Goal: Transaction & Acquisition: Purchase product/service

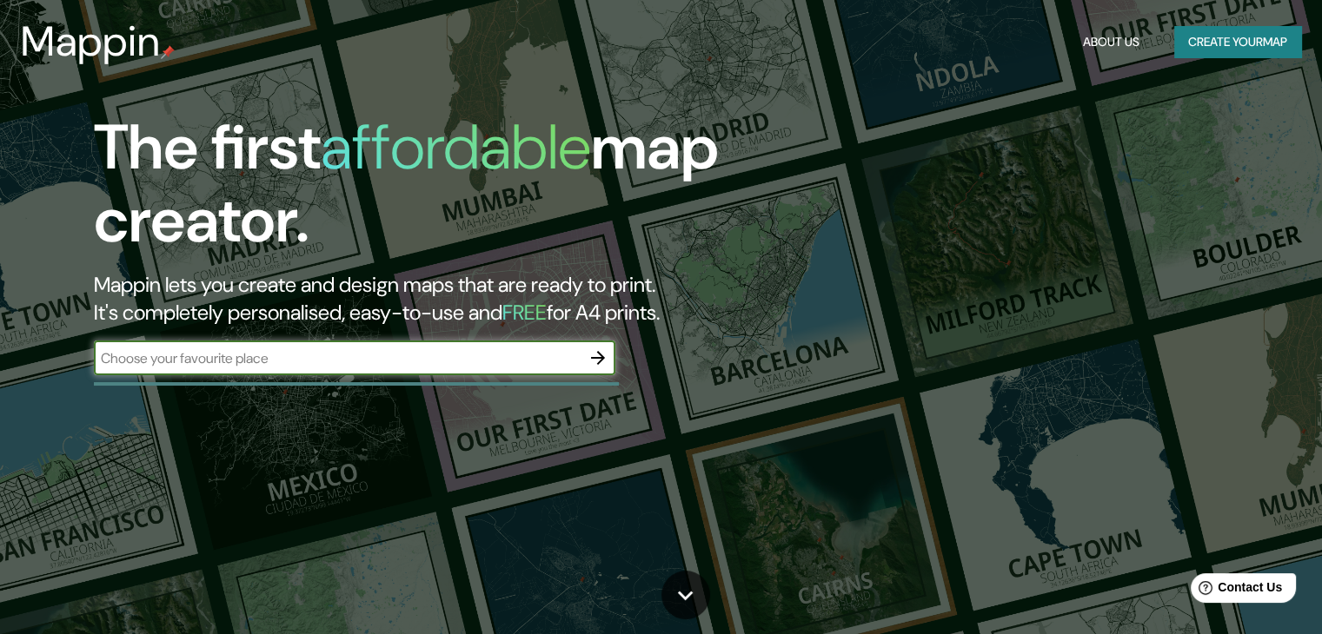
click at [487, 363] on input "text" at bounding box center [337, 358] width 487 height 20
type input "munich"
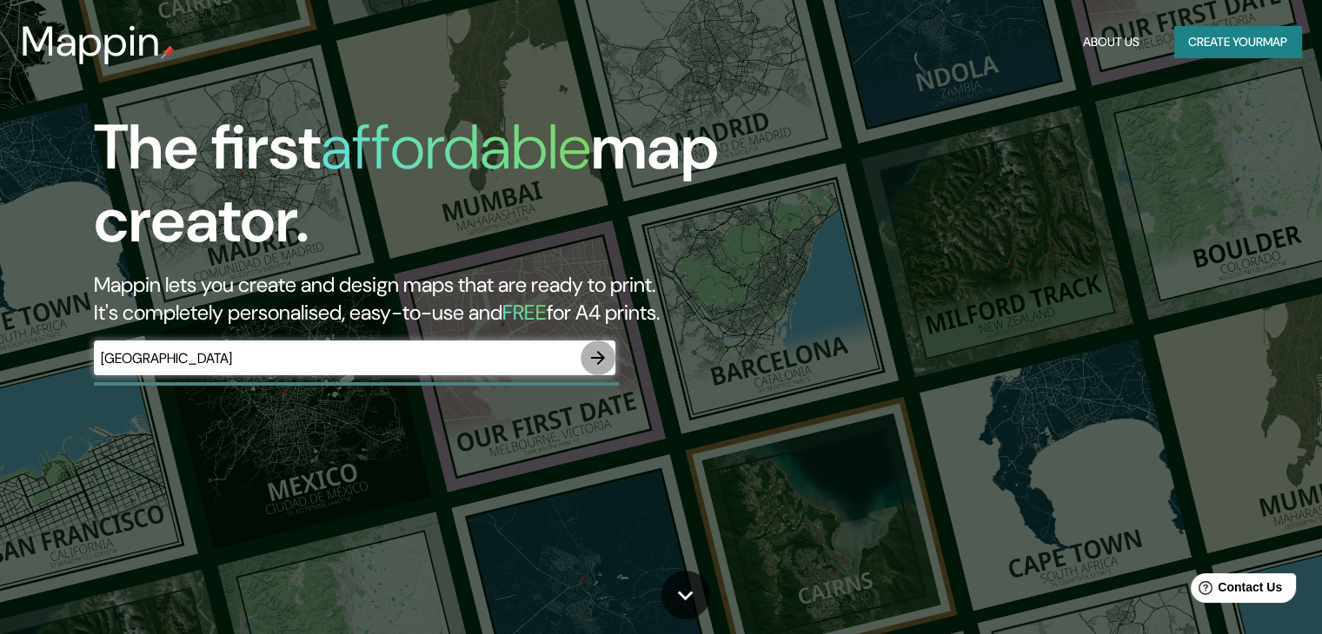
click at [590, 357] on icon "button" at bounding box center [597, 358] width 21 height 21
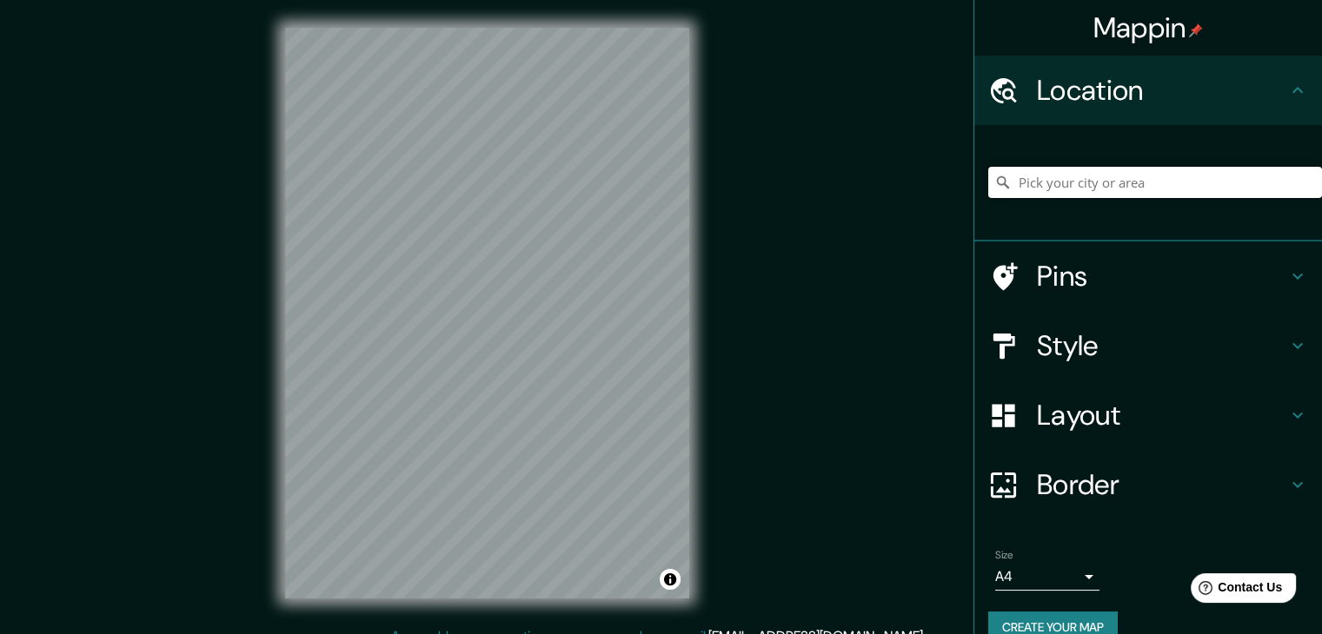
click at [1137, 168] on input "Pick your city or area" at bounding box center [1155, 182] width 334 height 31
click at [1131, 181] on input "Pick your city or area" at bounding box center [1155, 182] width 334 height 31
click at [1038, 185] on input "Pick your city or area" at bounding box center [1155, 182] width 334 height 31
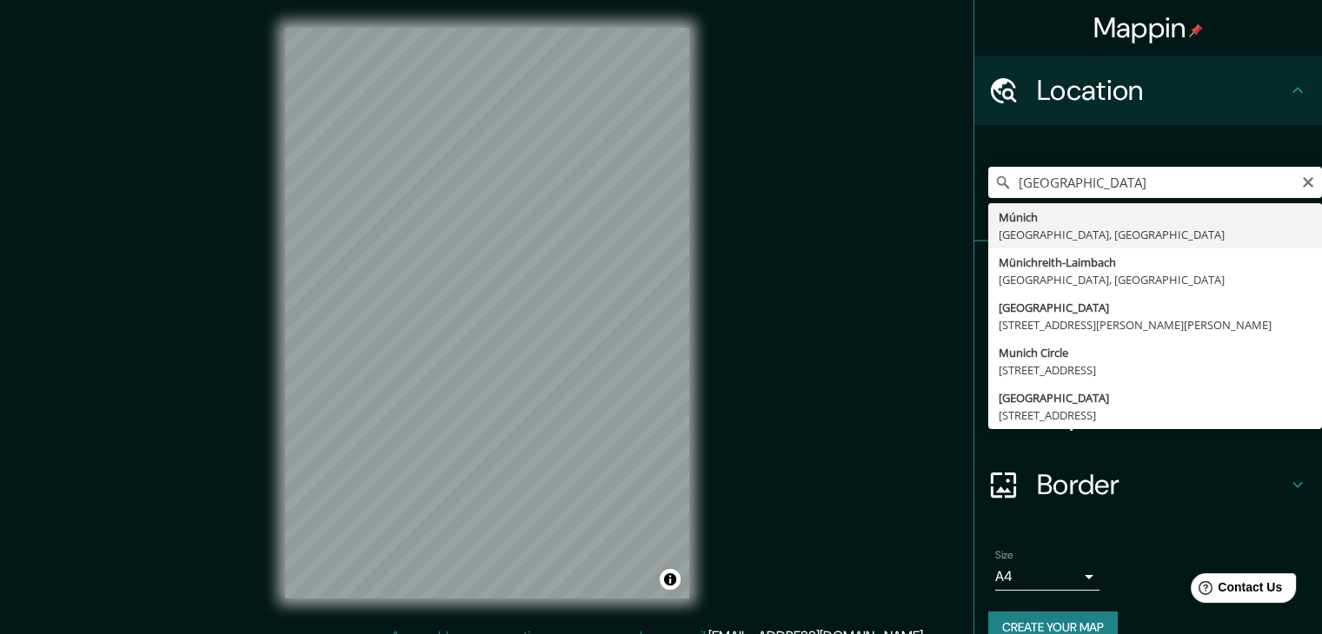
type input "[GEOGRAPHIC_DATA], [GEOGRAPHIC_DATA], [GEOGRAPHIC_DATA]"
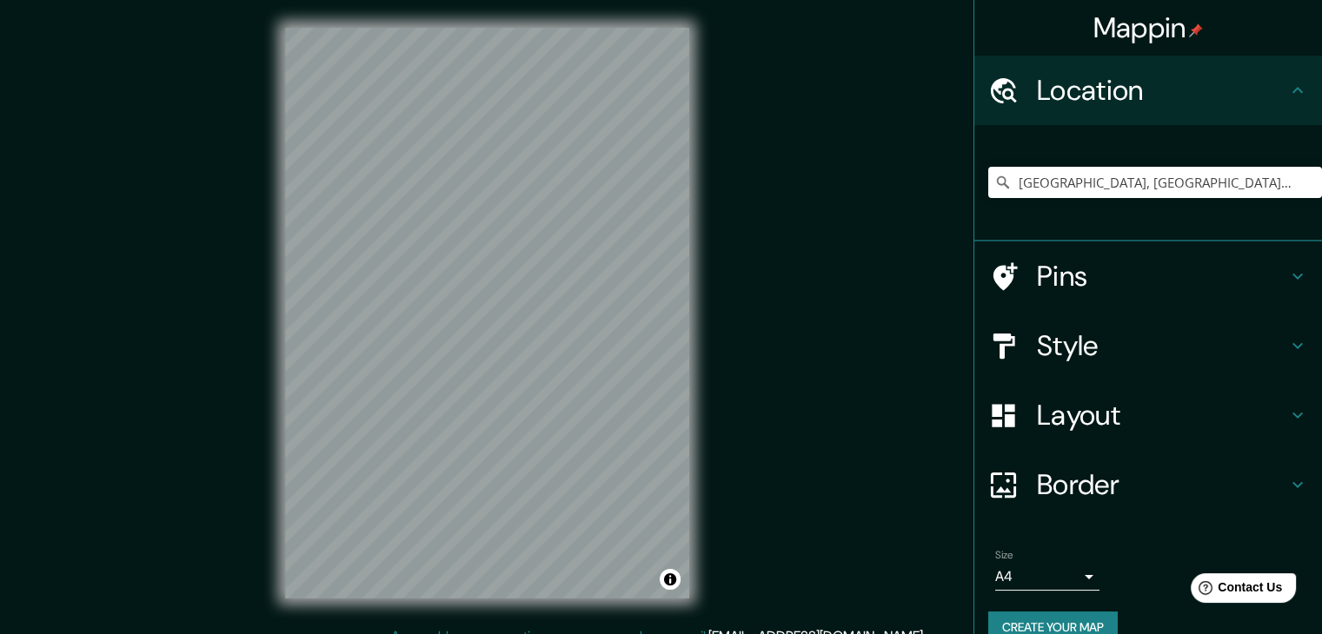
click at [1074, 415] on h4 "Layout" at bounding box center [1162, 415] width 250 height 35
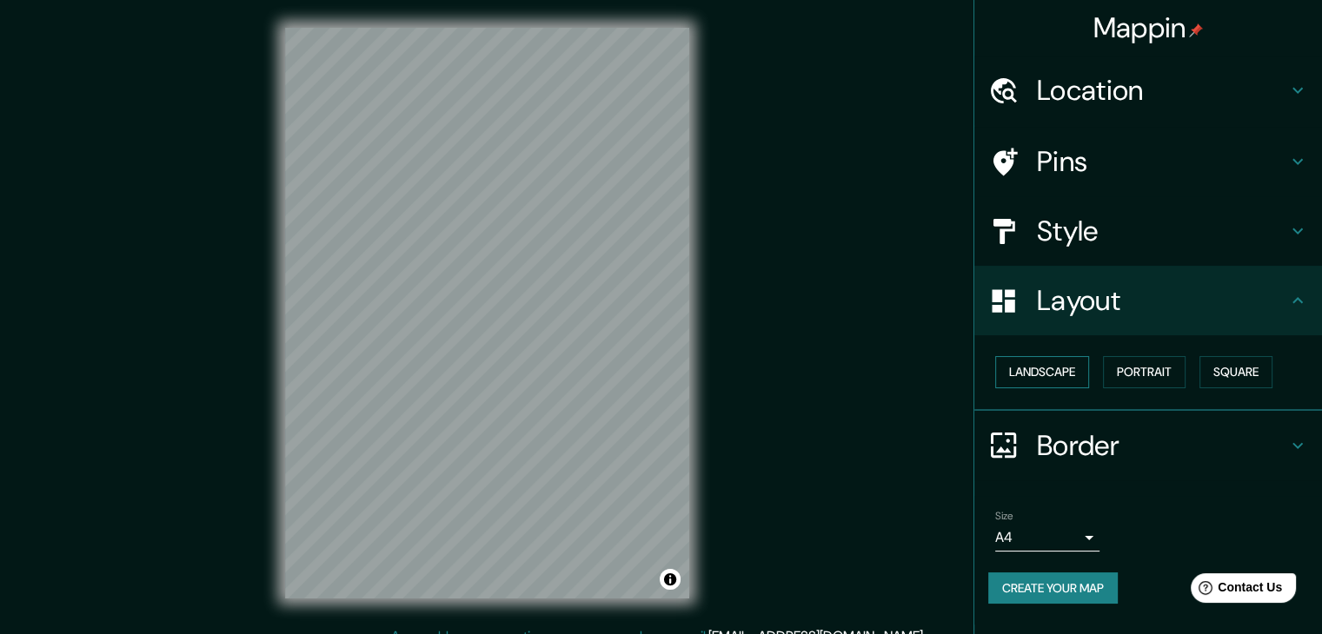
click at [1066, 368] on button "Landscape" at bounding box center [1042, 372] width 94 height 32
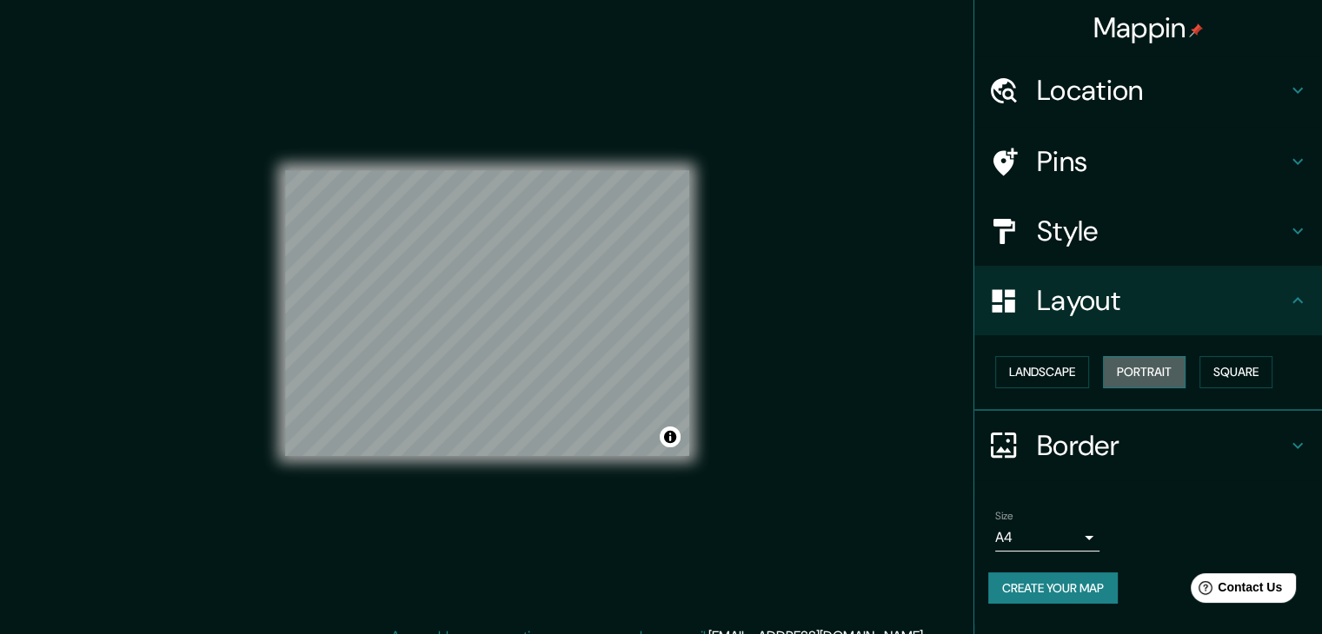
click at [1127, 366] on button "Portrait" at bounding box center [1144, 372] width 83 height 32
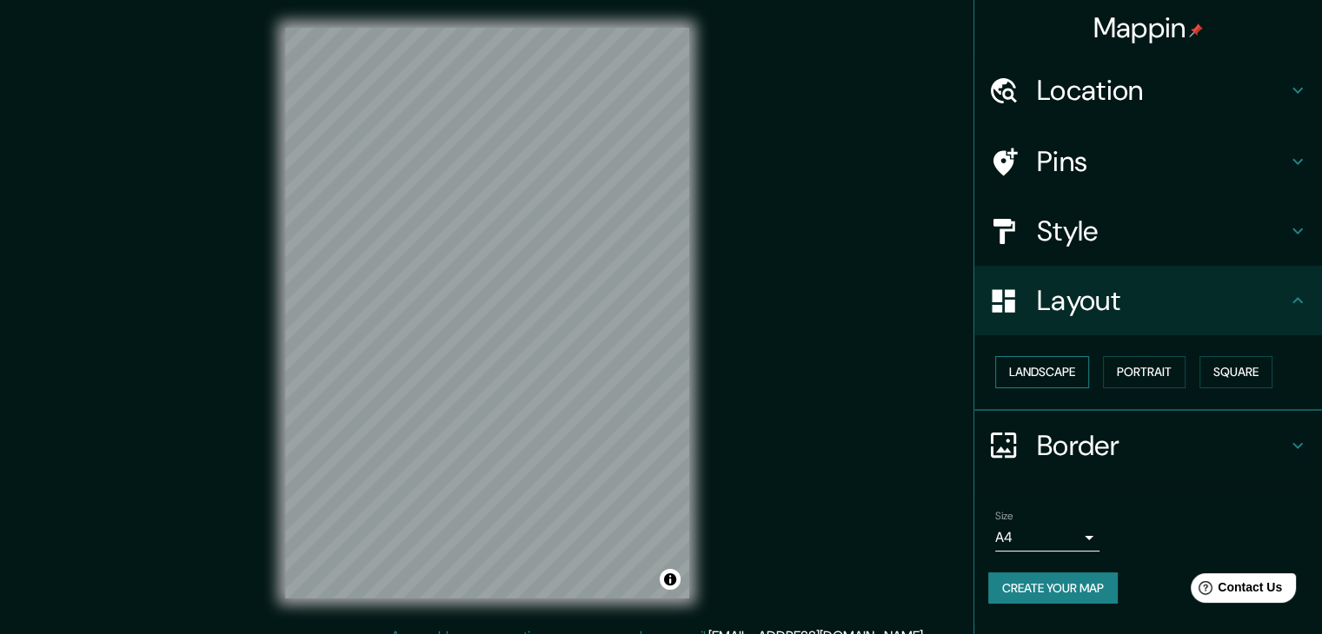
click at [1064, 367] on button "Landscape" at bounding box center [1042, 372] width 94 height 32
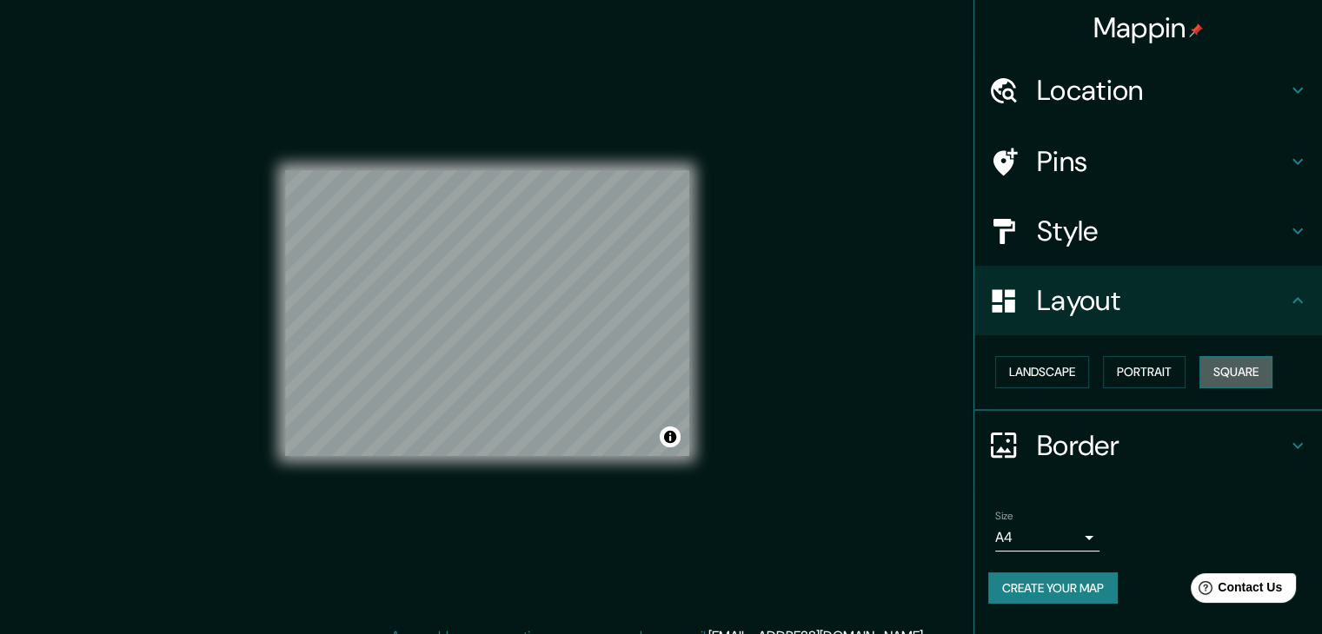
click at [1230, 363] on button "Square" at bounding box center [1235, 372] width 73 height 32
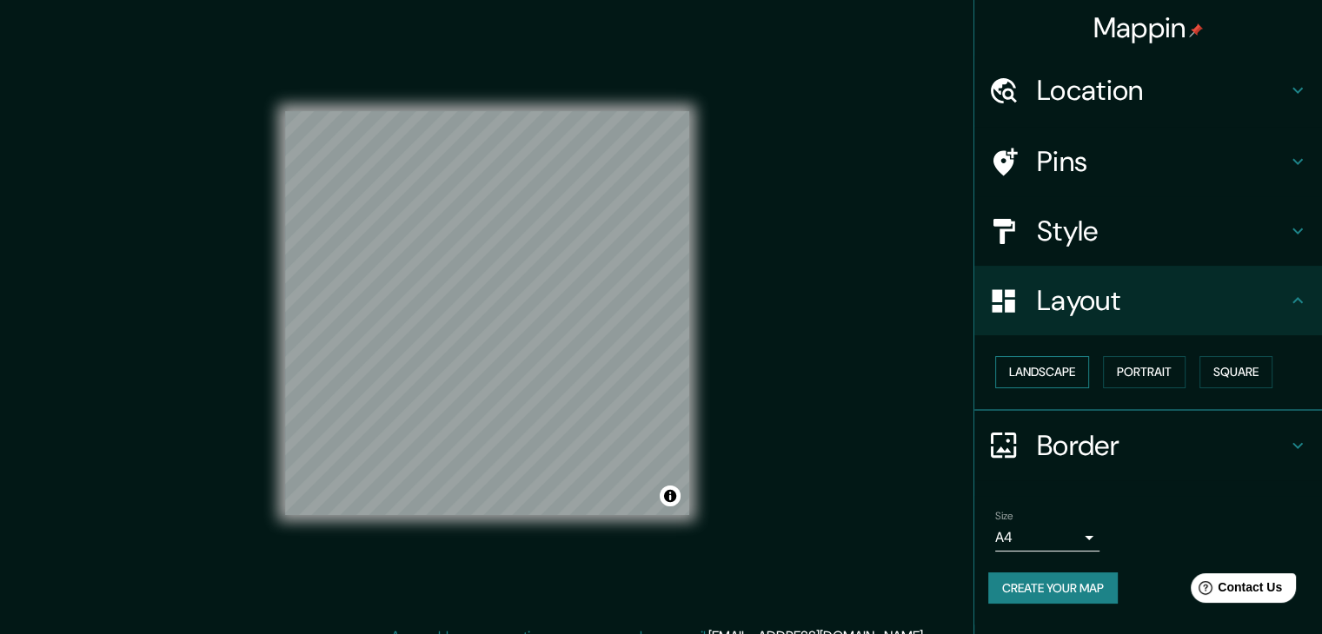
click at [1013, 374] on button "Landscape" at bounding box center [1042, 372] width 94 height 32
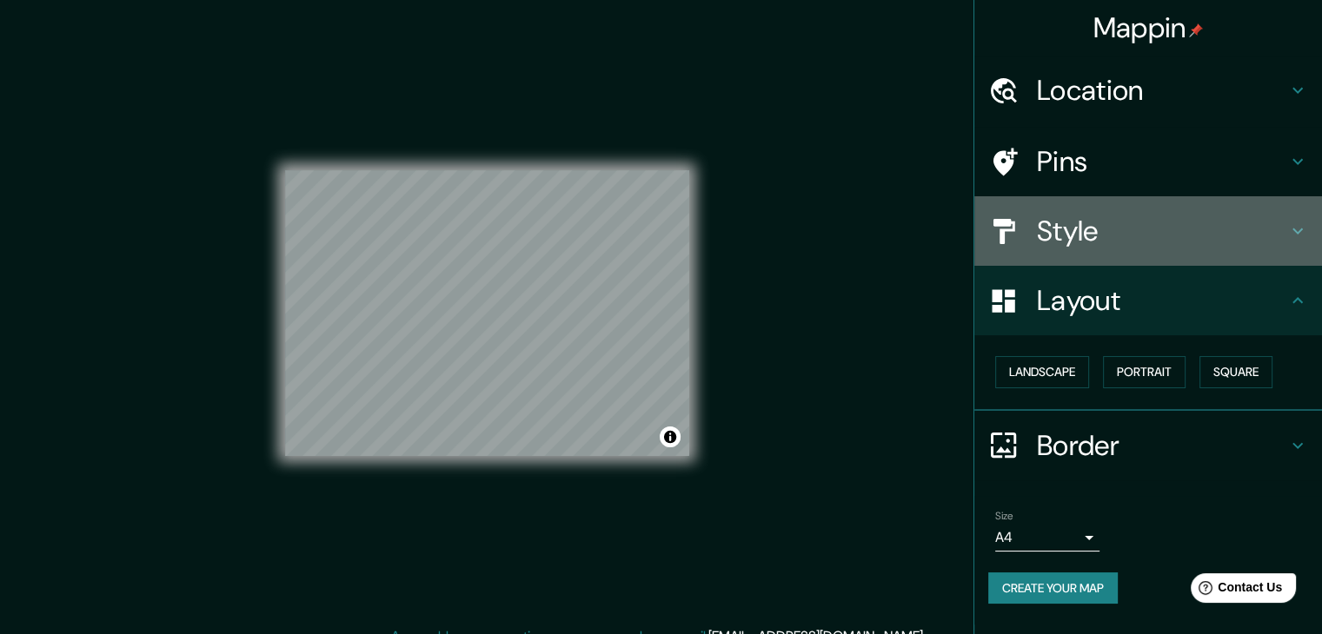
click at [1130, 212] on div "Style" at bounding box center [1148, 231] width 348 height 70
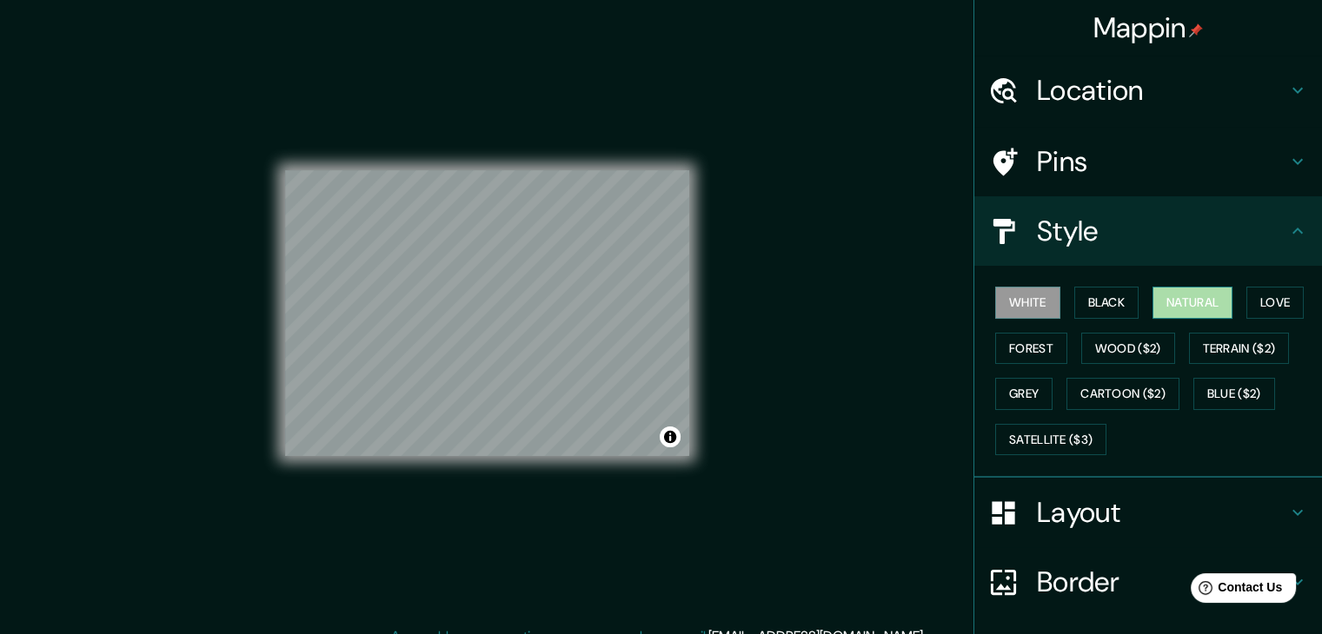
click at [1177, 312] on button "Natural" at bounding box center [1192, 303] width 80 height 32
click at [673, 438] on button "Toggle attribution" at bounding box center [670, 437] width 21 height 21
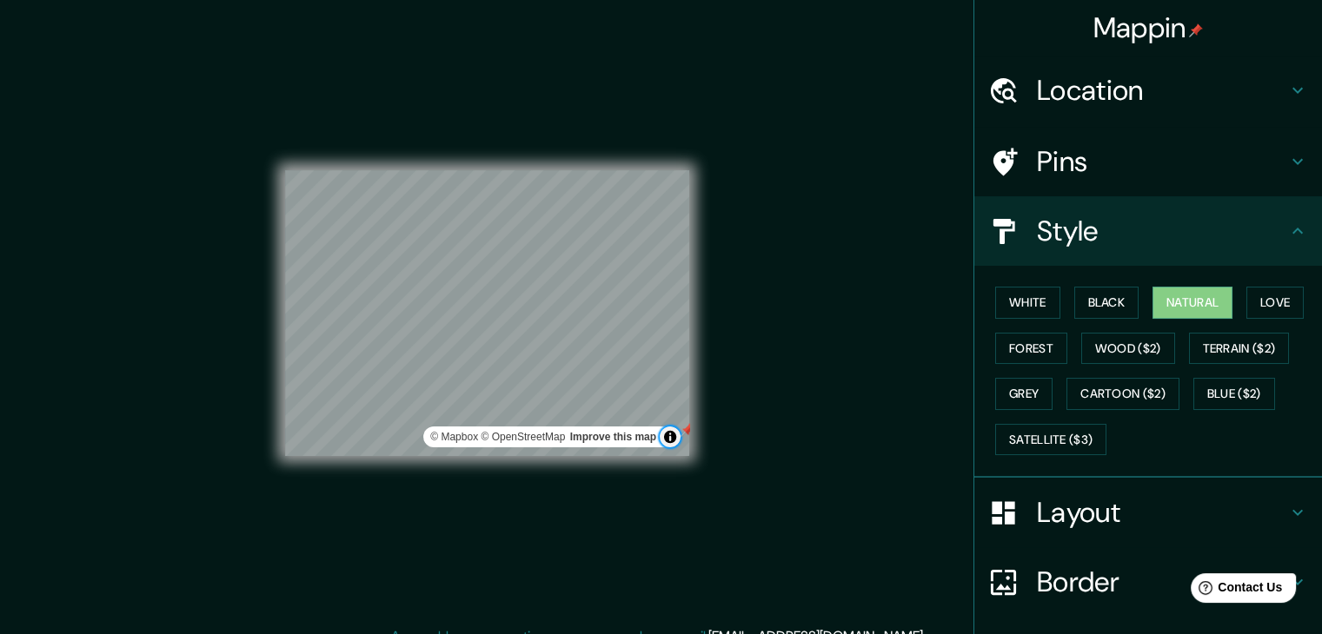
click at [672, 438] on button "Toggle attribution" at bounding box center [670, 437] width 21 height 21
click at [684, 431] on div at bounding box center [687, 430] width 14 height 14
click at [668, 437] on button "Toggle attribution" at bounding box center [670, 437] width 21 height 21
click at [745, 345] on div "Mappin Location Múnich, Baviera, Alemania Pins Style White Black Natural Love F…" at bounding box center [661, 327] width 1322 height 654
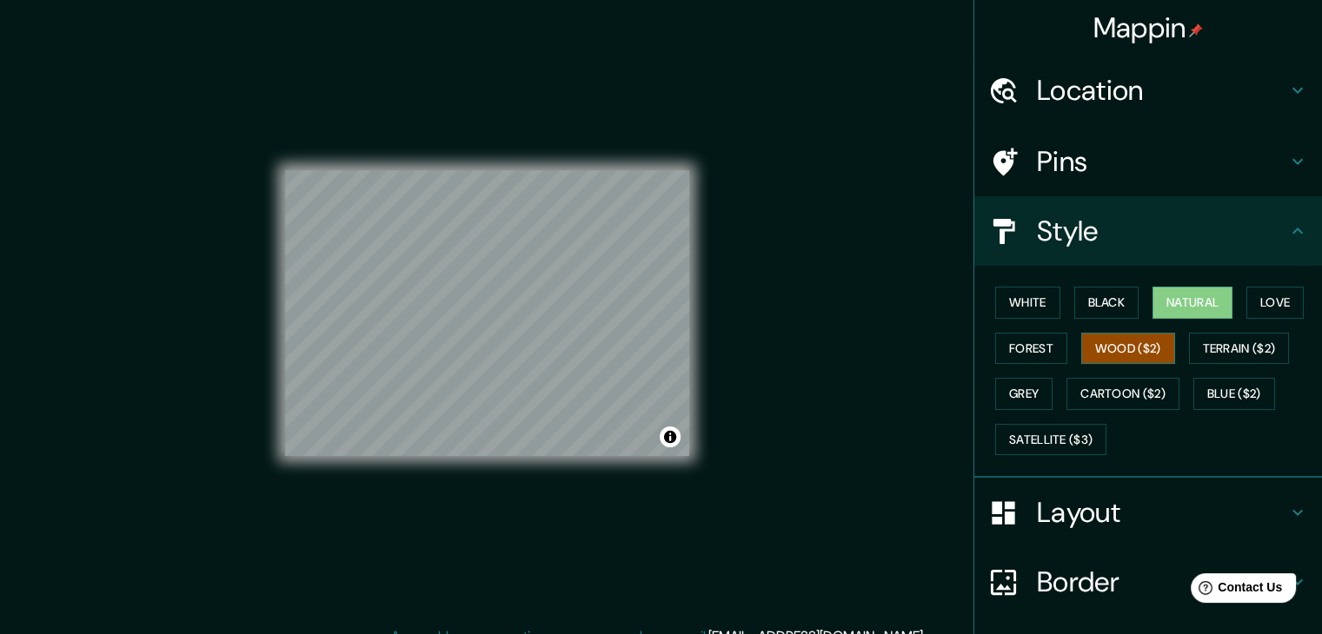
click at [1132, 341] on button "Wood ($2)" at bounding box center [1128, 349] width 94 height 32
click at [1098, 296] on button "Black" at bounding box center [1106, 303] width 65 height 32
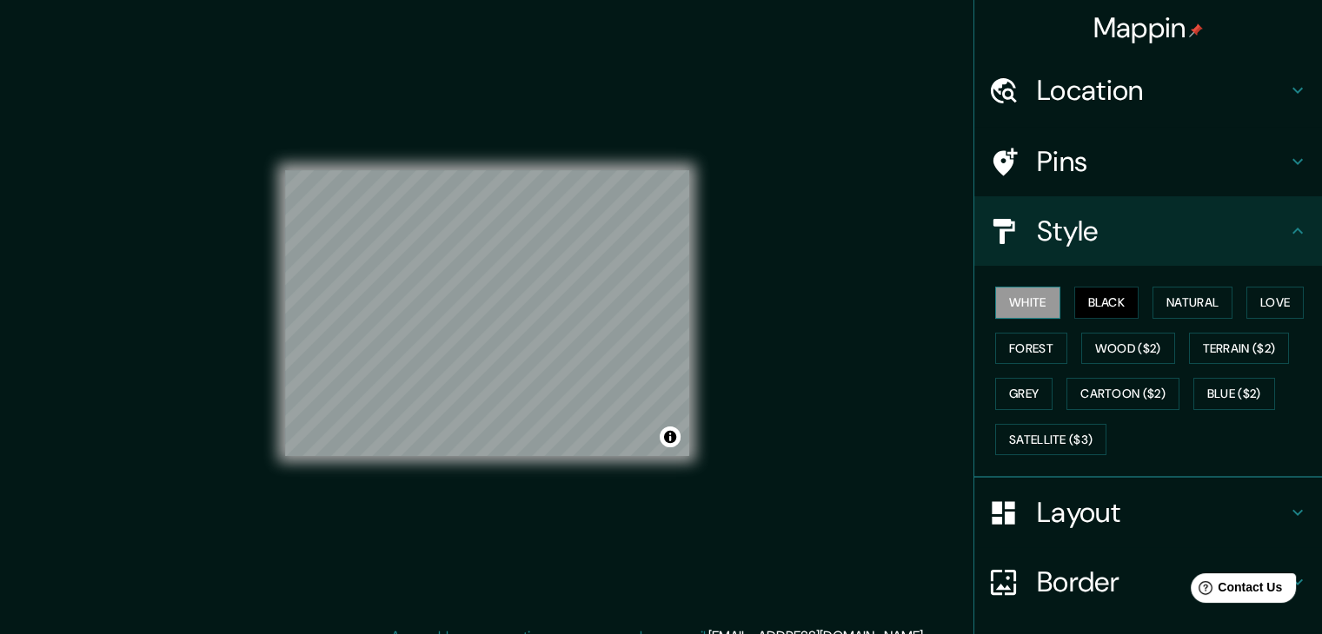
click at [1010, 293] on button "White" at bounding box center [1027, 303] width 65 height 32
click at [1178, 294] on button "Natural" at bounding box center [1192, 303] width 80 height 32
click at [772, 348] on div "Mappin Location Múnich, Baviera, Alemania Pins Style White Black Natural Love F…" at bounding box center [661, 327] width 1322 height 654
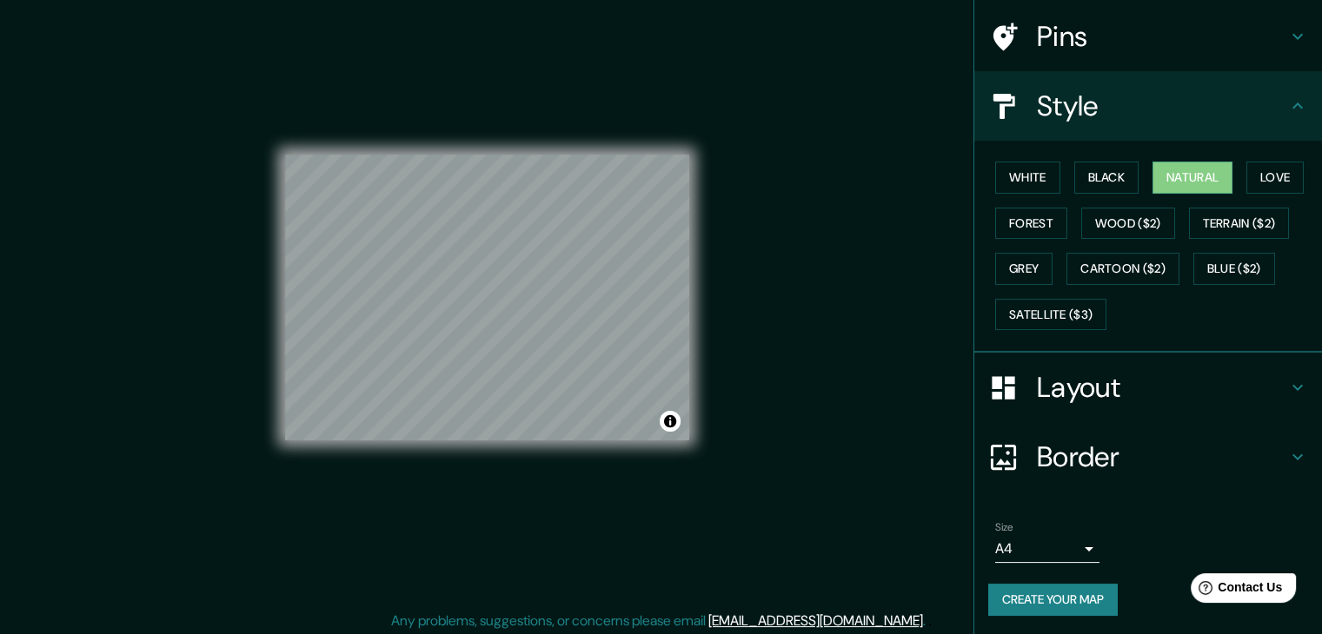
scroll to position [20, 0]
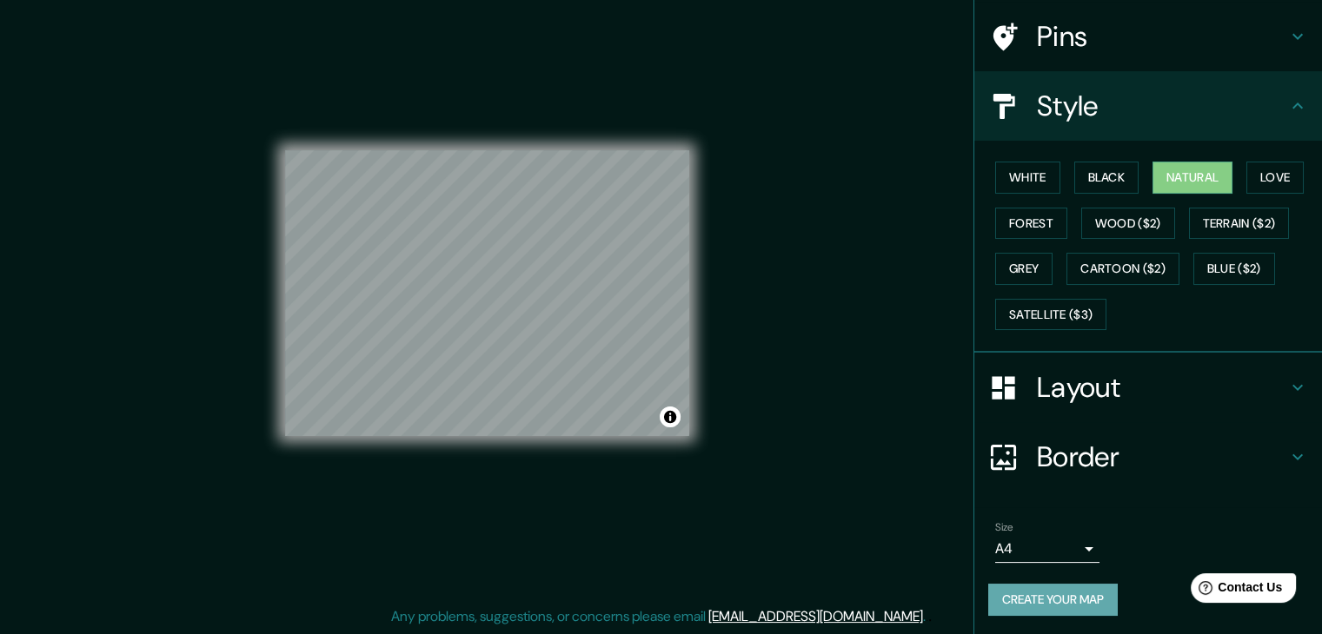
click at [1078, 587] on button "Create your map" at bounding box center [1052, 600] width 129 height 32
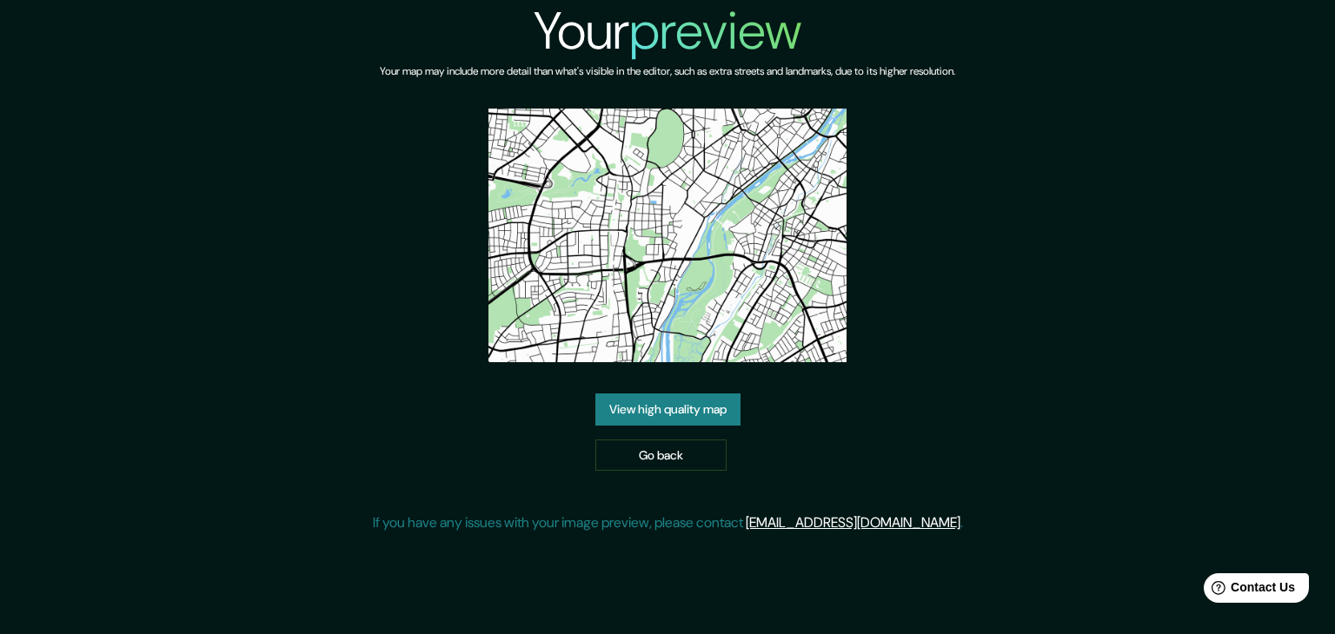
click at [686, 414] on link "View high quality map" at bounding box center [667, 410] width 145 height 32
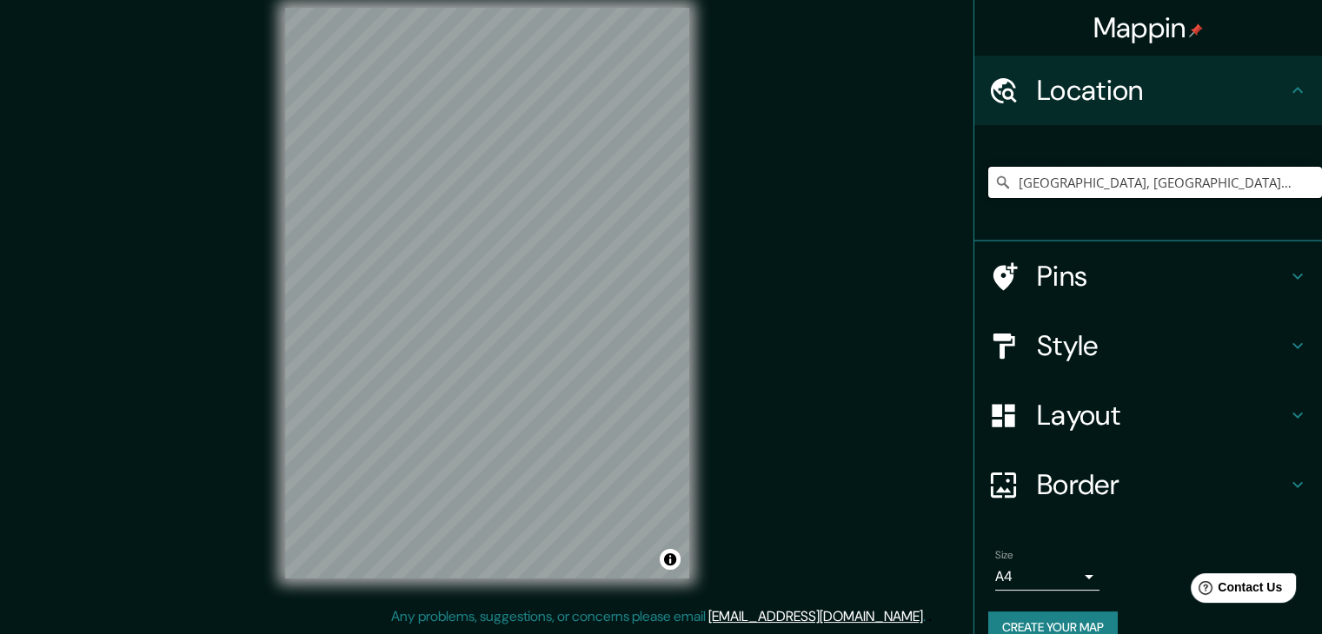
click at [1220, 186] on input "[GEOGRAPHIC_DATA], [GEOGRAPHIC_DATA], [GEOGRAPHIC_DATA]" at bounding box center [1155, 182] width 334 height 31
click at [1219, 186] on input "[GEOGRAPHIC_DATA], [GEOGRAPHIC_DATA], [GEOGRAPHIC_DATA]" at bounding box center [1155, 182] width 334 height 31
drag, startPoint x: 1192, startPoint y: 188, endPoint x: 1157, endPoint y: 188, distance: 34.8
click at [1157, 188] on input "[GEOGRAPHIC_DATA], [GEOGRAPHIC_DATA], [GEOGRAPHIC_DATA]" at bounding box center [1155, 182] width 334 height 31
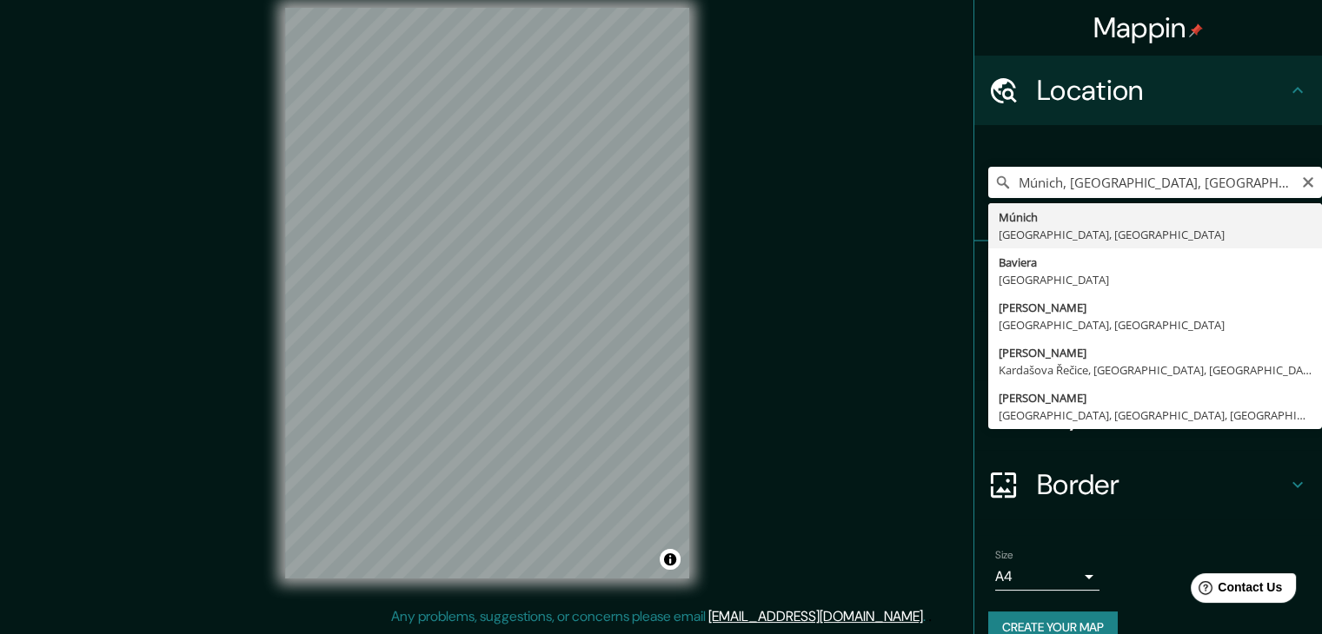
type input "[GEOGRAPHIC_DATA], [GEOGRAPHIC_DATA], [GEOGRAPHIC_DATA]"
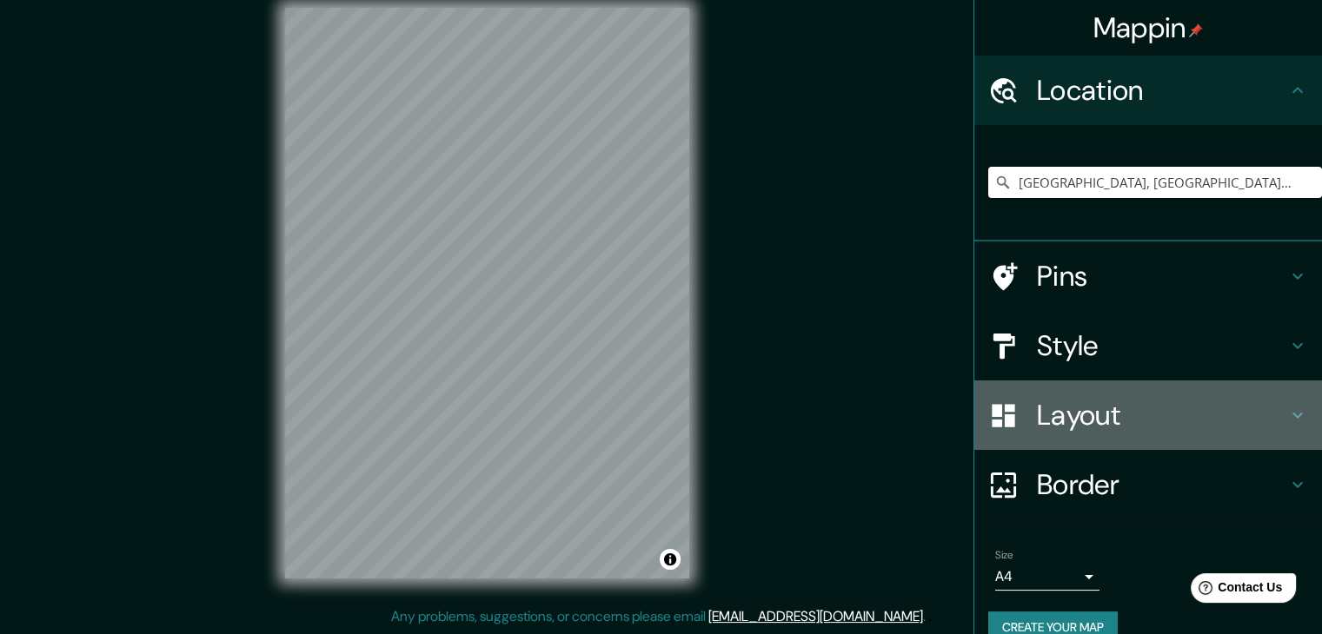
click at [1085, 401] on h4 "Layout" at bounding box center [1162, 415] width 250 height 35
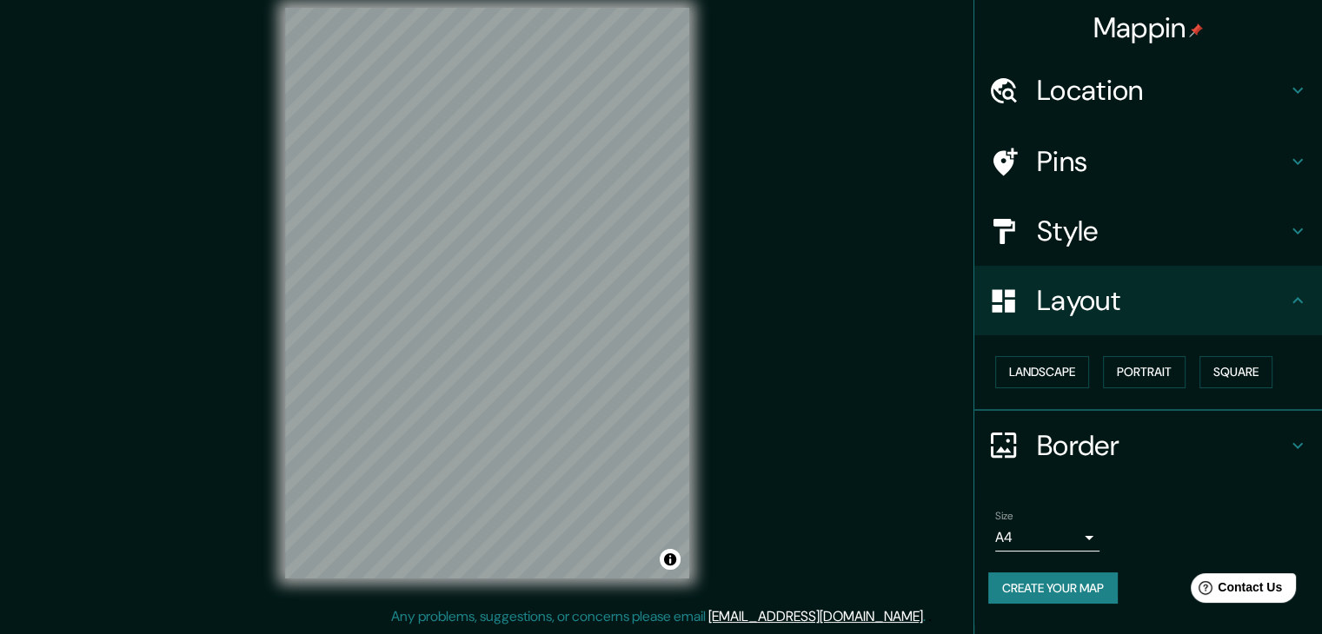
click at [1215, 351] on div "Landscape Portrait Square" at bounding box center [1155, 372] width 334 height 46
click at [1164, 369] on button "Portrait" at bounding box center [1144, 372] width 83 height 32
click at [1057, 369] on button "Landscape" at bounding box center [1042, 372] width 94 height 32
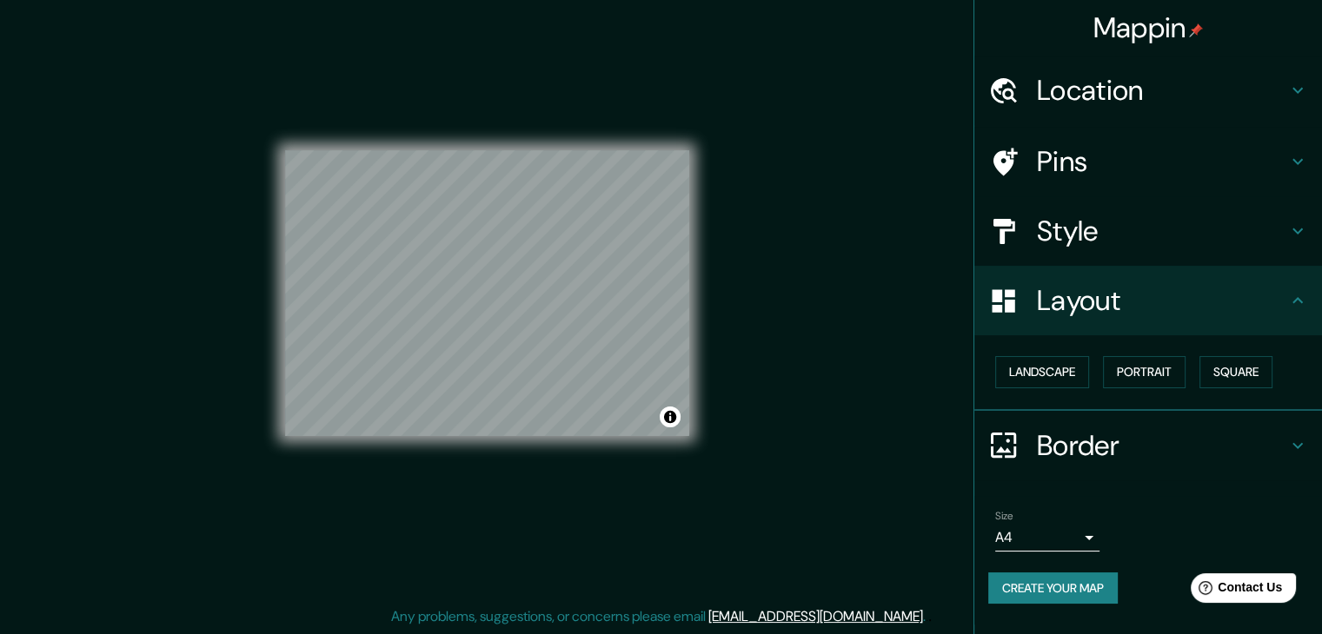
click at [1084, 246] on h4 "Style" at bounding box center [1162, 231] width 250 height 35
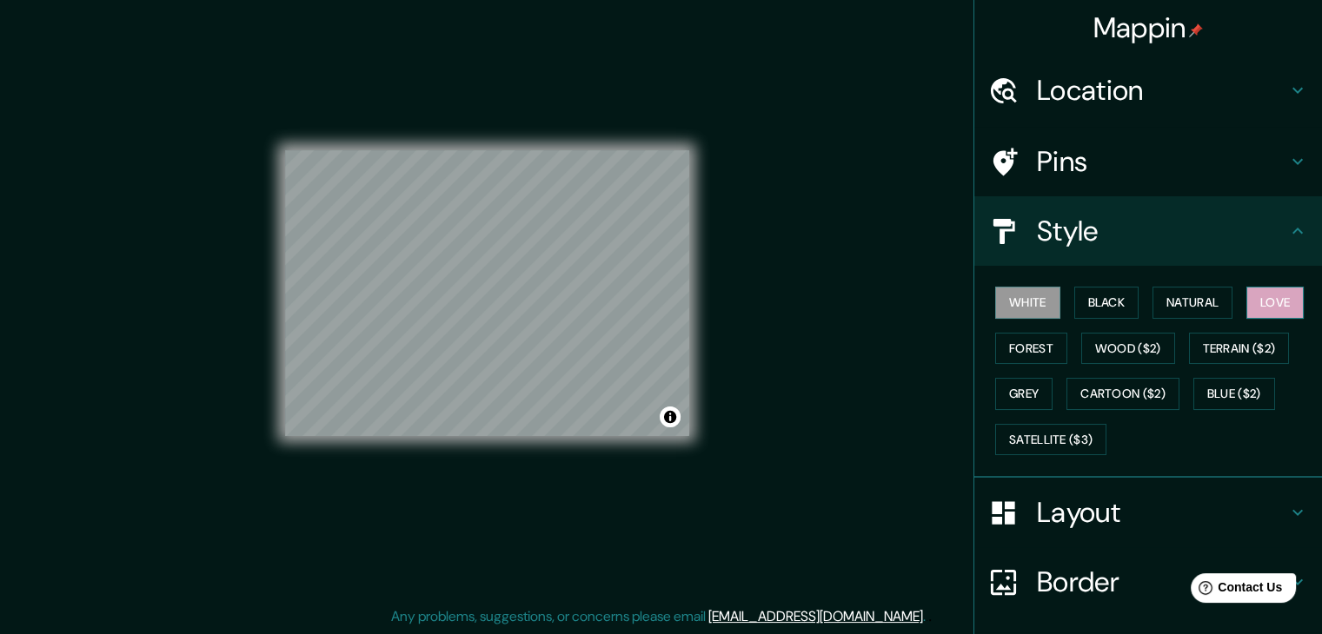
click at [1263, 300] on button "Love" at bounding box center [1274, 303] width 57 height 32
click at [1197, 306] on button "Natural" at bounding box center [1192, 303] width 80 height 32
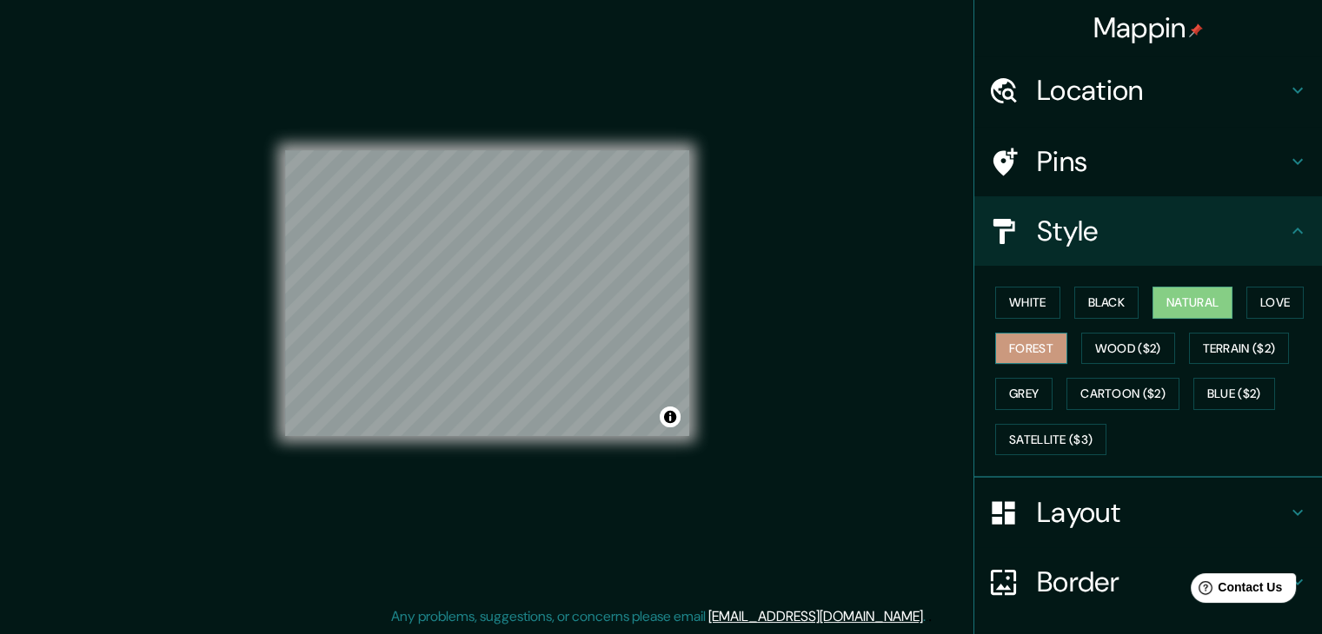
click at [1039, 349] on button "Forest" at bounding box center [1031, 349] width 72 height 32
click at [1104, 346] on button "Wood ($2)" at bounding box center [1128, 349] width 94 height 32
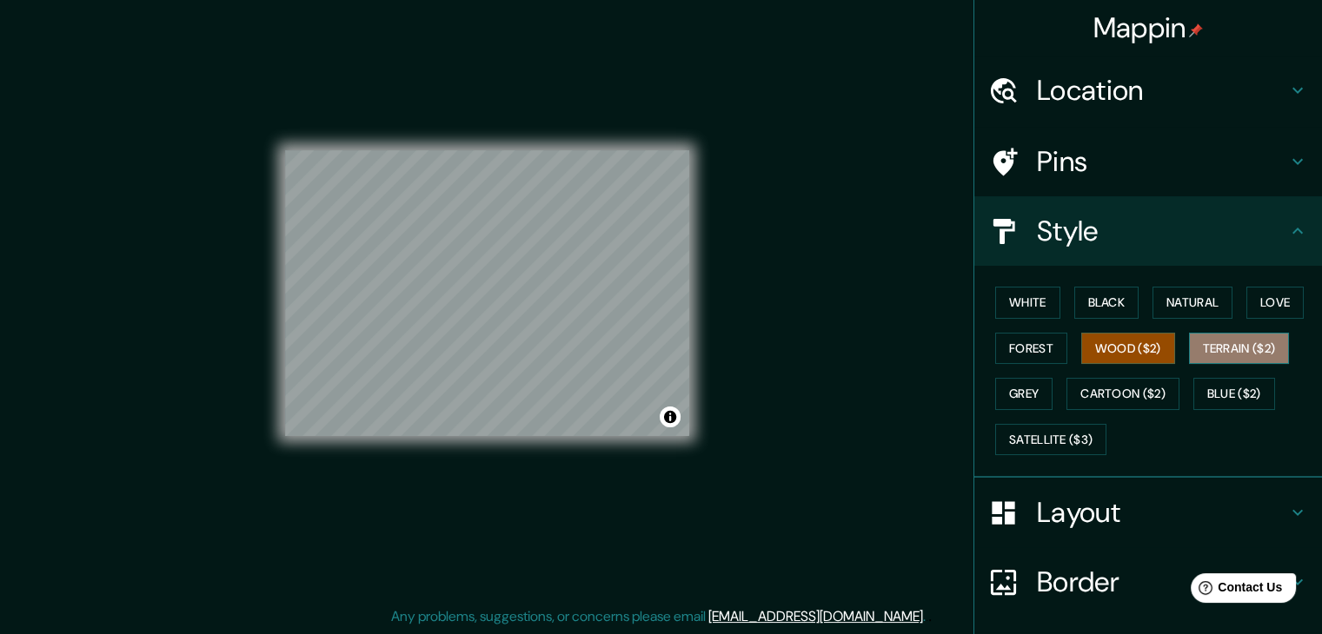
click at [1245, 355] on button "Terrain ($2)" at bounding box center [1239, 349] width 101 height 32
click at [1126, 343] on button "Wood ($2)" at bounding box center [1128, 349] width 94 height 32
click at [514, 311] on div at bounding box center [519, 308] width 14 height 14
click at [1199, 349] on button "Terrain ($2)" at bounding box center [1239, 349] width 101 height 32
click at [1032, 408] on button "Grey" at bounding box center [1023, 394] width 57 height 32
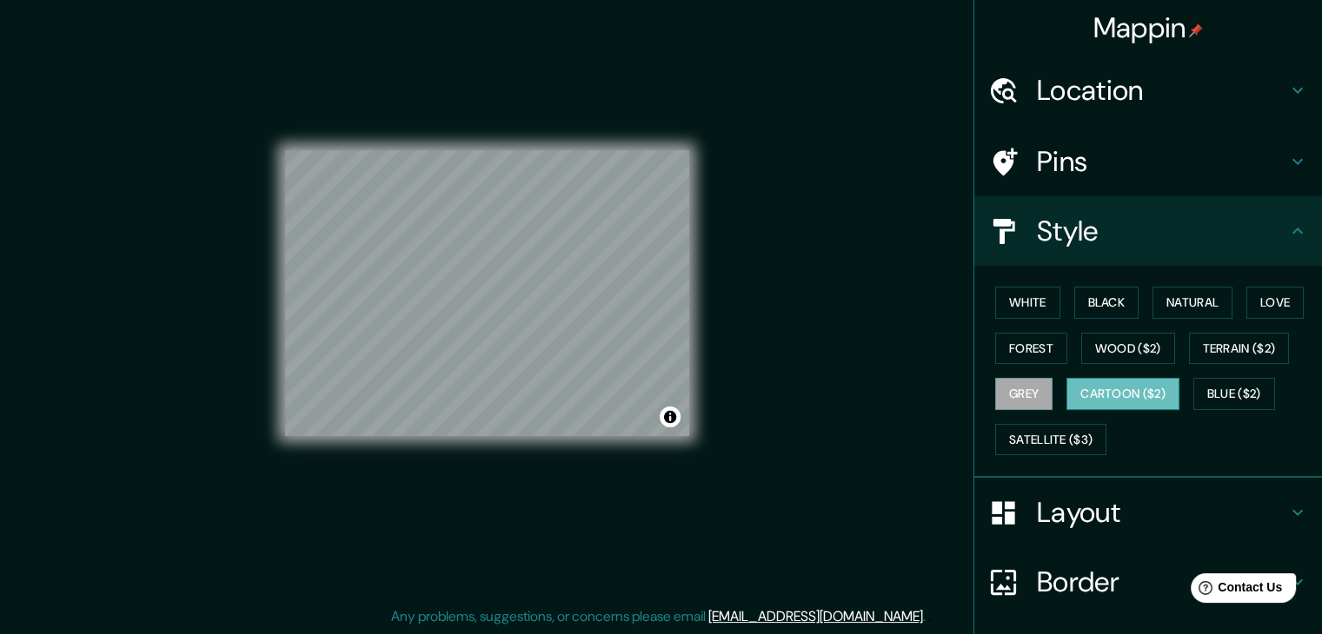
click at [1083, 400] on button "Cartoon ($2)" at bounding box center [1122, 394] width 113 height 32
click at [1206, 396] on button "Blue ($2)" at bounding box center [1234, 394] width 82 height 32
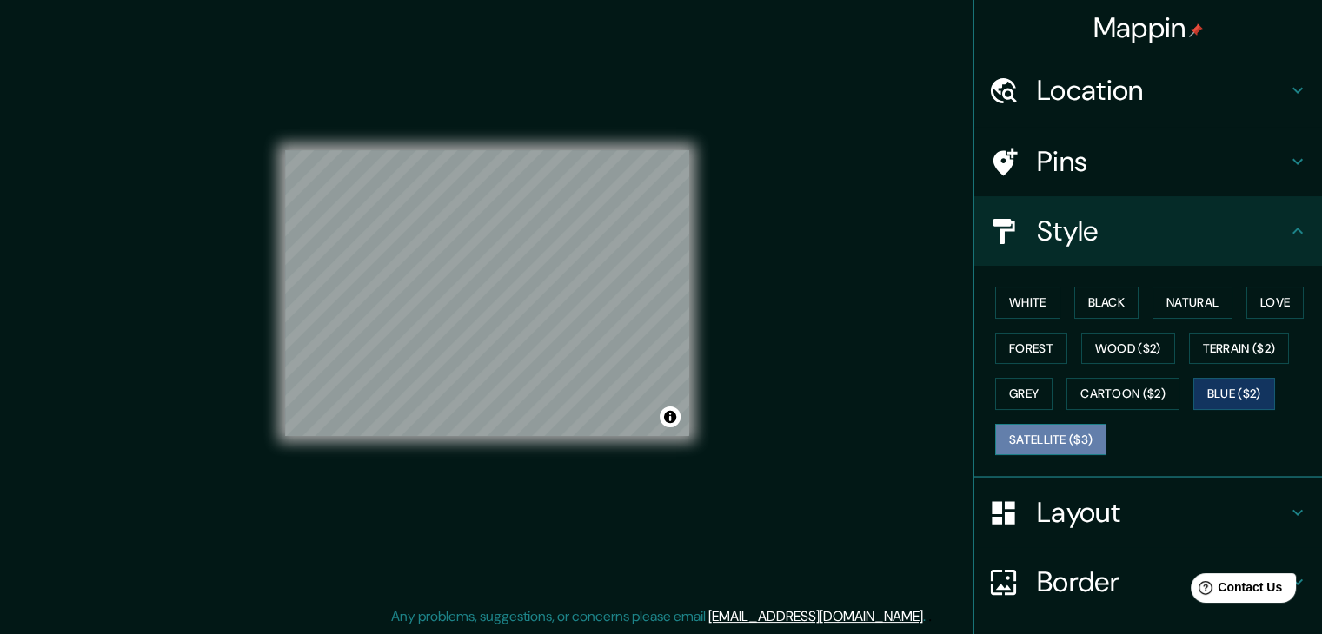
click at [1035, 436] on button "Satellite ($3)" at bounding box center [1050, 440] width 111 height 32
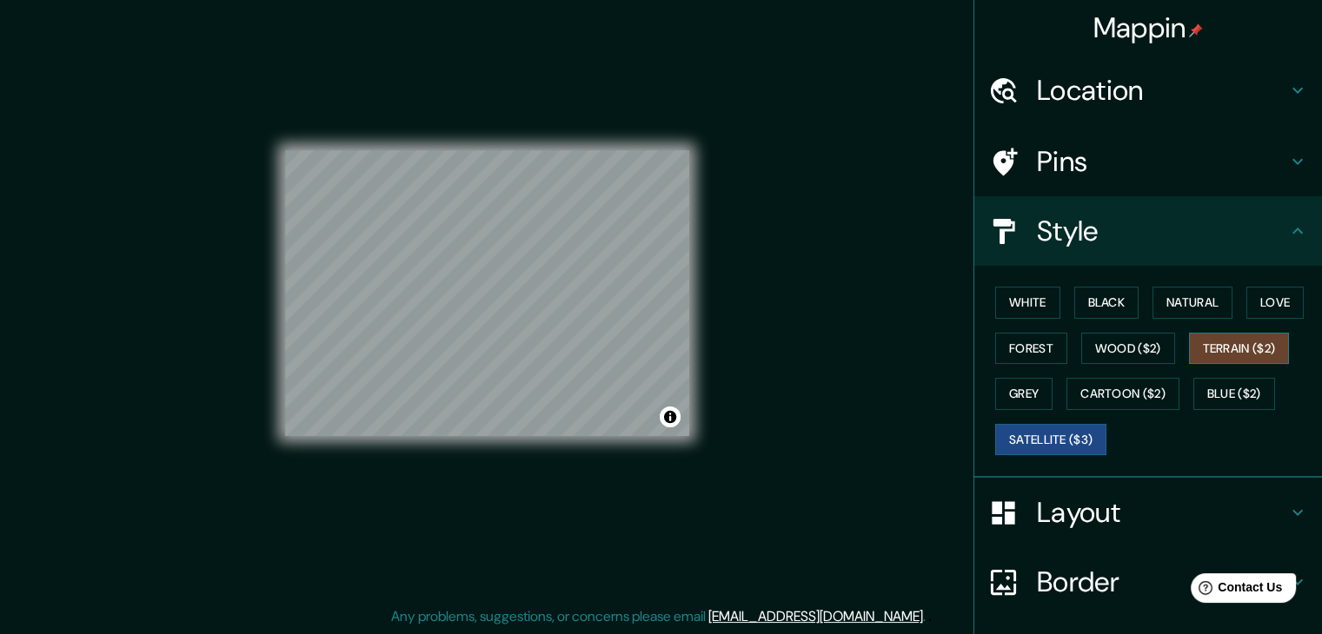
click at [1244, 360] on button "Terrain ($2)" at bounding box center [1239, 349] width 101 height 32
click at [1126, 358] on button "Wood ($2)" at bounding box center [1128, 349] width 94 height 32
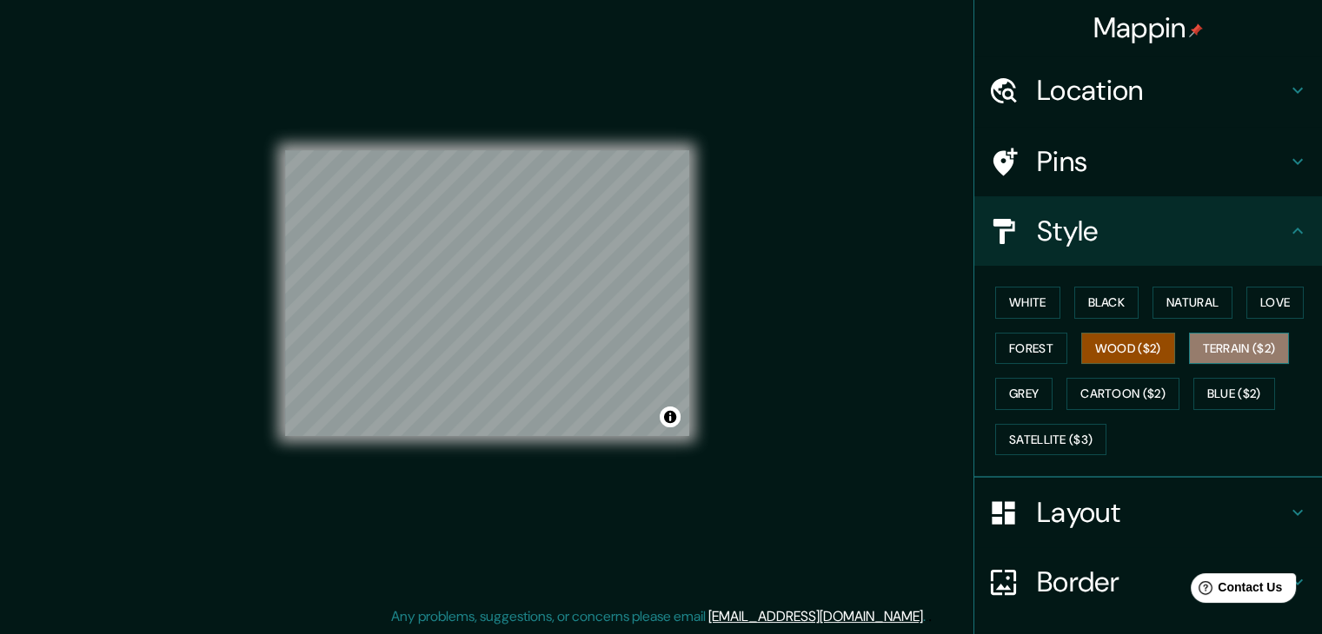
click at [1207, 344] on button "Terrain ($2)" at bounding box center [1239, 349] width 101 height 32
click at [1021, 354] on button "Forest" at bounding box center [1031, 349] width 72 height 32
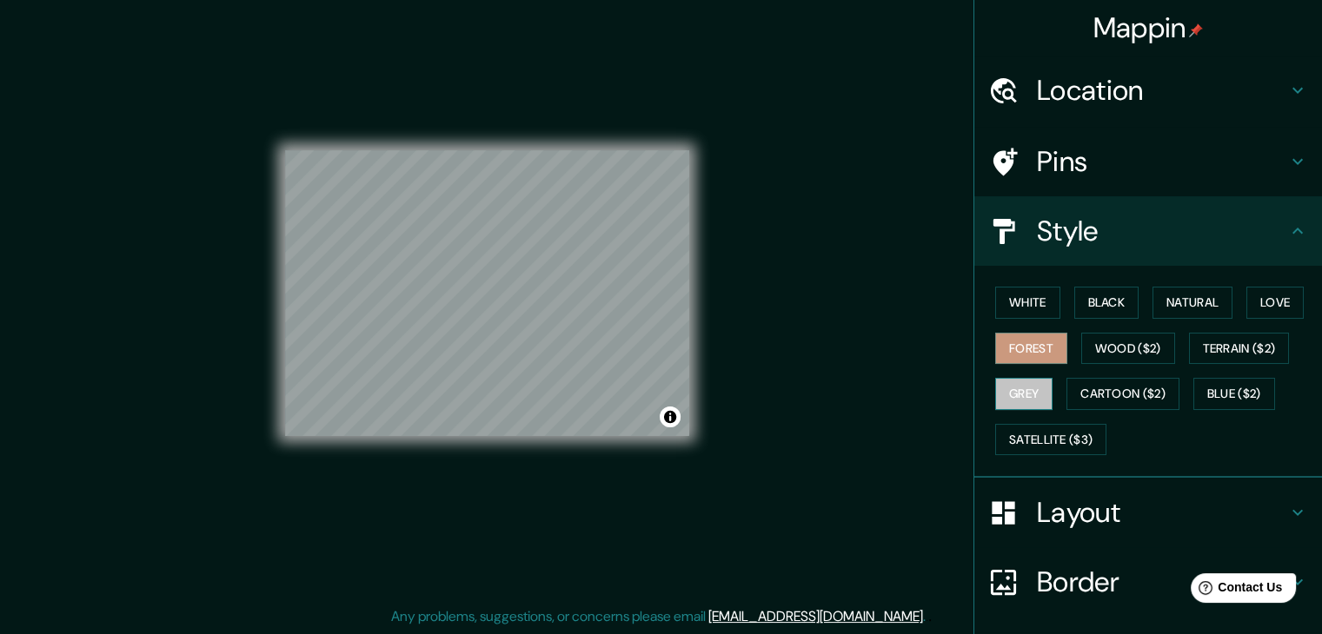
click at [1009, 389] on button "Grey" at bounding box center [1023, 394] width 57 height 32
click at [1031, 301] on button "White" at bounding box center [1027, 303] width 65 height 32
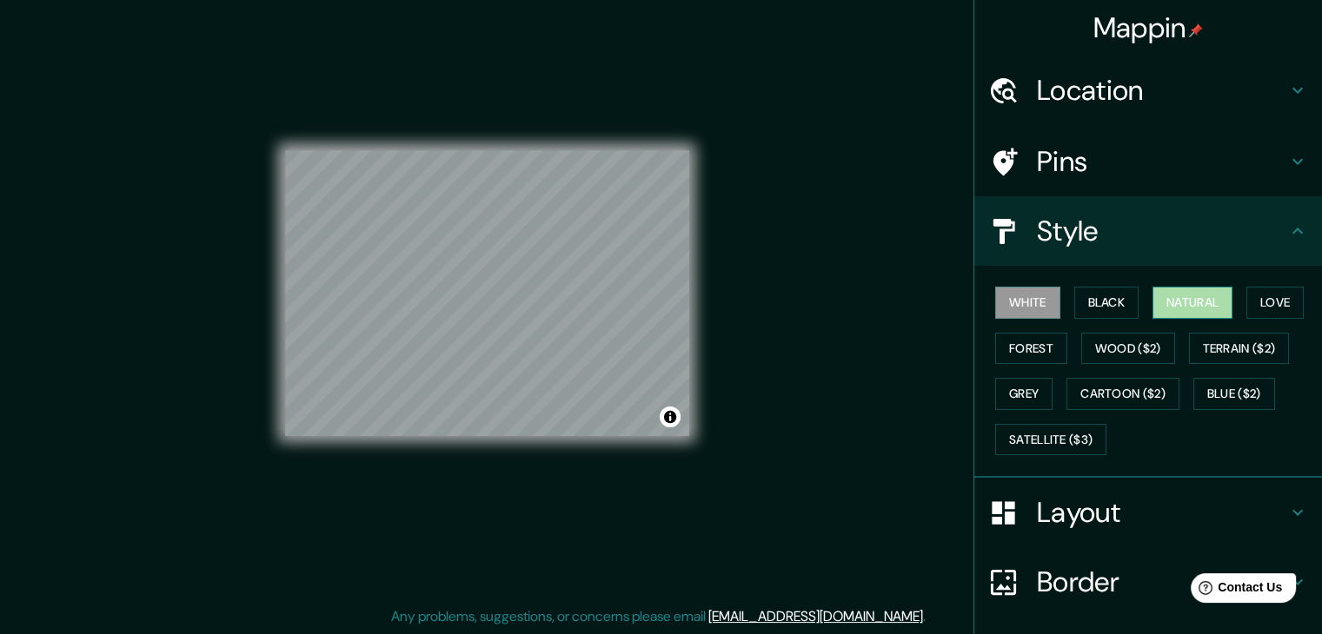
click at [1162, 305] on button "Natural" at bounding box center [1192, 303] width 80 height 32
click at [1230, 348] on button "Terrain ($2)" at bounding box center [1239, 349] width 101 height 32
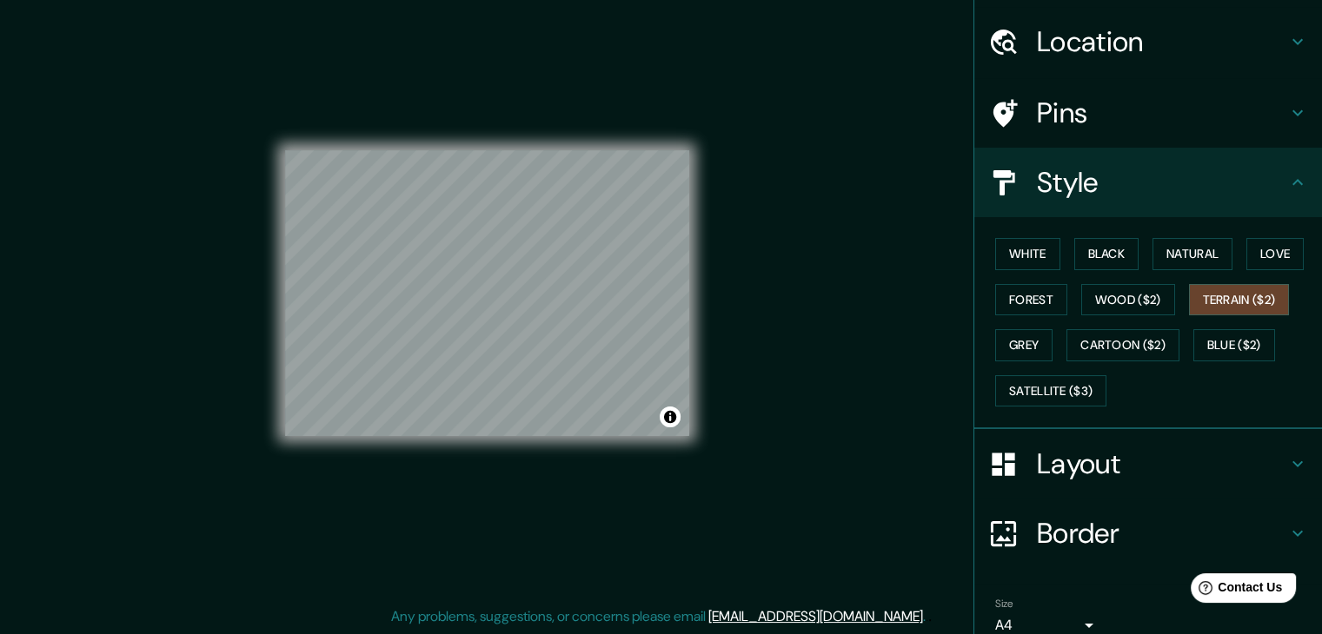
scroll to position [125, 0]
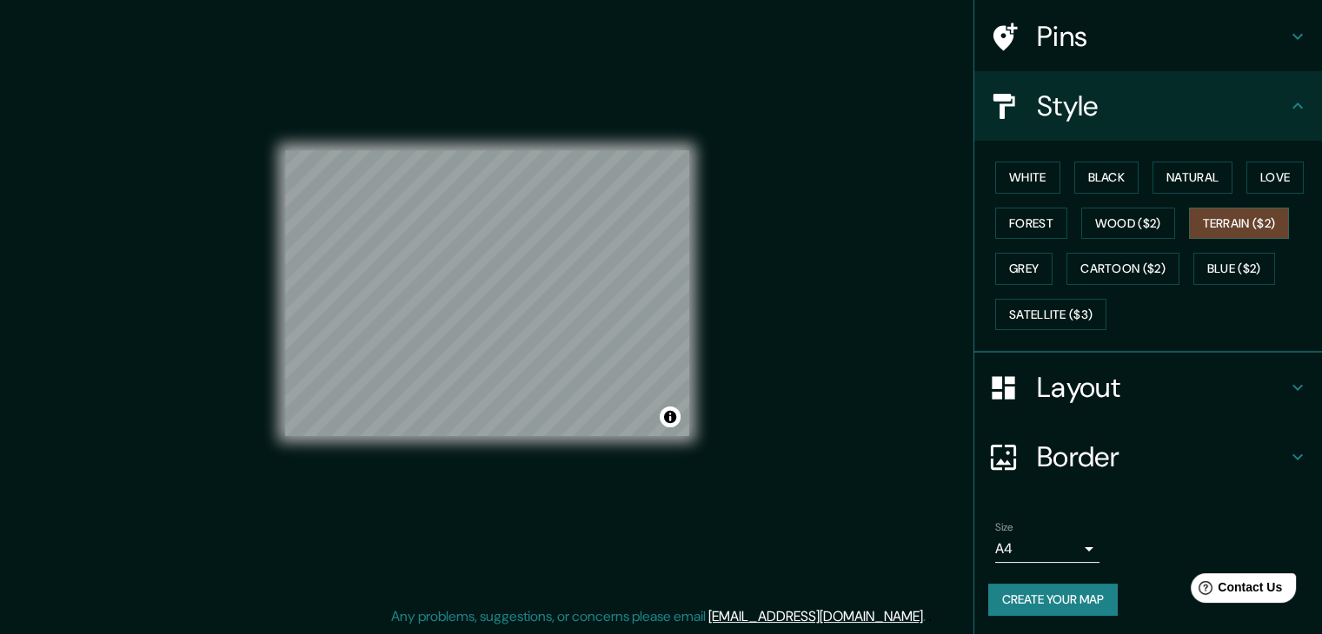
click at [1044, 588] on button "Create your map" at bounding box center [1052, 600] width 129 height 32
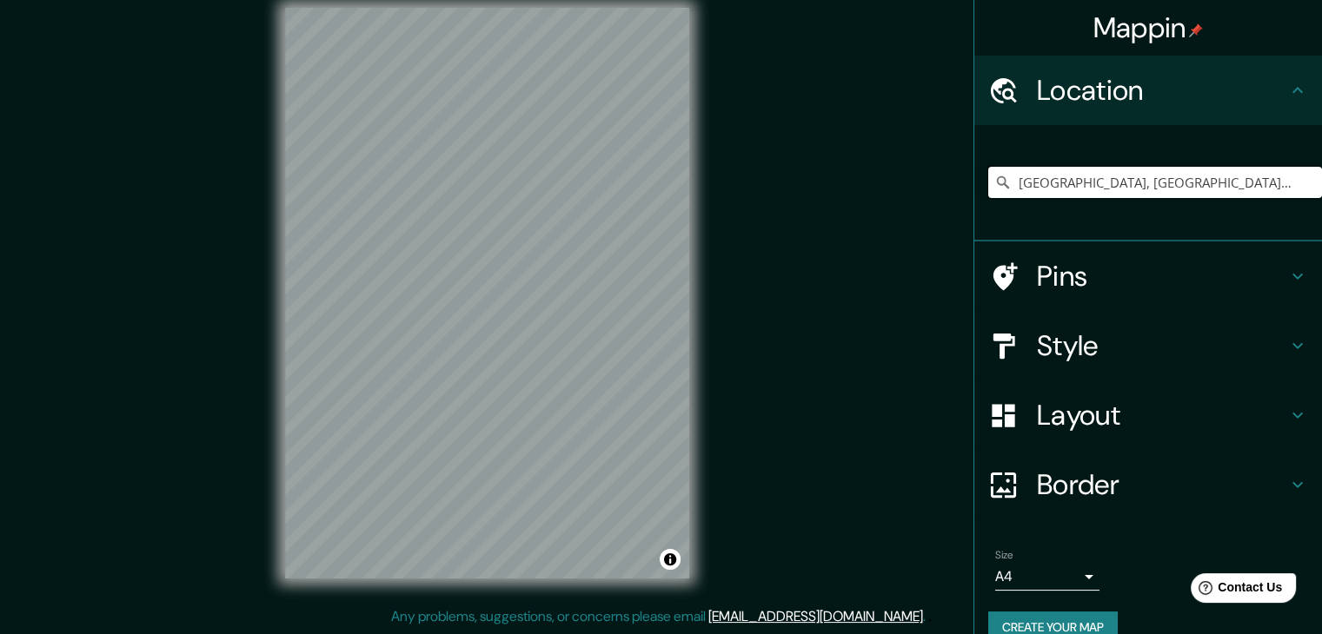
click at [1183, 185] on input "[GEOGRAPHIC_DATA], [GEOGRAPHIC_DATA], [GEOGRAPHIC_DATA]" at bounding box center [1155, 182] width 334 height 31
drag, startPoint x: 1183, startPoint y: 185, endPoint x: 1164, endPoint y: 183, distance: 19.2
click at [1164, 183] on input "[GEOGRAPHIC_DATA], [GEOGRAPHIC_DATA], [GEOGRAPHIC_DATA]" at bounding box center [1155, 182] width 334 height 31
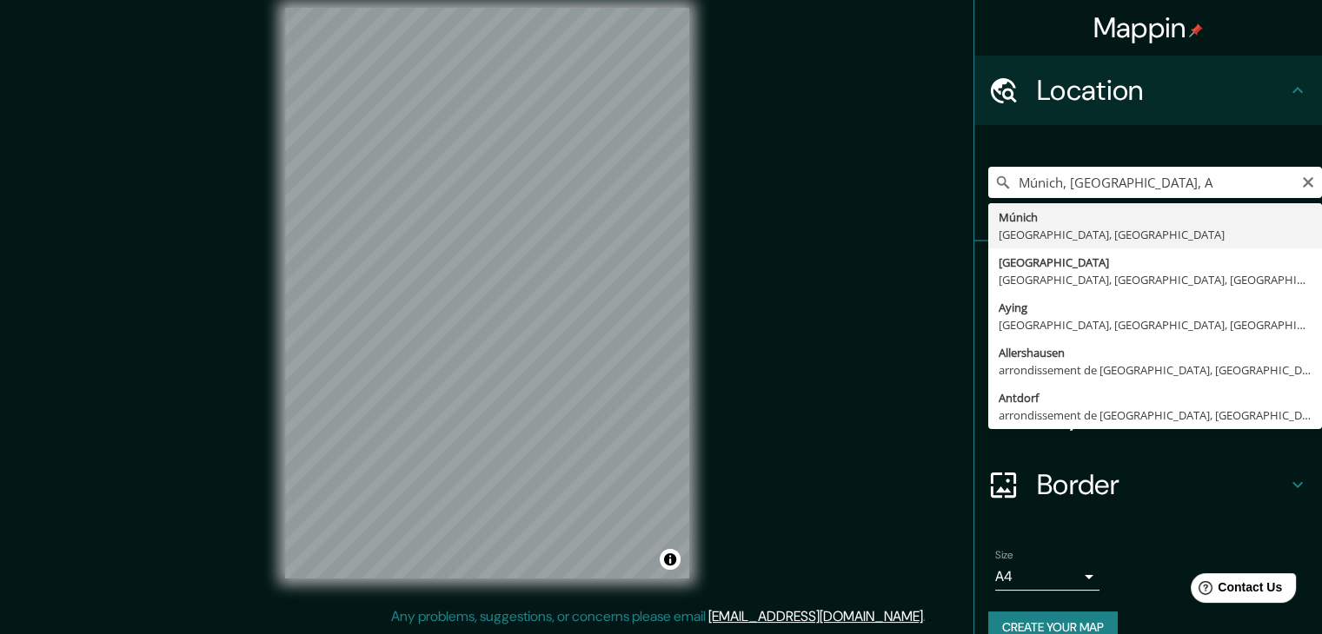
type input "[GEOGRAPHIC_DATA], [GEOGRAPHIC_DATA], [GEOGRAPHIC_DATA]"
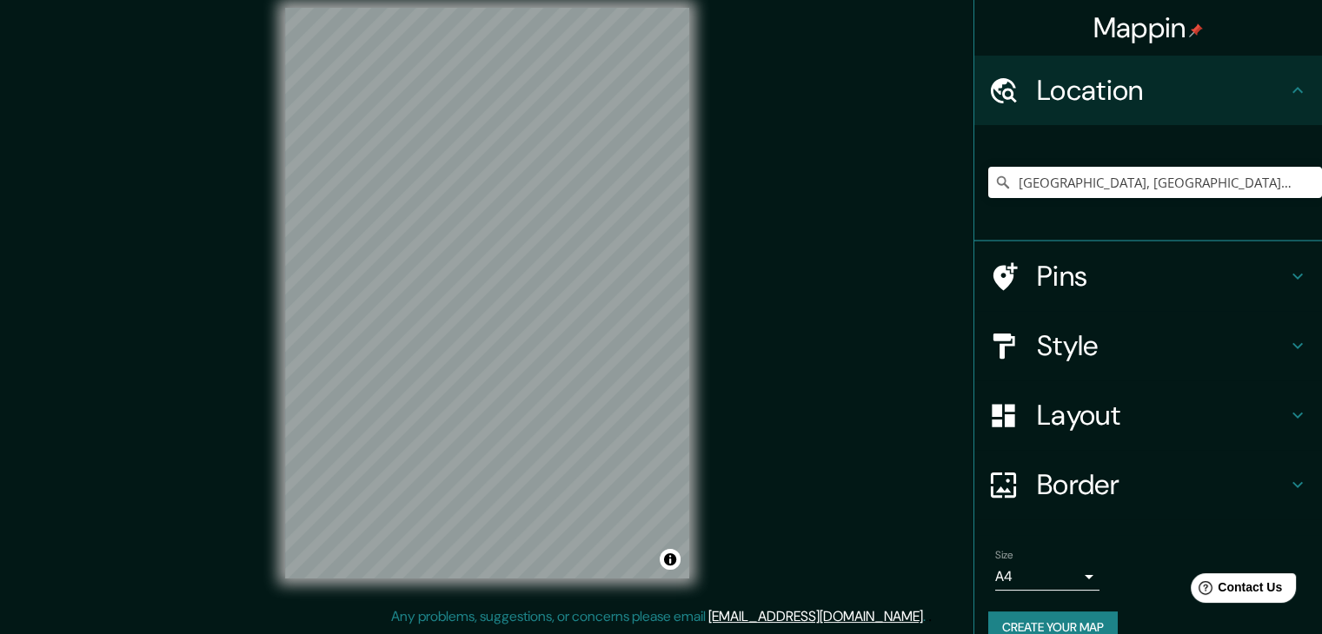
click at [1076, 426] on h4 "Layout" at bounding box center [1162, 415] width 250 height 35
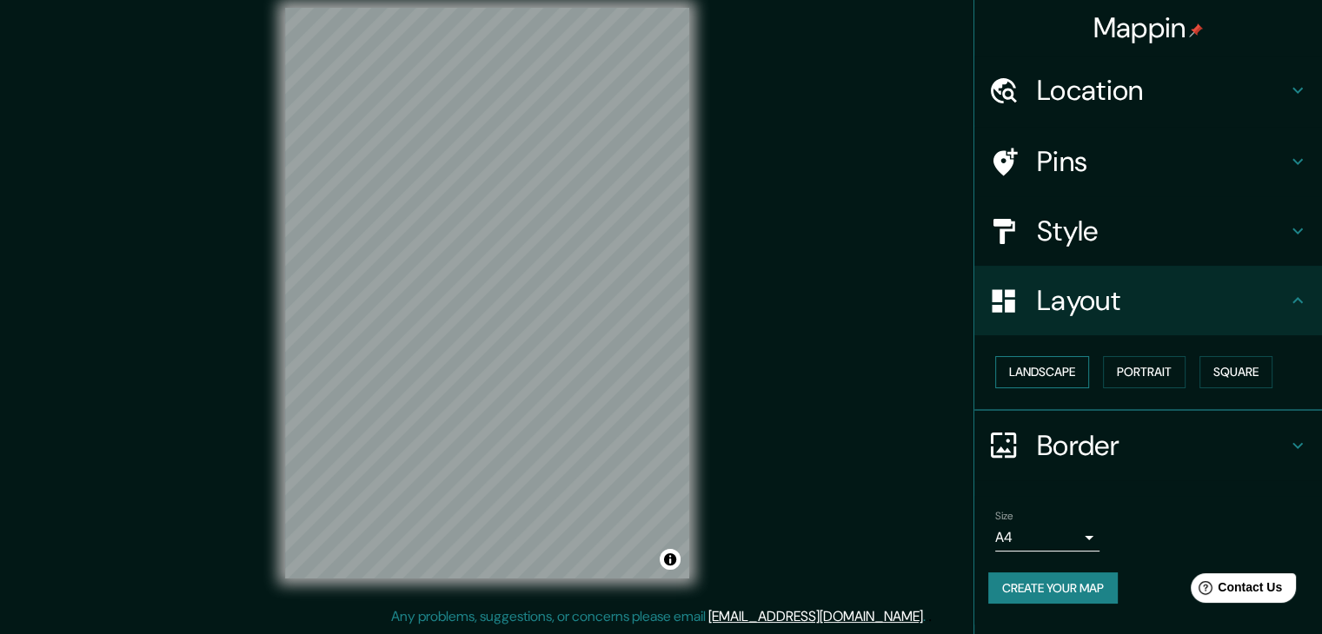
click at [1046, 368] on button "Landscape" at bounding box center [1042, 372] width 94 height 32
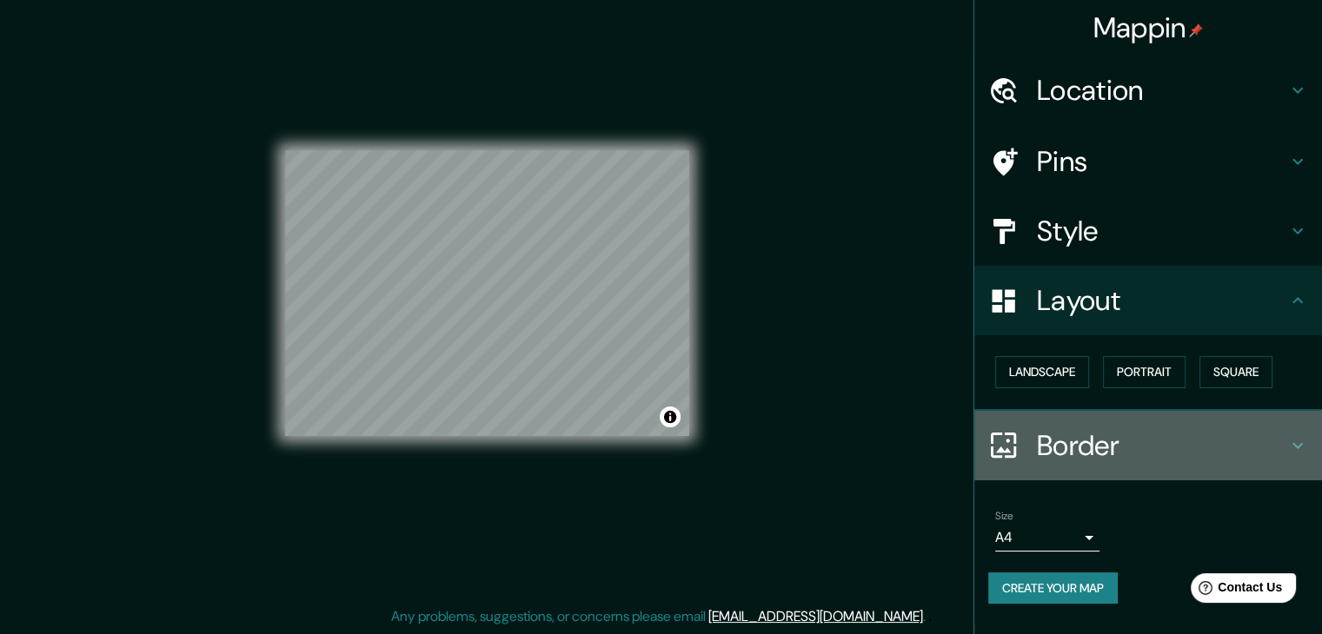
click at [1086, 447] on h4 "Border" at bounding box center [1162, 445] width 250 height 35
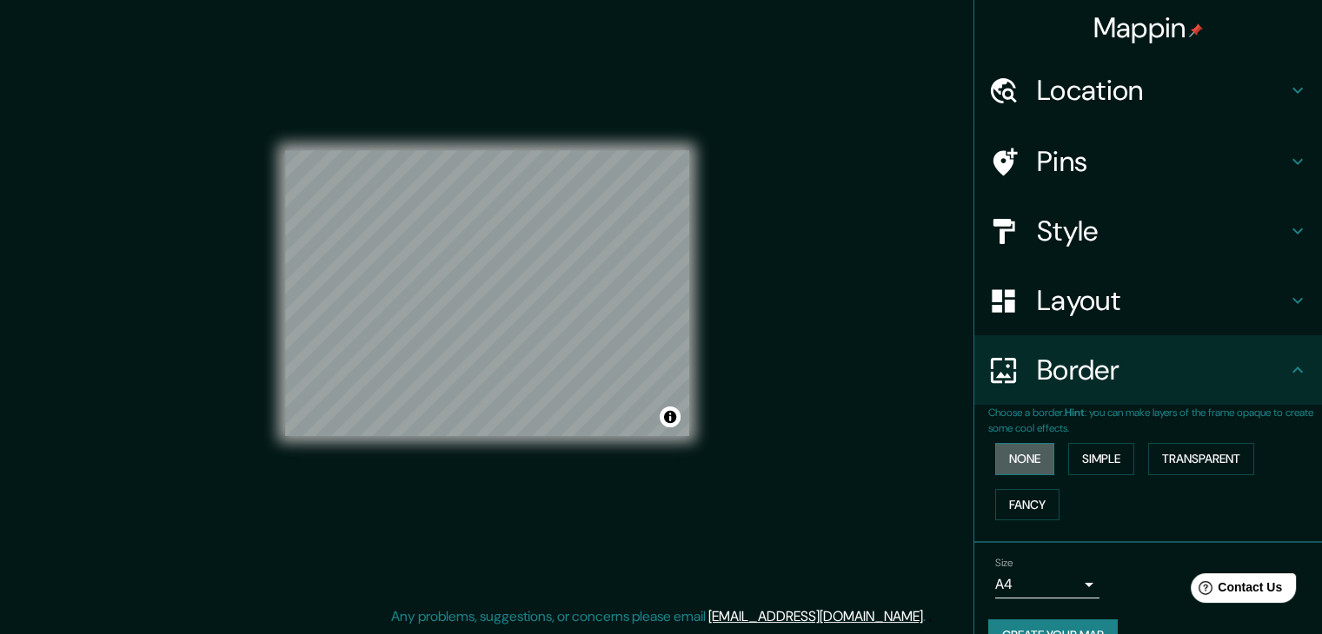
click at [1023, 465] on button "None" at bounding box center [1024, 459] width 59 height 32
click at [1021, 500] on button "Fancy" at bounding box center [1027, 505] width 64 height 32
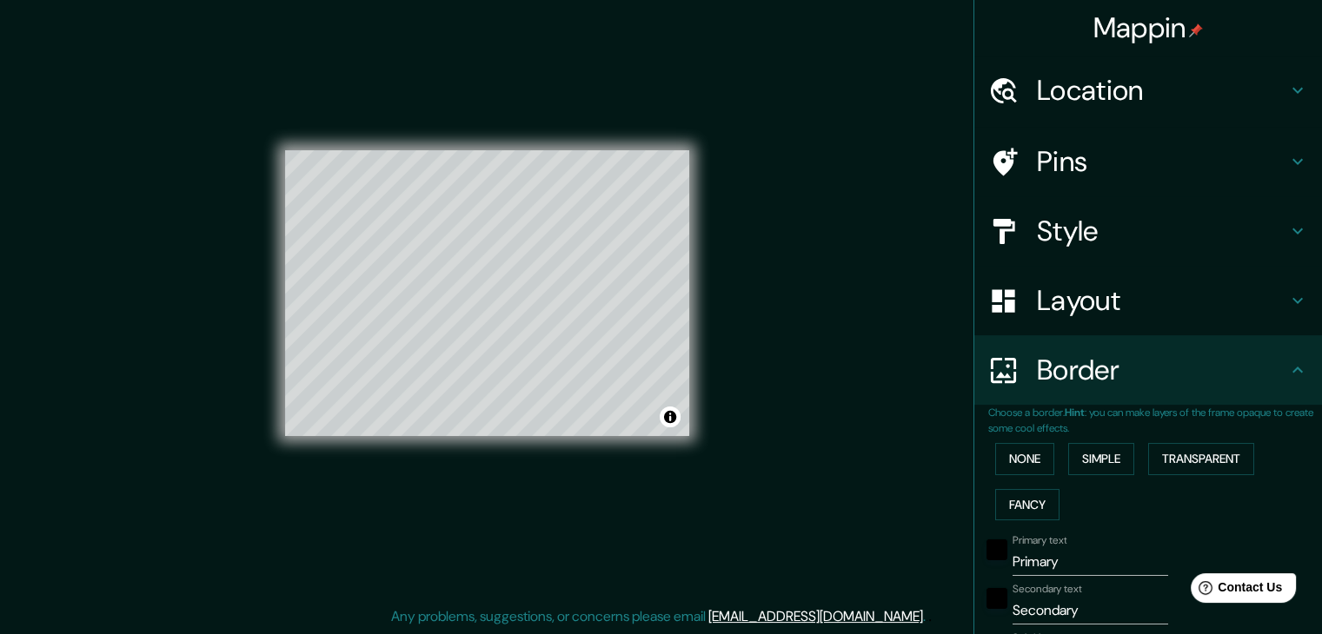
drag, startPoint x: 1088, startPoint y: 468, endPoint x: 1132, endPoint y: 473, distance: 44.5
click at [1091, 469] on button "Simple" at bounding box center [1101, 459] width 66 height 32
click at [1184, 468] on button "Transparent" at bounding box center [1201, 459] width 106 height 32
click at [1010, 462] on button "None" at bounding box center [1024, 459] width 59 height 32
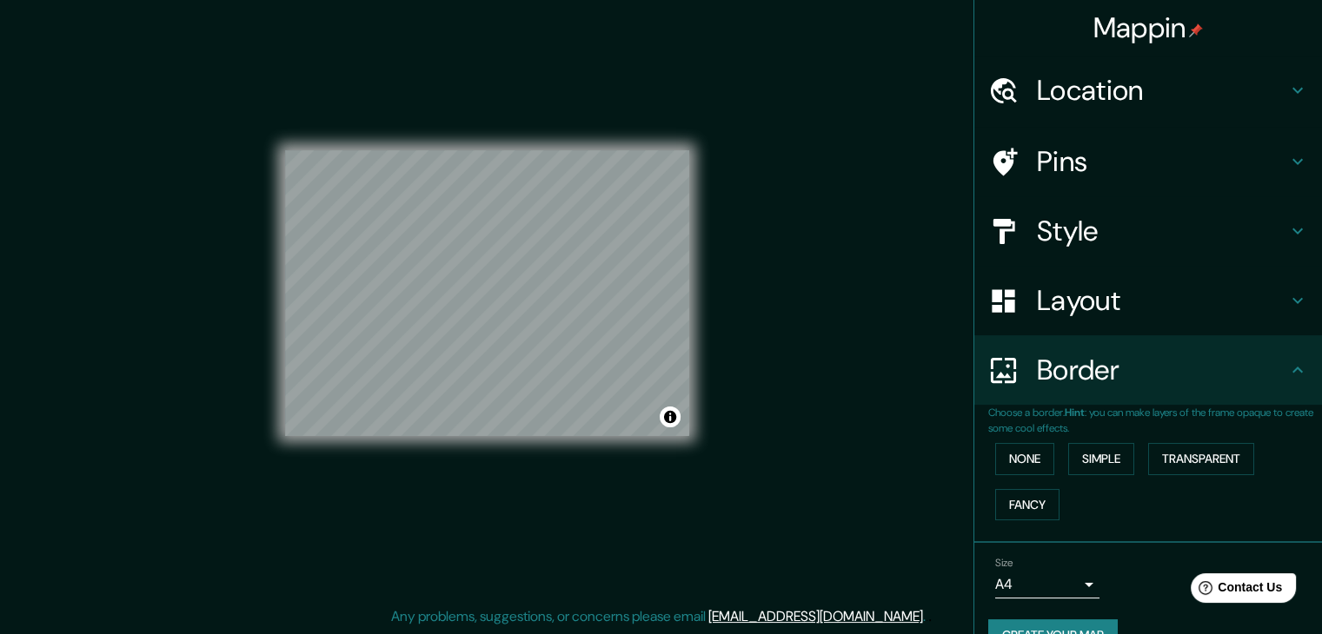
click at [1078, 293] on h4 "Layout" at bounding box center [1162, 300] width 250 height 35
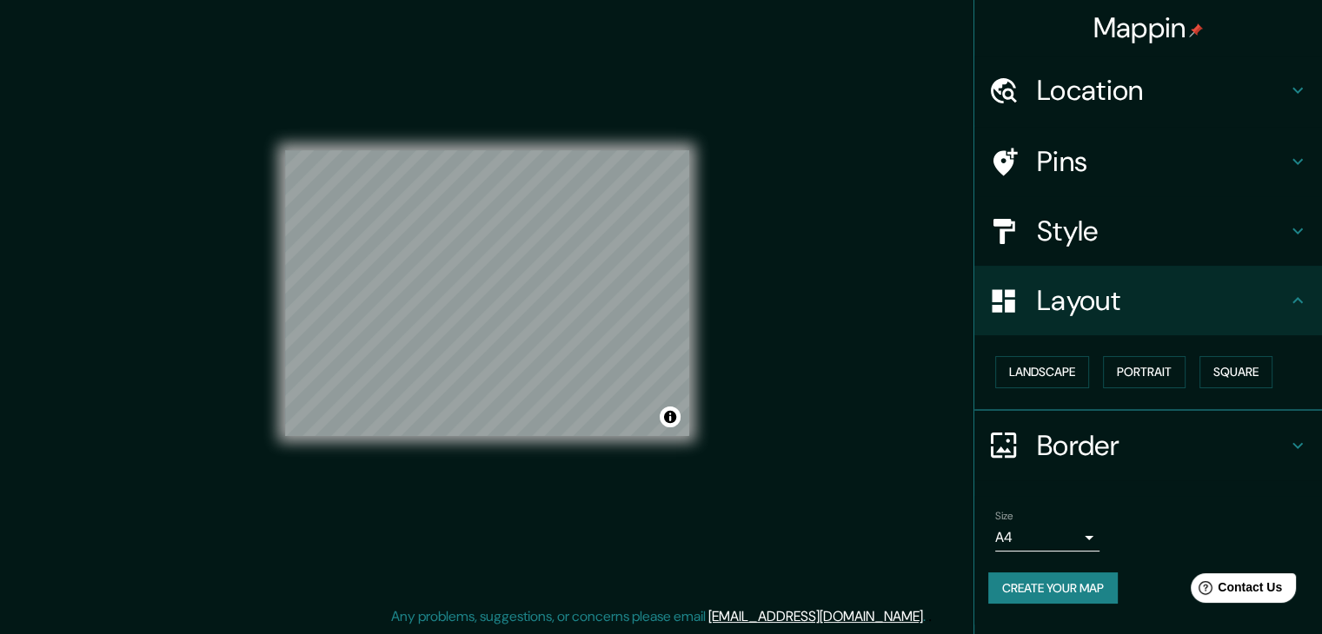
click at [1130, 225] on h4 "Style" at bounding box center [1162, 231] width 250 height 35
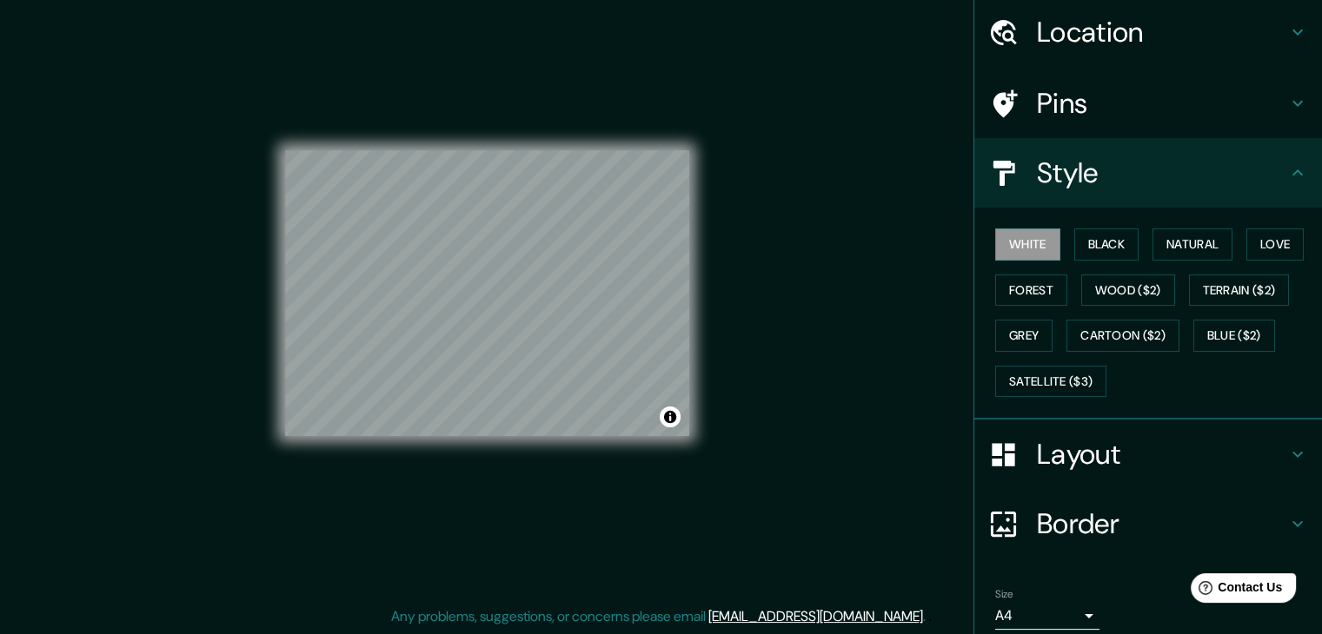
scroll to position [125, 0]
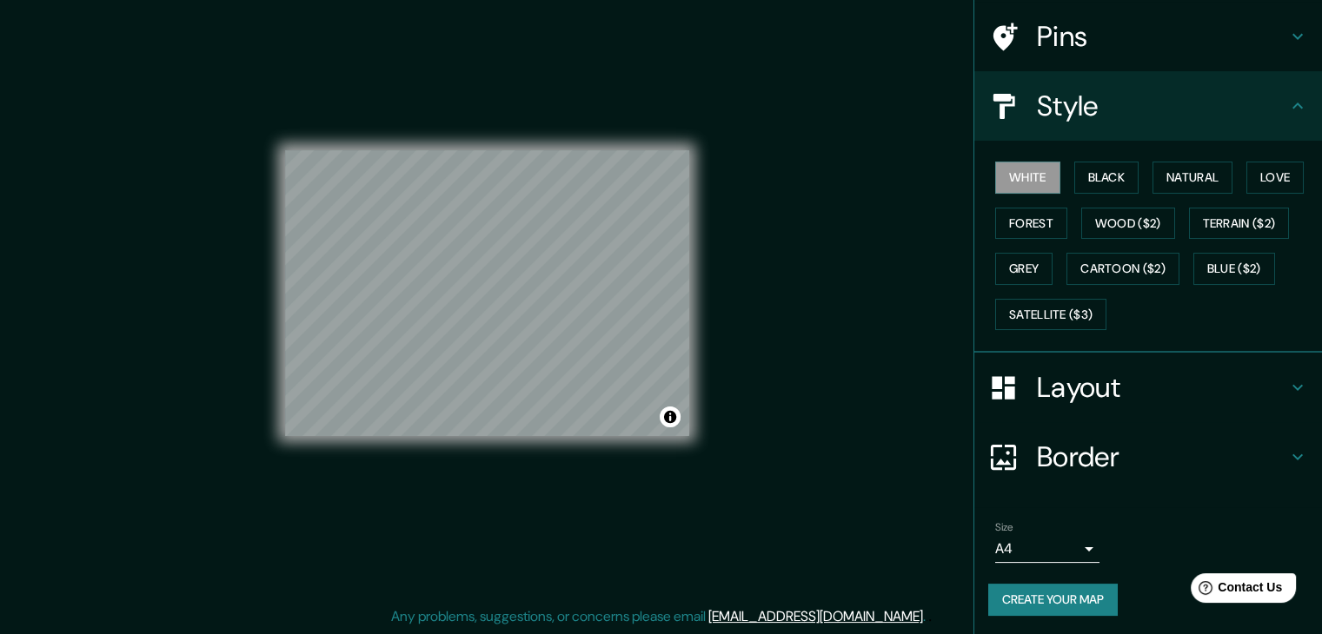
click at [1069, 586] on button "Create your map" at bounding box center [1052, 600] width 129 height 32
click at [1042, 604] on div "Create your map" at bounding box center [1148, 600] width 320 height 32
click at [1070, 560] on div "Size A4 single" at bounding box center [1148, 542] width 320 height 56
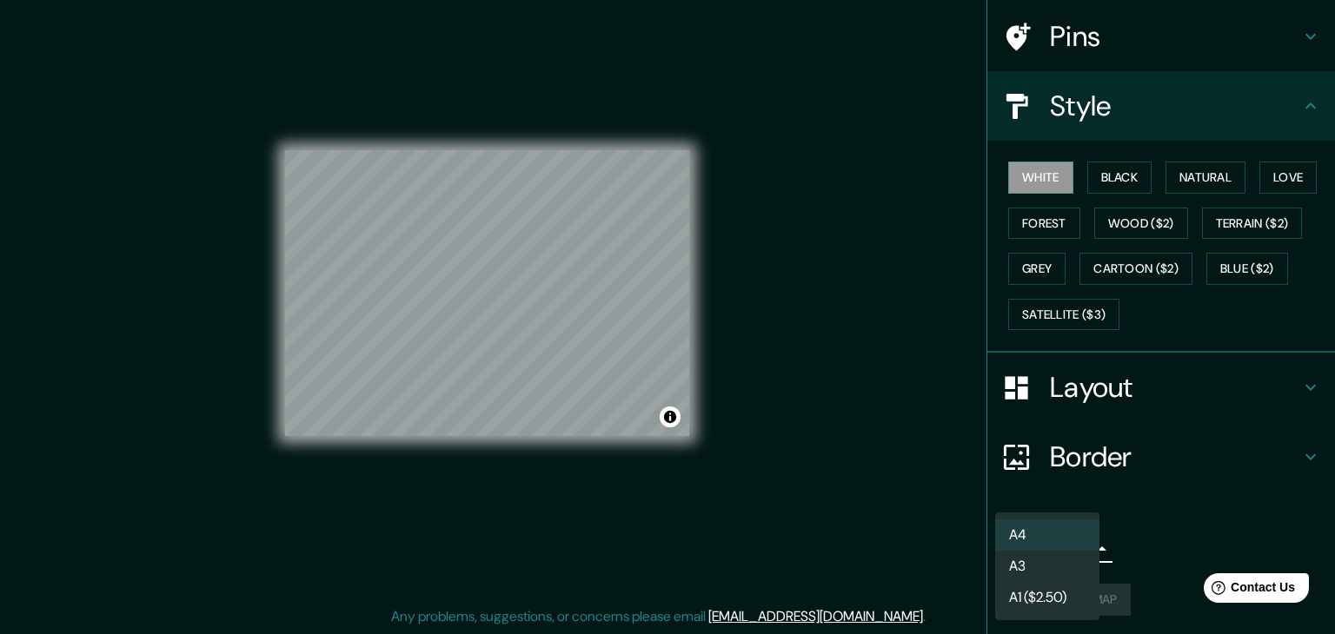
click at [1060, 552] on body "Mappin Location [GEOGRAPHIC_DATA], [GEOGRAPHIC_DATA], [GEOGRAPHIC_DATA] Pins St…" at bounding box center [667, 297] width 1335 height 634
click at [1044, 533] on li "A4" at bounding box center [1047, 535] width 104 height 31
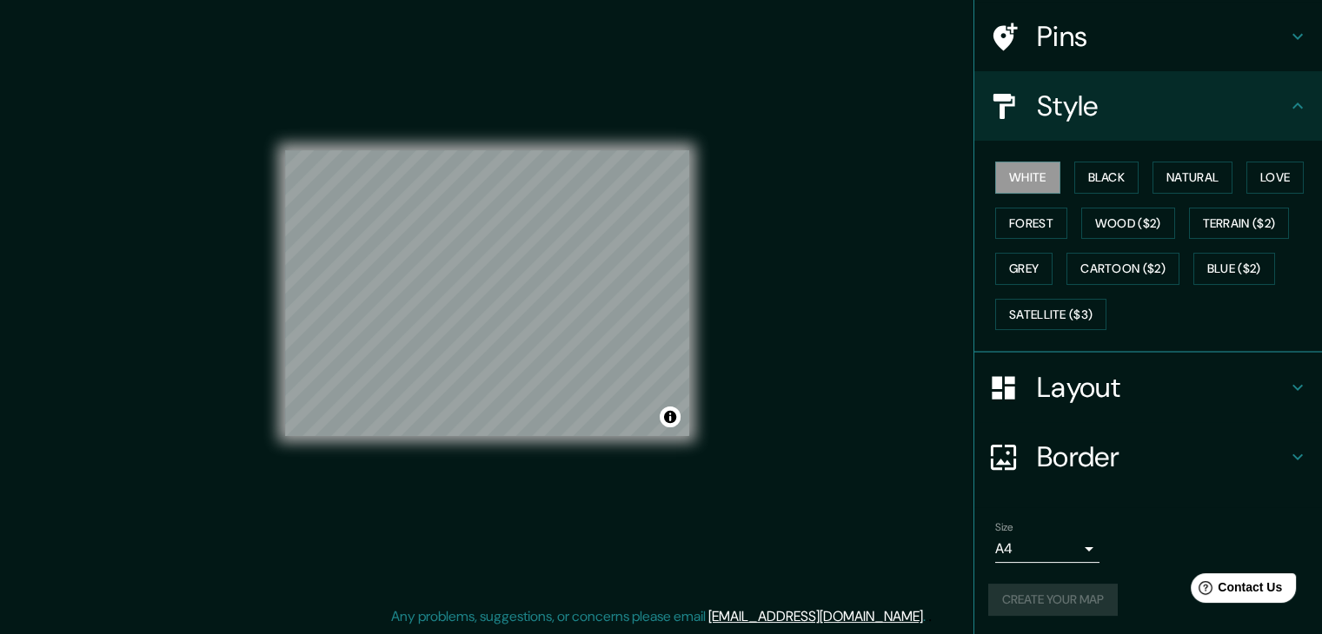
click at [1087, 600] on div "Create your map" at bounding box center [1148, 600] width 320 height 32
click at [1213, 93] on h4 "Style" at bounding box center [1162, 106] width 250 height 35
click at [1146, 397] on h4 "Layout" at bounding box center [1162, 387] width 250 height 35
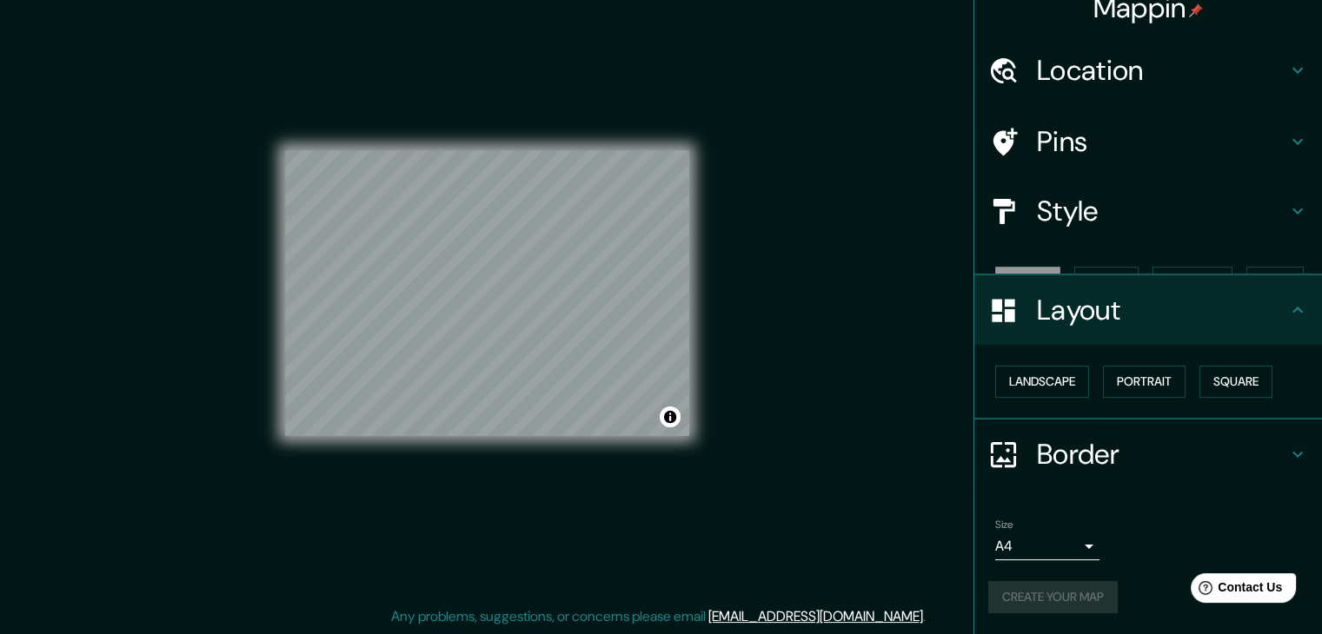
scroll to position [0, 0]
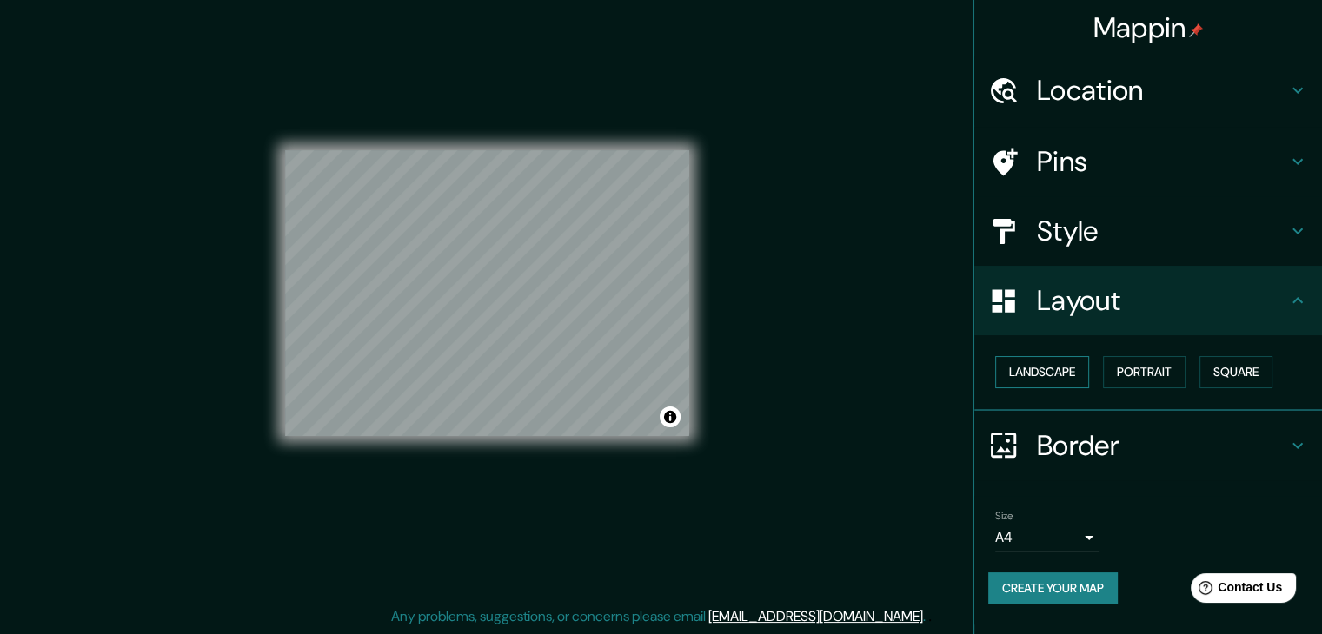
click at [1044, 374] on button "Landscape" at bounding box center [1042, 372] width 94 height 32
click at [1074, 592] on button "Create your map" at bounding box center [1052, 589] width 129 height 32
click at [1071, 439] on h4 "Border" at bounding box center [1162, 445] width 250 height 35
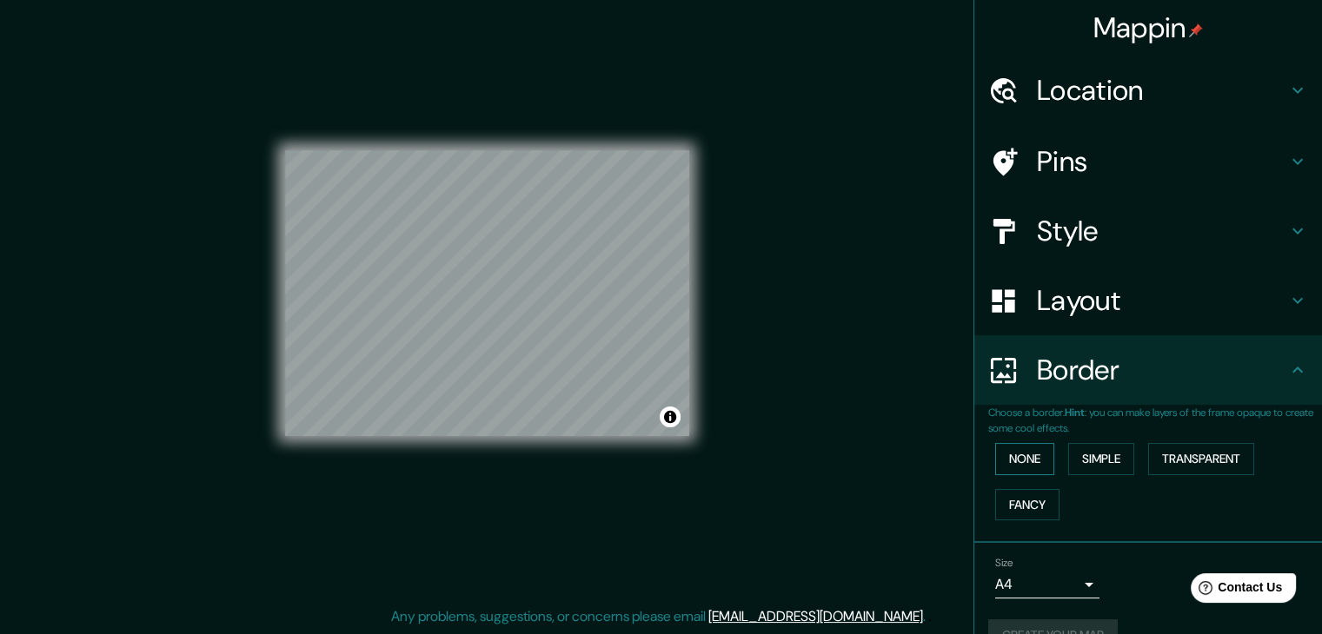
click at [1011, 463] on button "None" at bounding box center [1024, 459] width 59 height 32
click at [1025, 449] on button "None" at bounding box center [1024, 459] width 59 height 32
click at [1064, 151] on h4 "Pins" at bounding box center [1162, 161] width 250 height 35
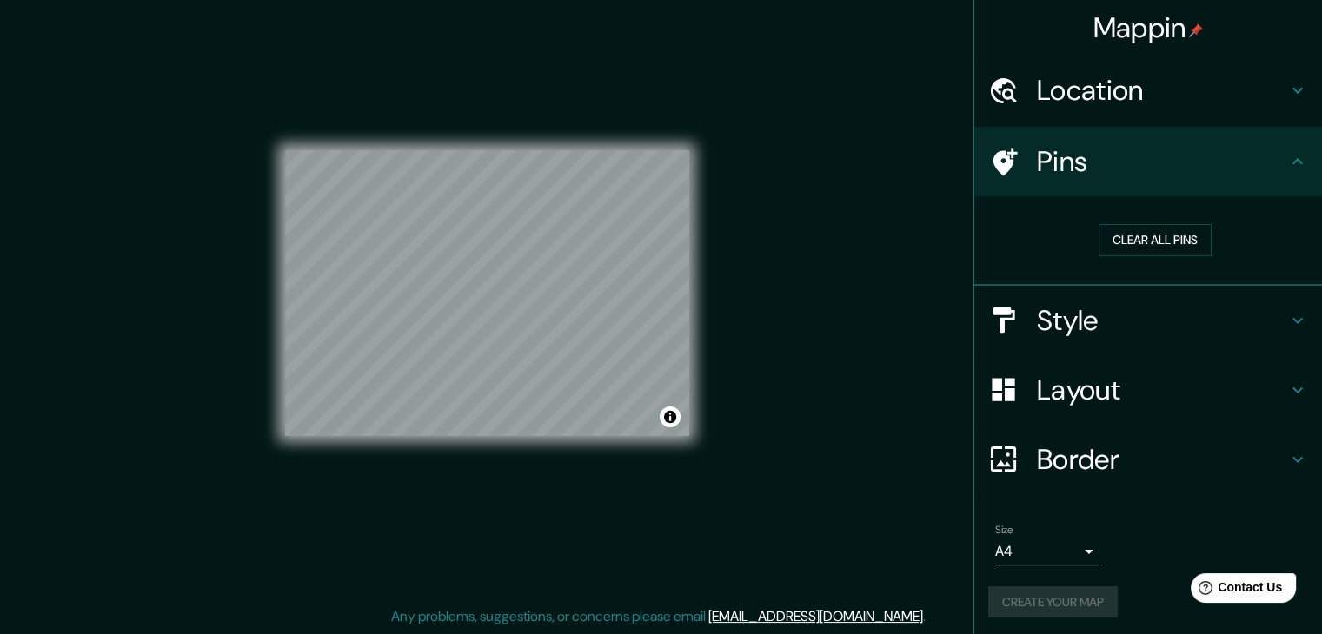
click at [1091, 102] on h4 "Location" at bounding box center [1162, 90] width 250 height 35
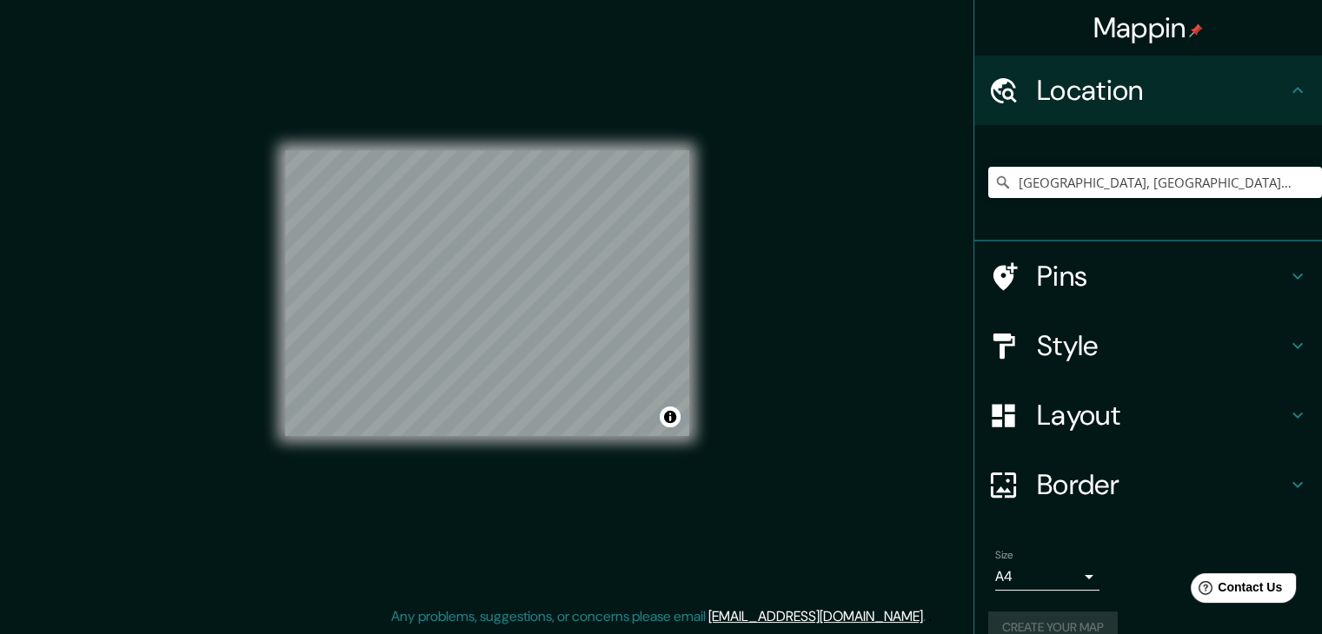
click at [1060, 346] on h4 "Style" at bounding box center [1162, 345] width 250 height 35
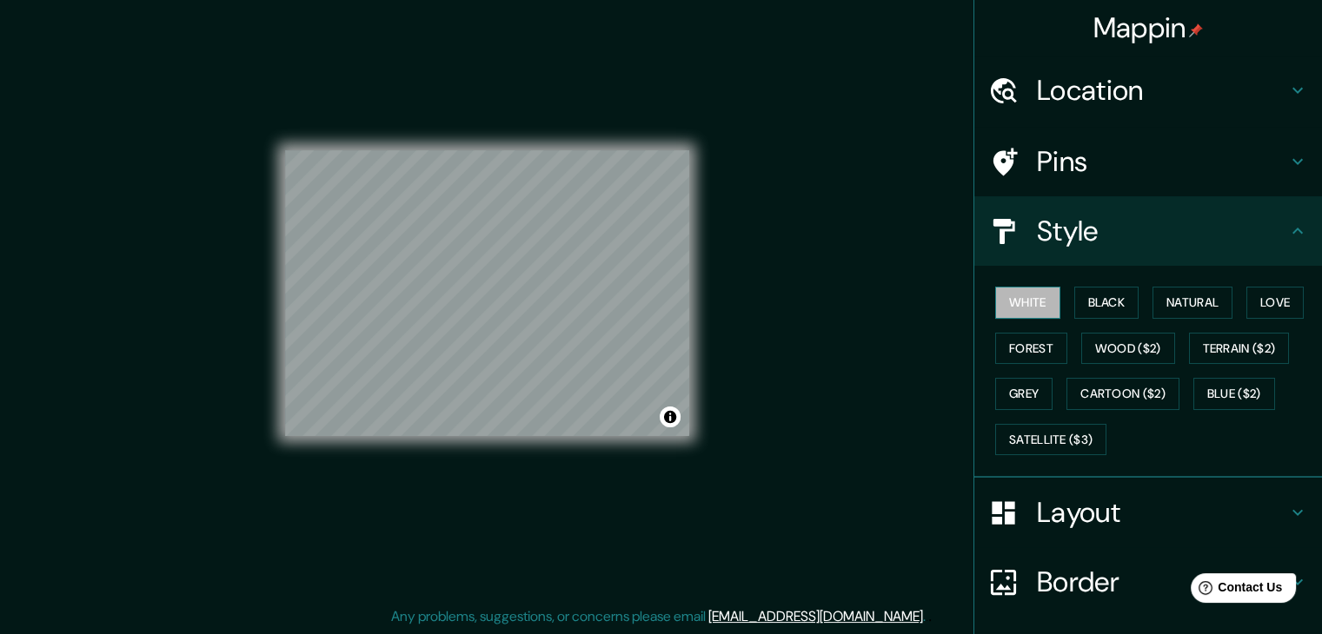
click at [1024, 300] on button "White" at bounding box center [1027, 303] width 65 height 32
click at [1085, 341] on button "Wood ($2)" at bounding box center [1128, 349] width 94 height 32
click at [1014, 293] on button "White" at bounding box center [1027, 303] width 65 height 32
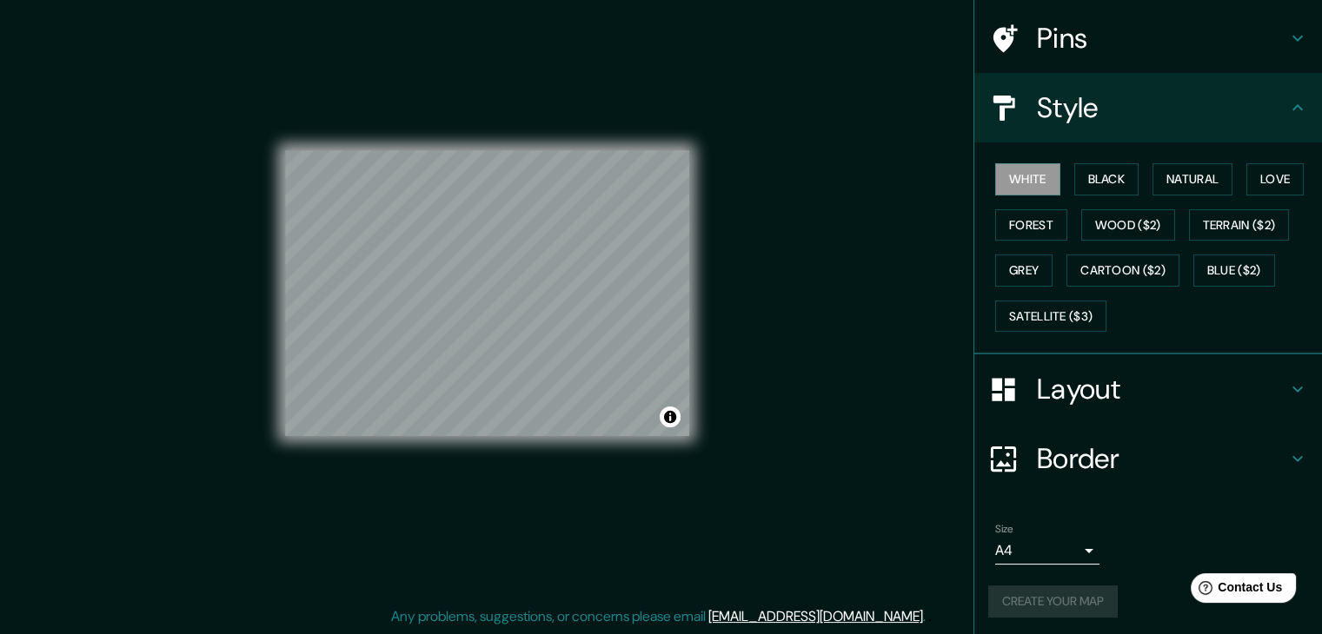
scroll to position [125, 0]
drag, startPoint x: 1041, startPoint y: 571, endPoint x: 1036, endPoint y: 581, distance: 11.7
click at [1038, 574] on div "Size A4 single Create your map" at bounding box center [1148, 572] width 320 height 116
click at [1035, 584] on div "Create your map" at bounding box center [1148, 600] width 320 height 32
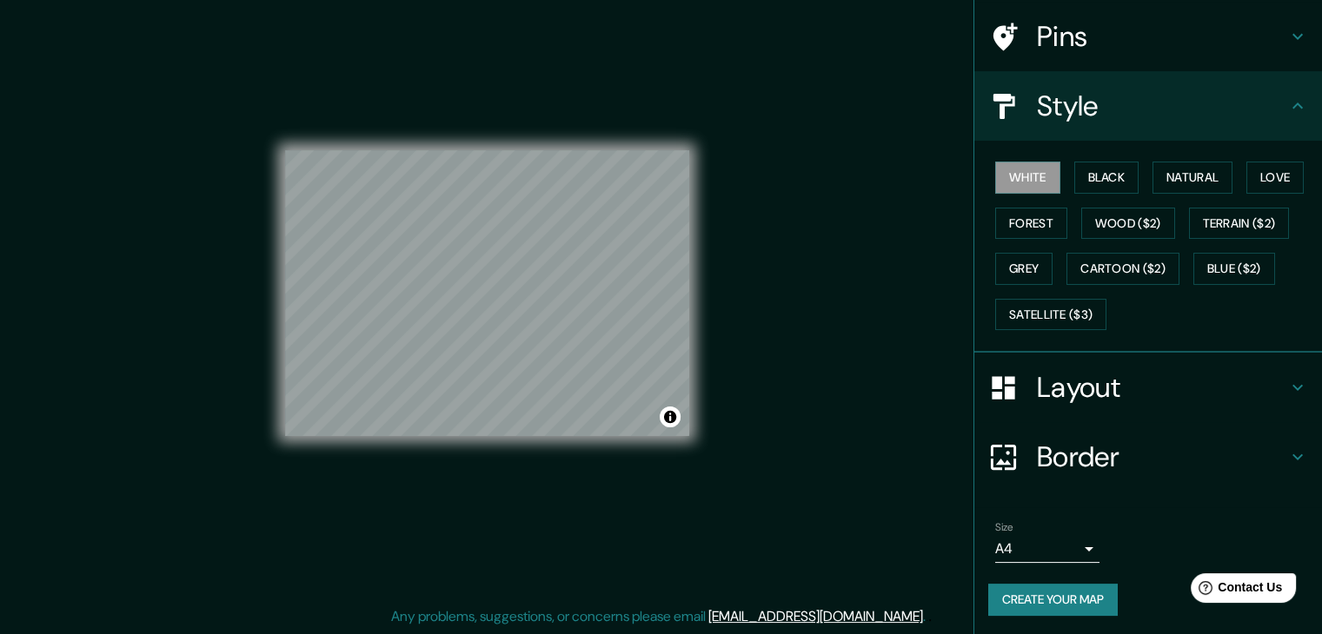
click at [1034, 587] on button "Create your map" at bounding box center [1052, 600] width 129 height 32
click at [1034, 587] on div "Create your map" at bounding box center [1148, 600] width 320 height 32
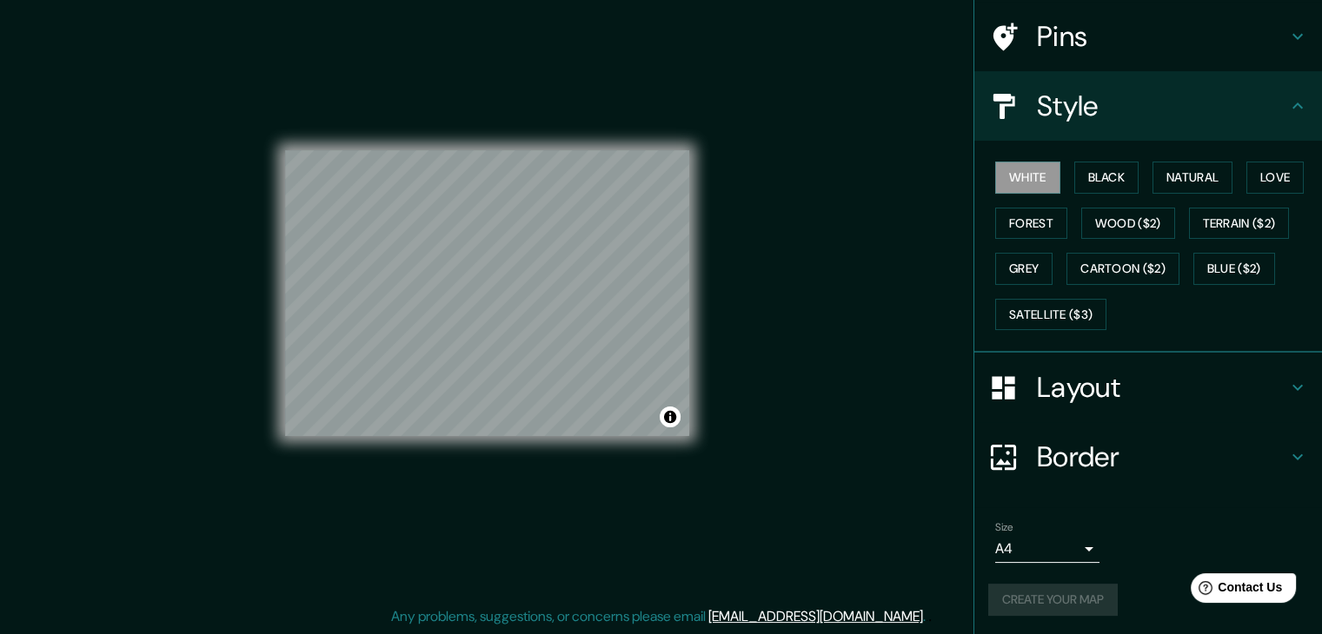
click at [1034, 587] on div "Create your map" at bounding box center [1148, 600] width 320 height 32
click at [1041, 561] on div "Size A4 single" at bounding box center [1148, 542] width 320 height 56
click at [1084, 595] on button "Create your map" at bounding box center [1052, 600] width 129 height 32
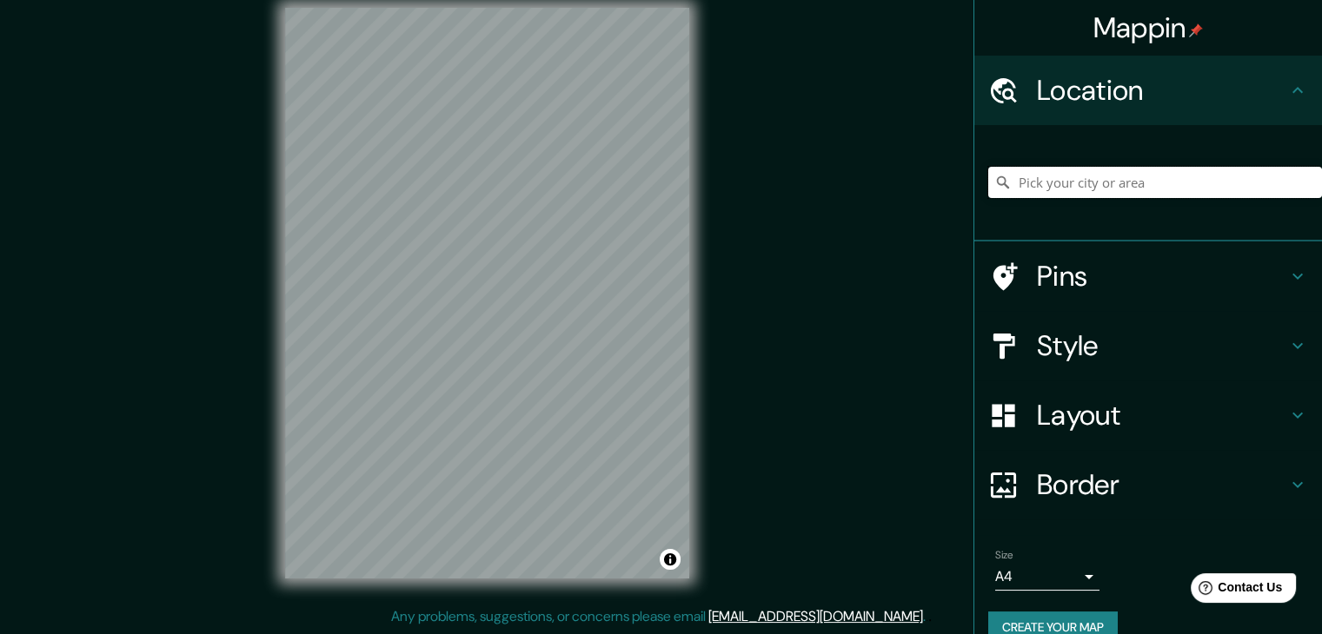
click at [1098, 180] on input "Pick your city or area" at bounding box center [1155, 182] width 334 height 31
click at [1081, 171] on input "Pick your city or area" at bounding box center [1155, 182] width 334 height 31
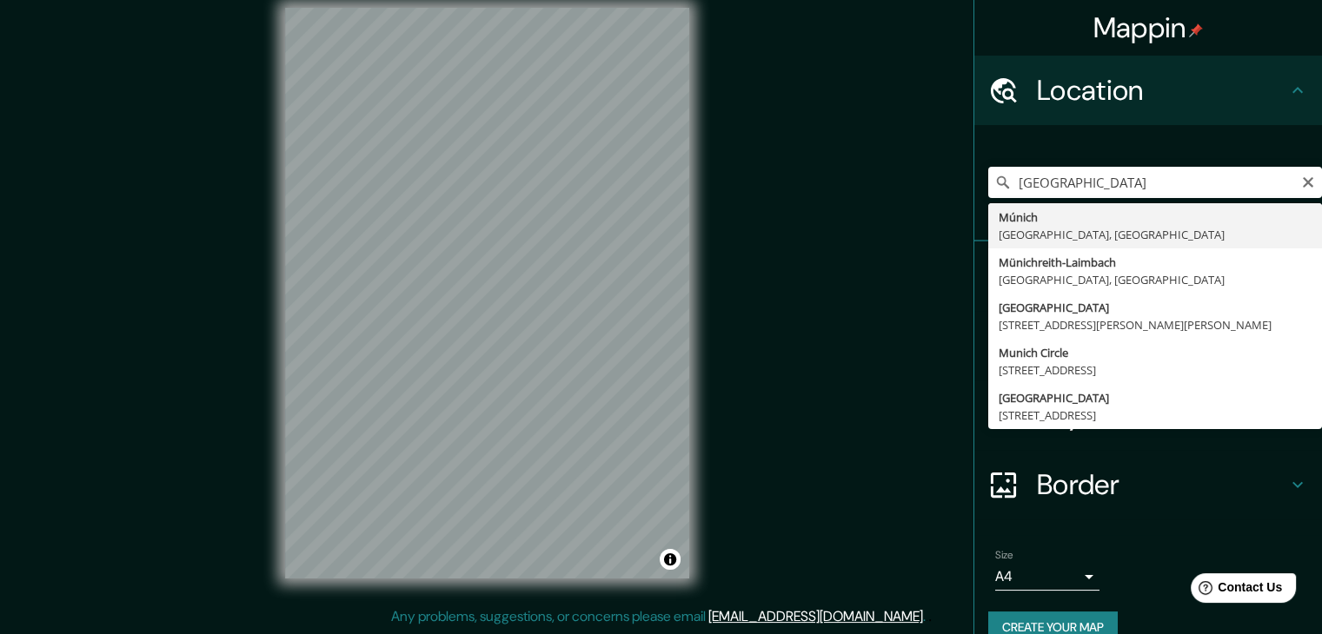
type input "[GEOGRAPHIC_DATA], [GEOGRAPHIC_DATA], [GEOGRAPHIC_DATA]"
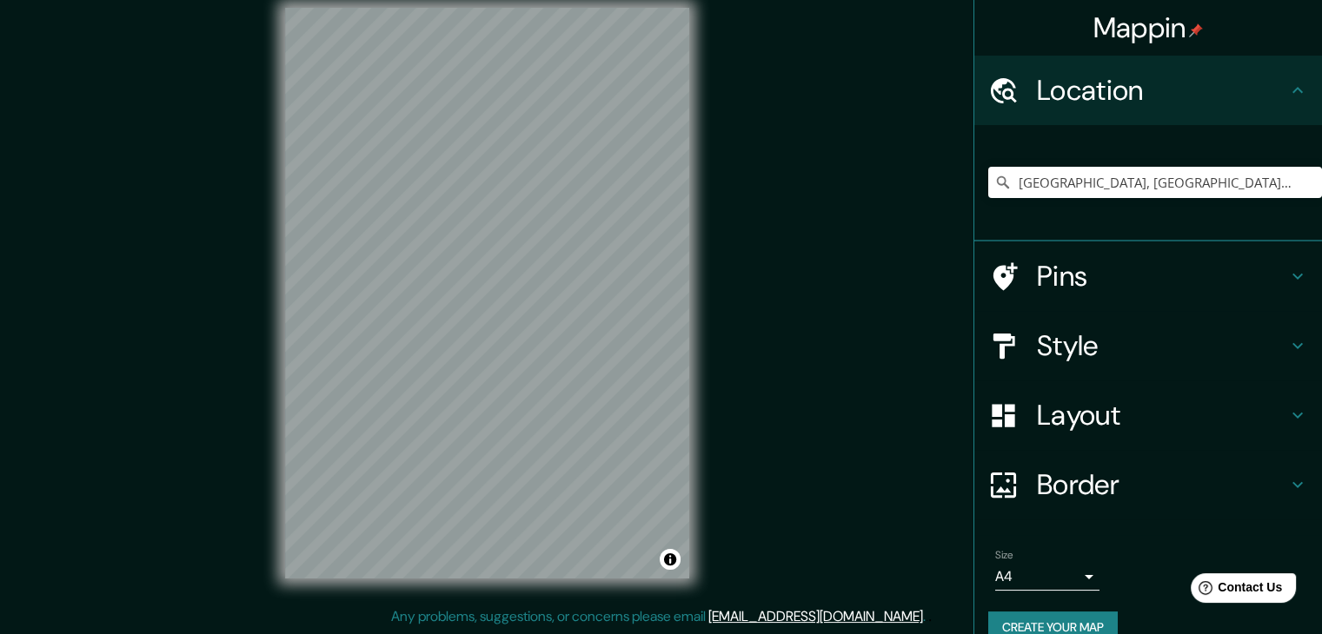
click at [1115, 401] on h4 "Layout" at bounding box center [1162, 415] width 250 height 35
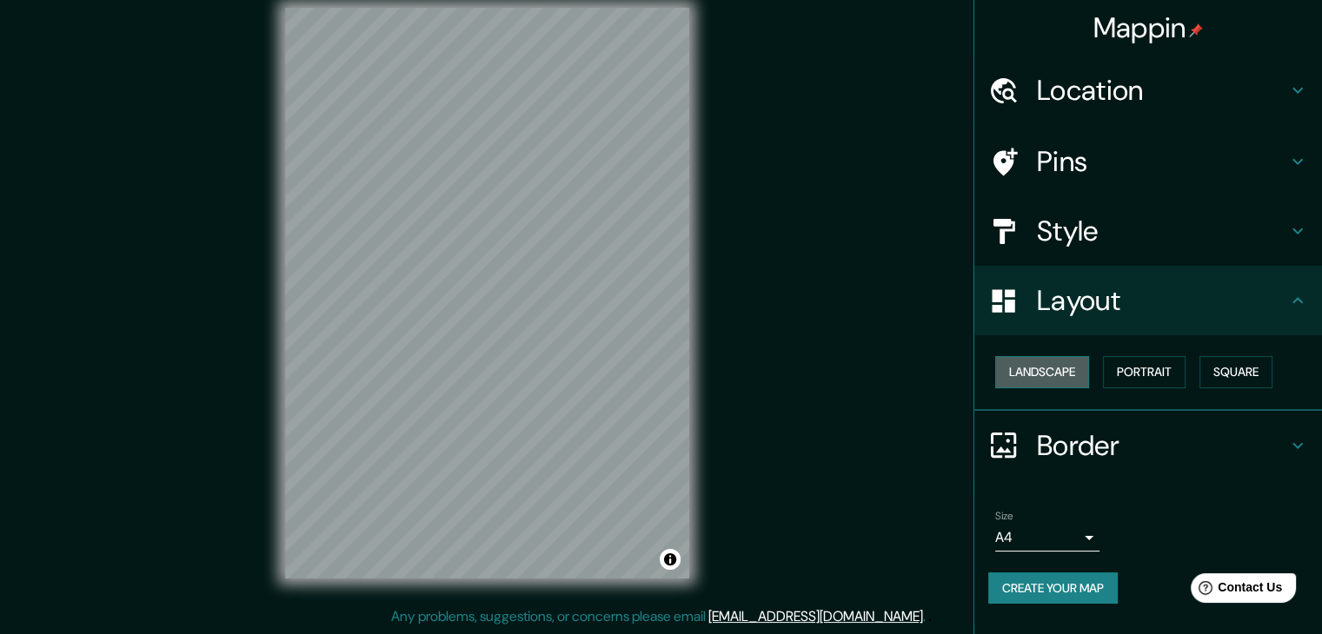
click at [1039, 379] on button "Landscape" at bounding box center [1042, 372] width 94 height 32
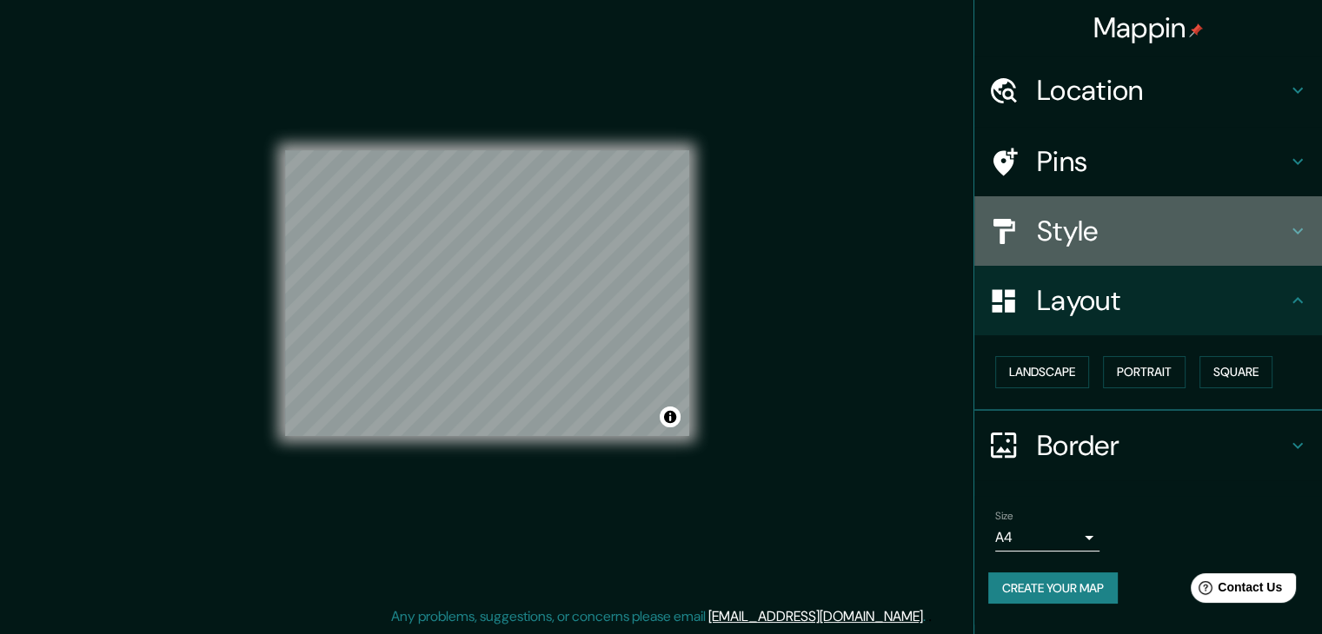
click at [1084, 255] on div "Style" at bounding box center [1148, 231] width 348 height 70
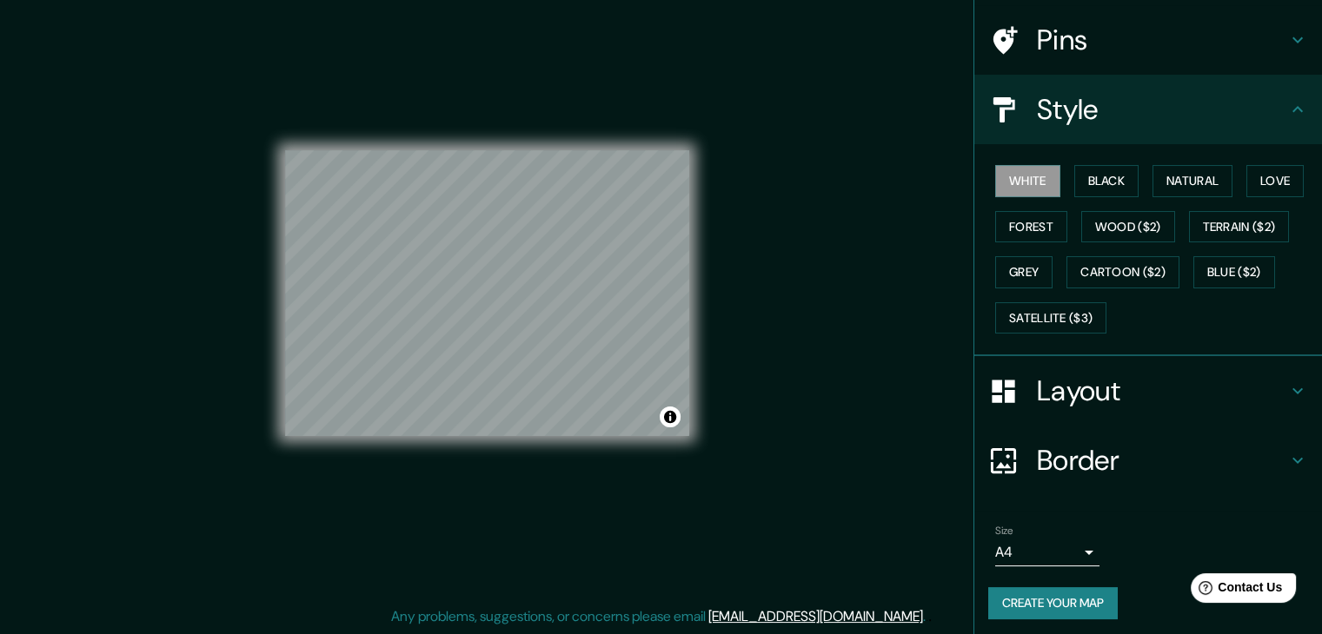
scroll to position [125, 0]
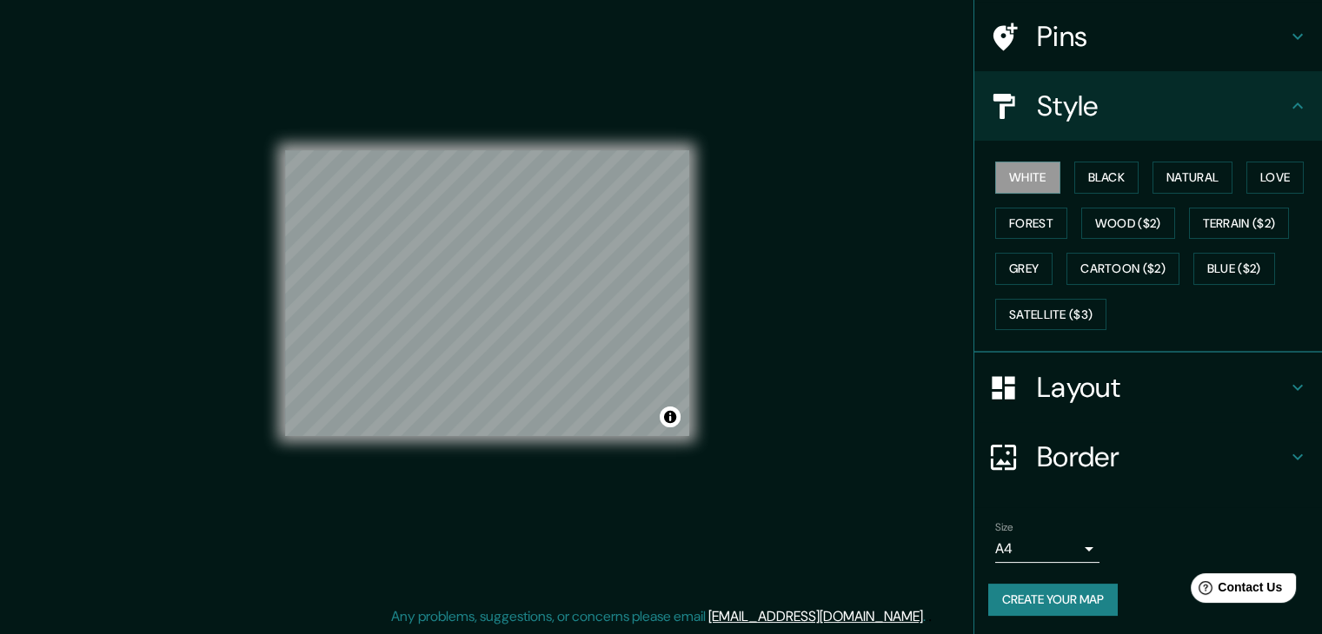
click at [1033, 597] on button "Create your map" at bounding box center [1052, 600] width 129 height 32
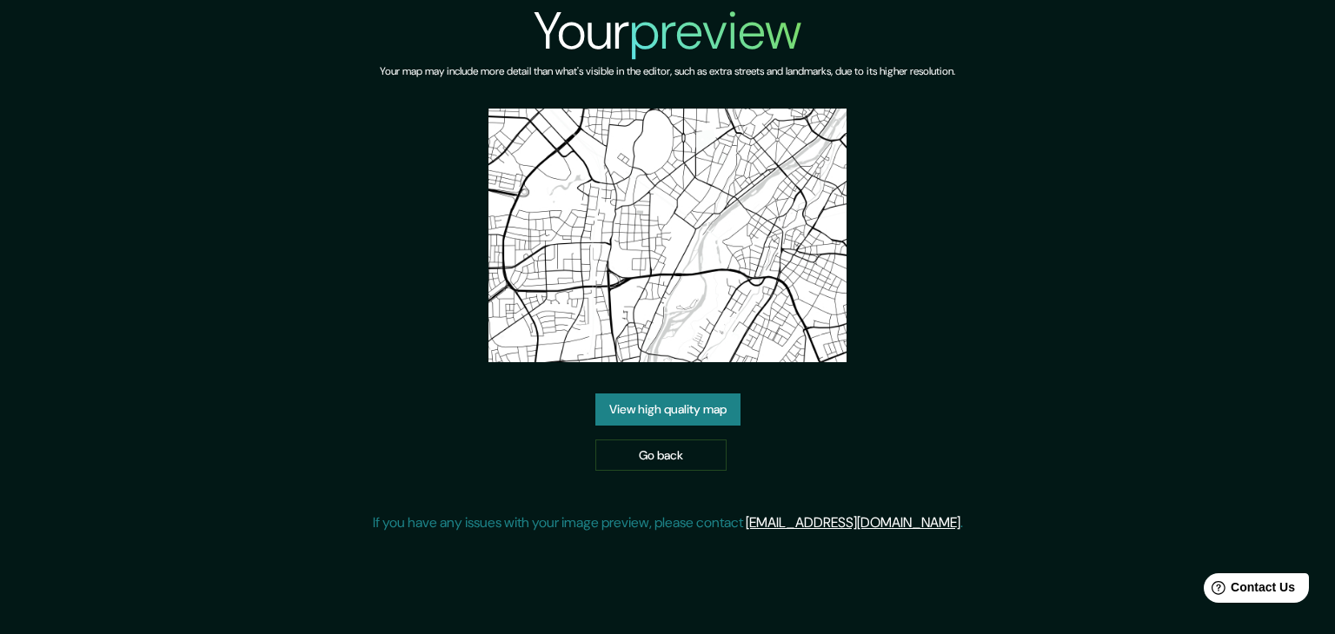
click at [678, 408] on link "View high quality map" at bounding box center [667, 410] width 145 height 32
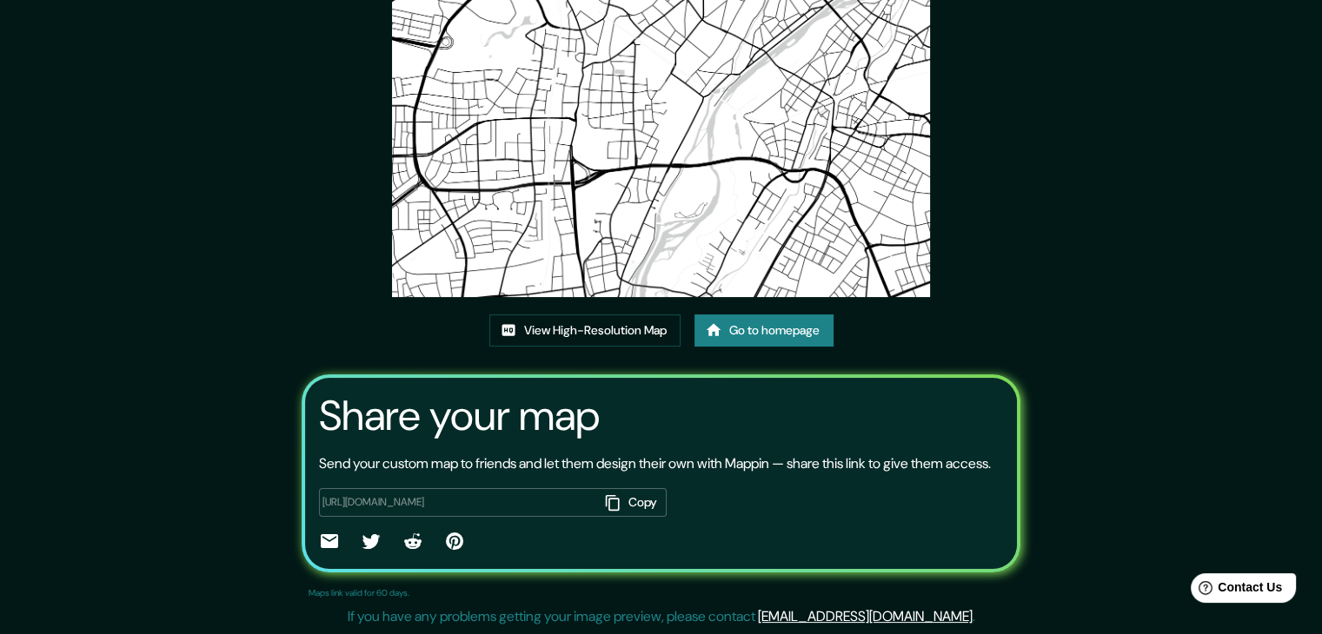
scroll to position [174, 0]
click at [627, 321] on link "View High-Resolution Map" at bounding box center [584, 331] width 191 height 32
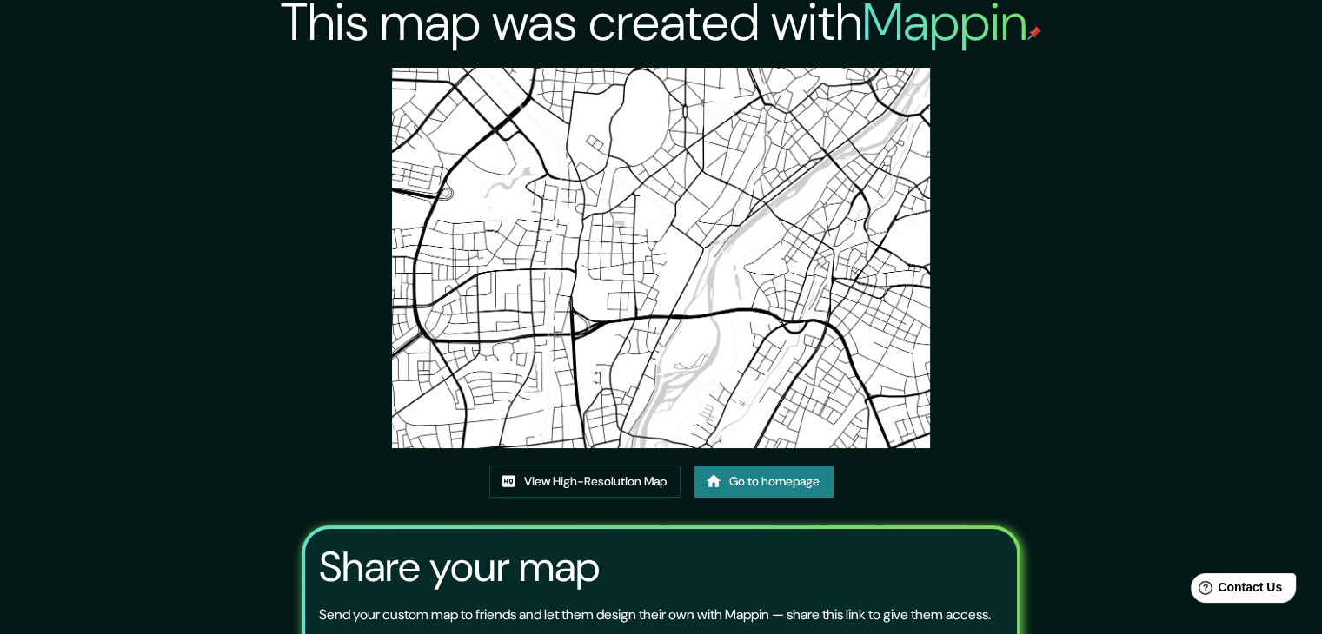
scroll to position [7, 0]
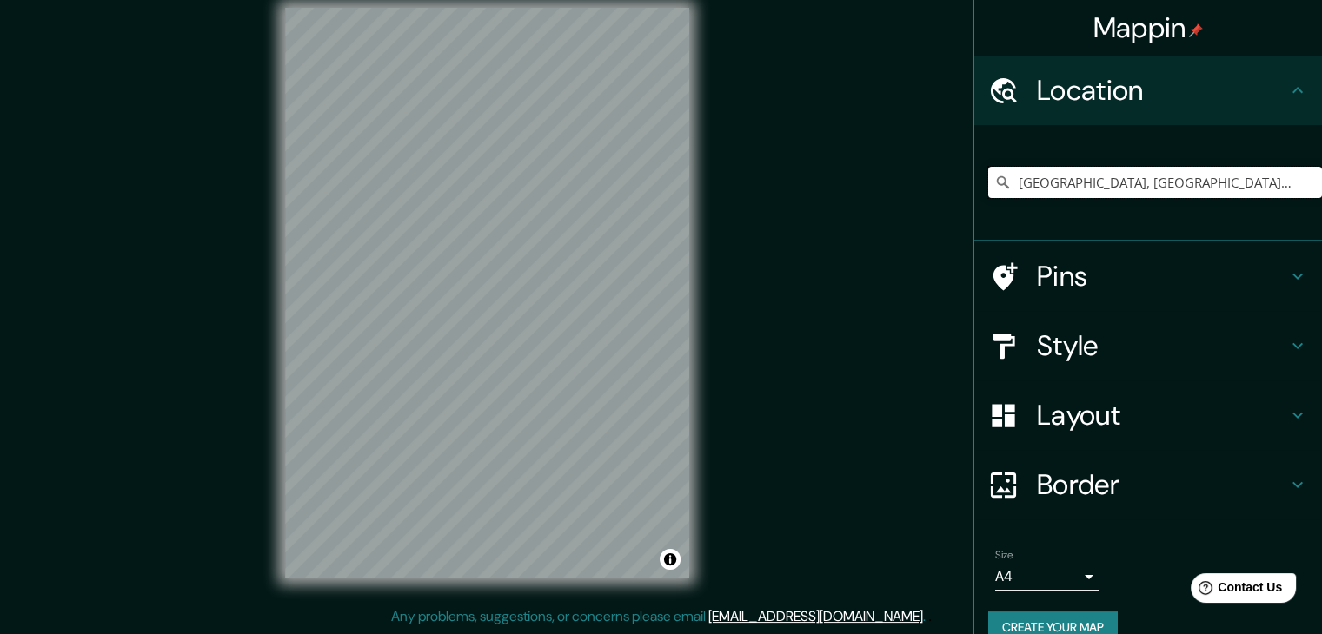
click at [1181, 172] on input "[GEOGRAPHIC_DATA], [GEOGRAPHIC_DATA], [GEOGRAPHIC_DATA]" at bounding box center [1155, 182] width 334 height 31
drag, startPoint x: 1182, startPoint y: 175, endPoint x: 1161, endPoint y: 180, distance: 21.5
click at [1161, 180] on input "[GEOGRAPHIC_DATA], [GEOGRAPHIC_DATA], [GEOGRAPHIC_DATA]" at bounding box center [1155, 182] width 334 height 31
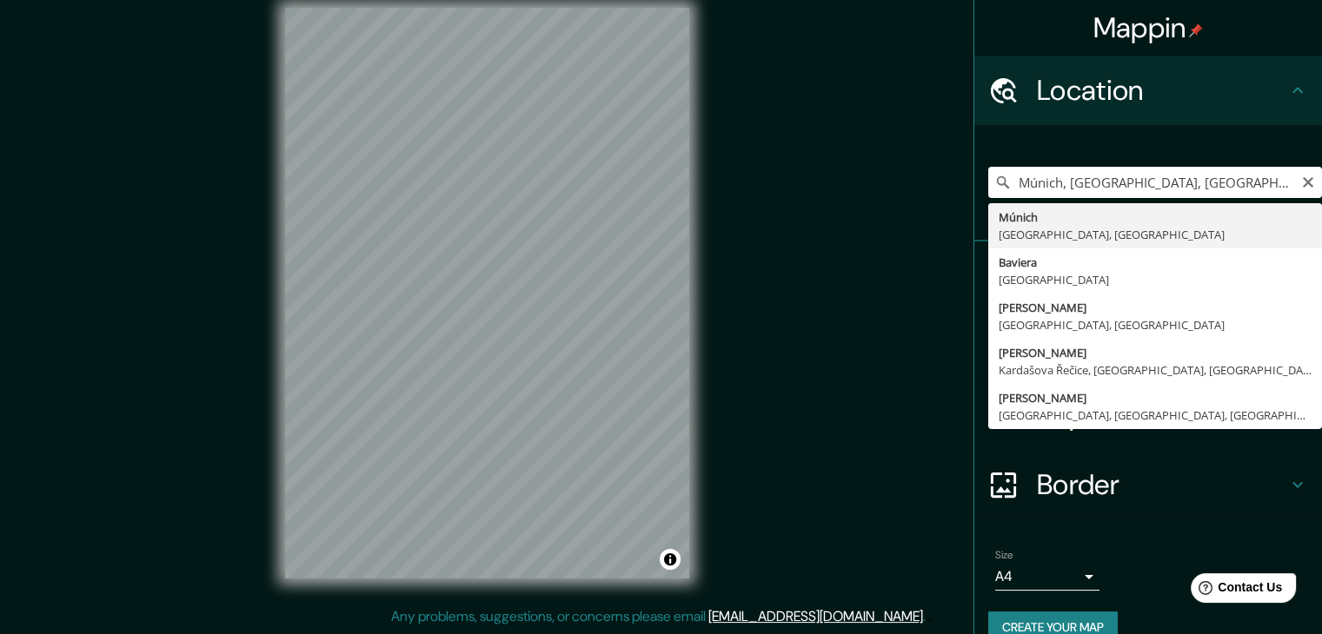
type input "[GEOGRAPHIC_DATA], [GEOGRAPHIC_DATA], [GEOGRAPHIC_DATA]"
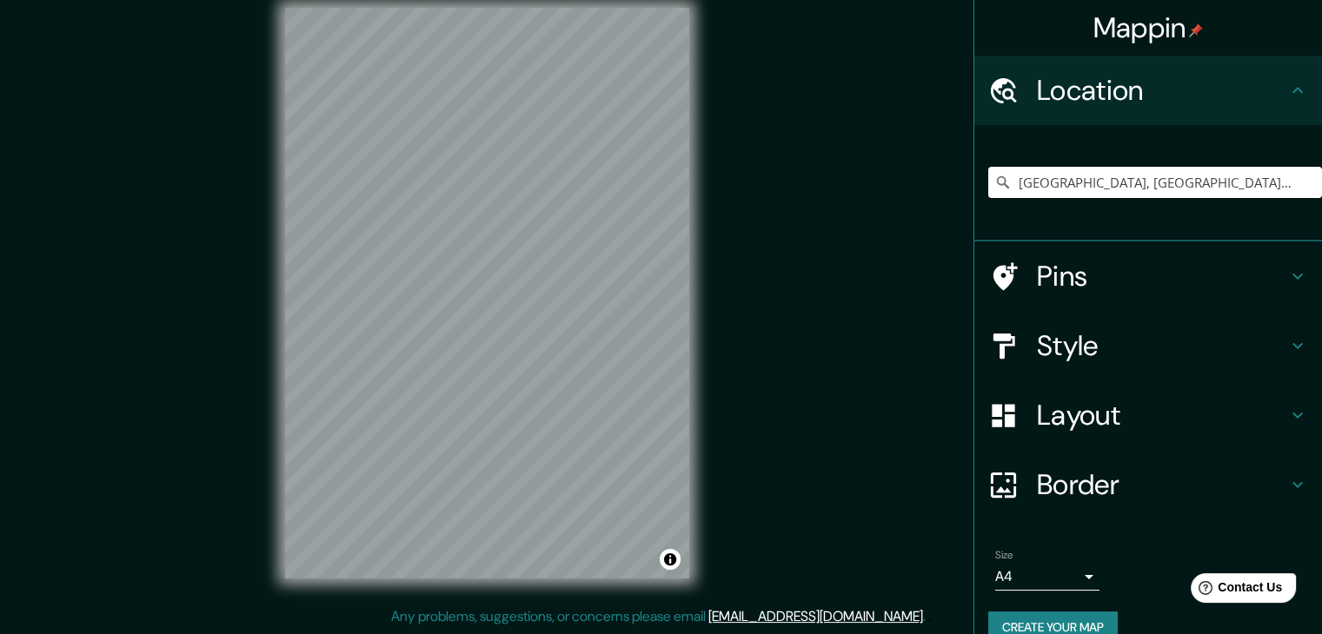
click at [1084, 423] on h4 "Layout" at bounding box center [1162, 415] width 250 height 35
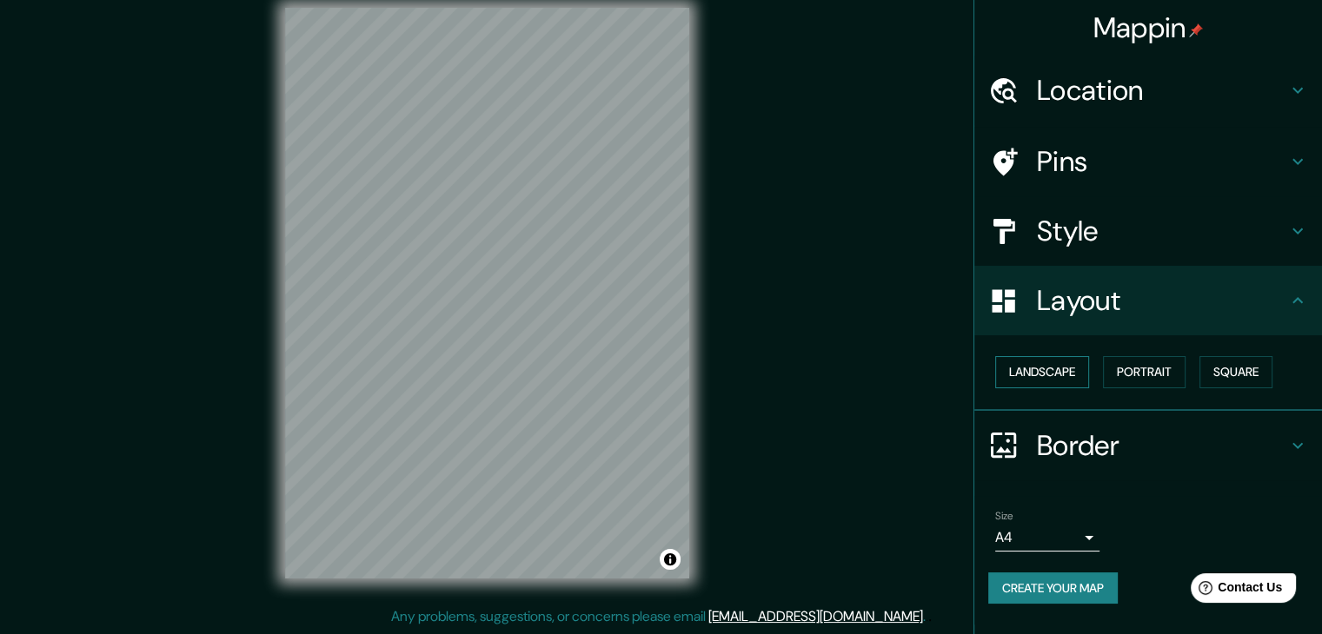
click at [1064, 383] on button "Landscape" at bounding box center [1042, 372] width 94 height 32
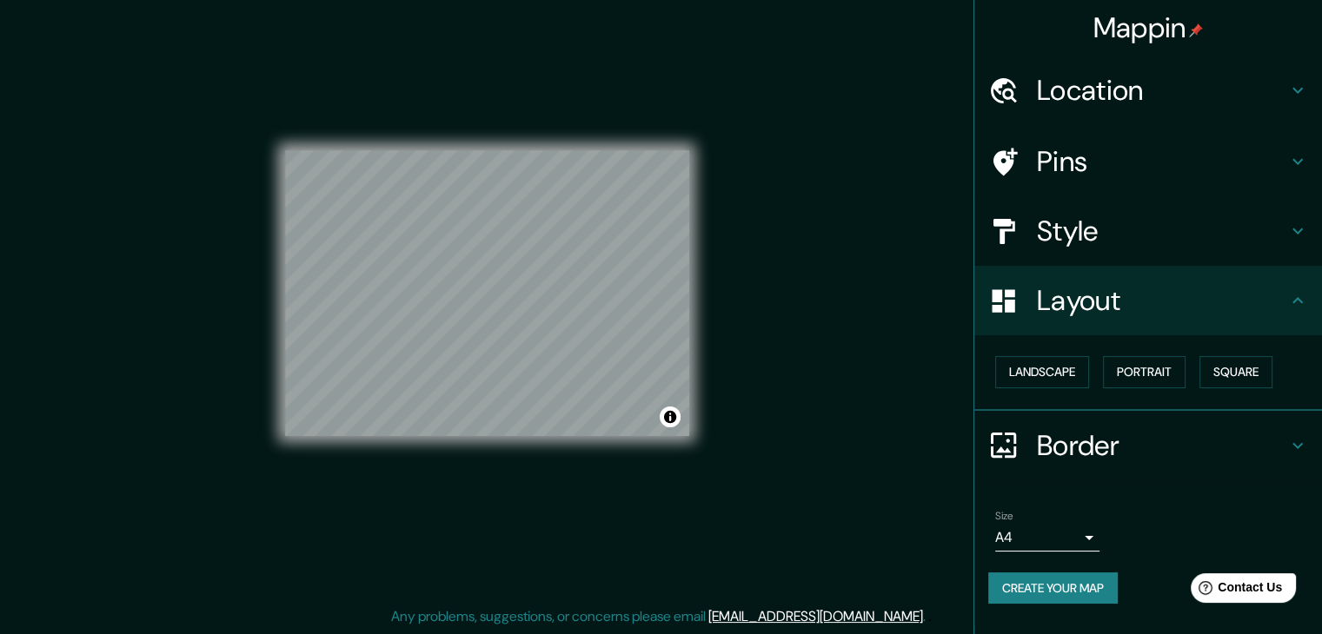
click at [1101, 586] on button "Create your map" at bounding box center [1052, 589] width 129 height 32
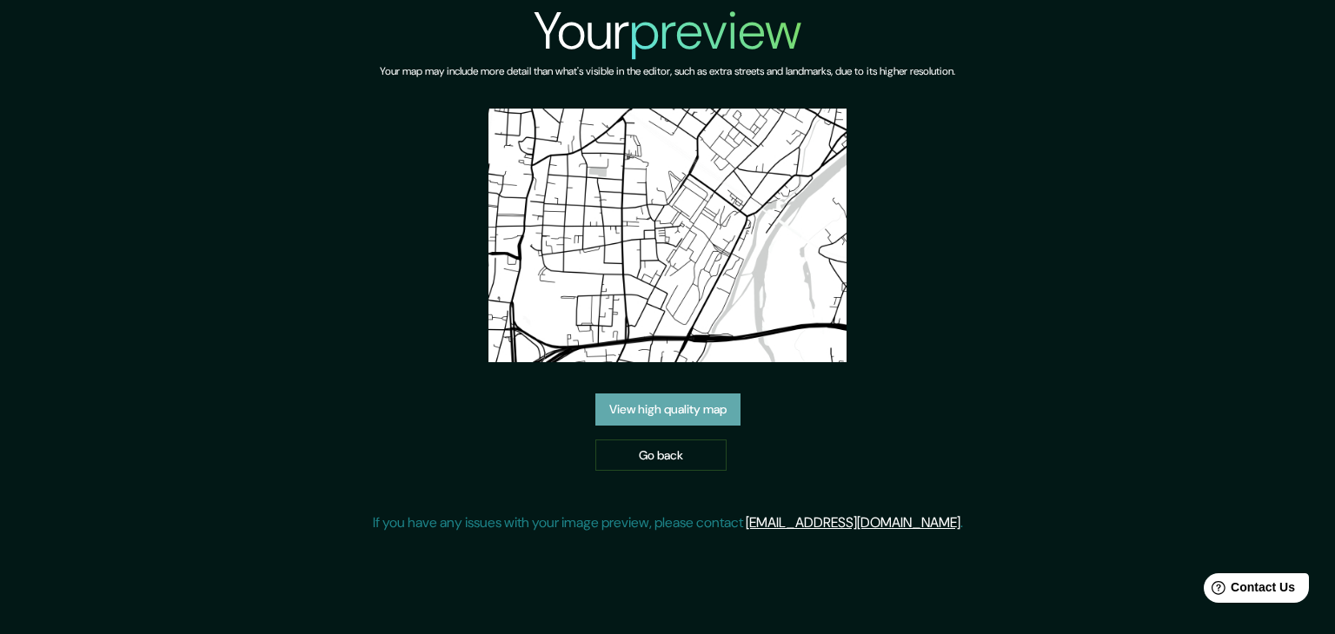
click at [716, 409] on link "View high quality map" at bounding box center [667, 410] width 145 height 32
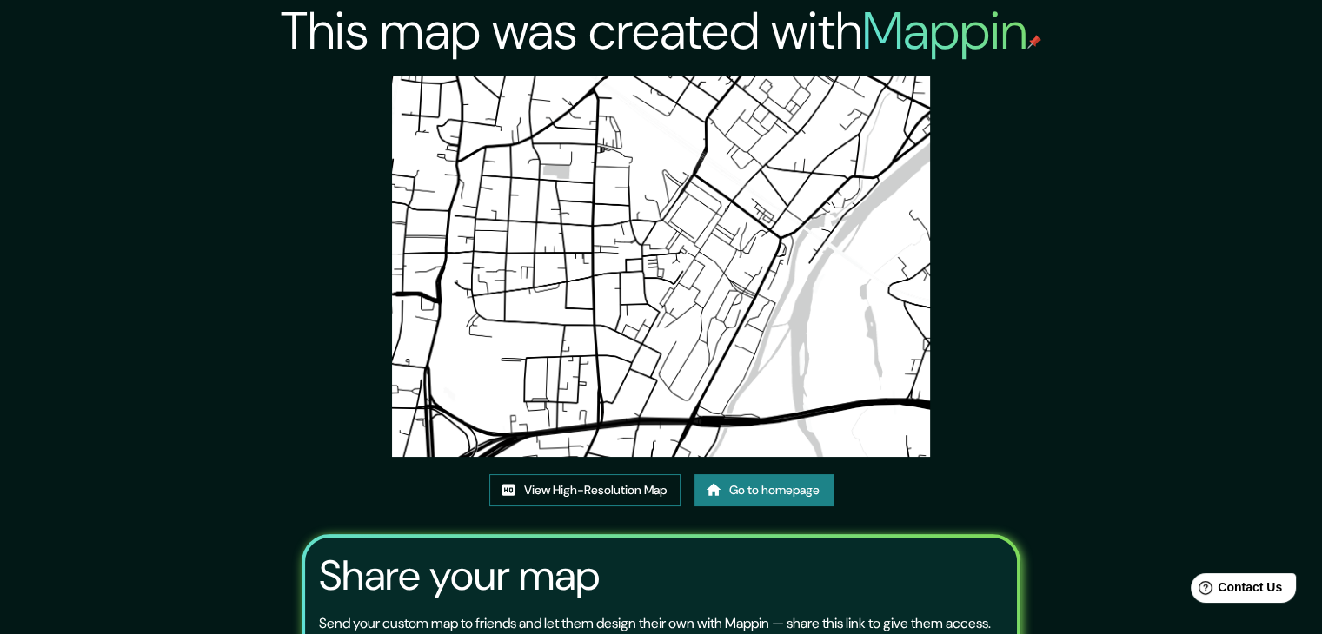
click at [593, 488] on link "View High-Resolution Map" at bounding box center [584, 490] width 191 height 32
click at [774, 501] on link "Go to homepage" at bounding box center [763, 490] width 139 height 32
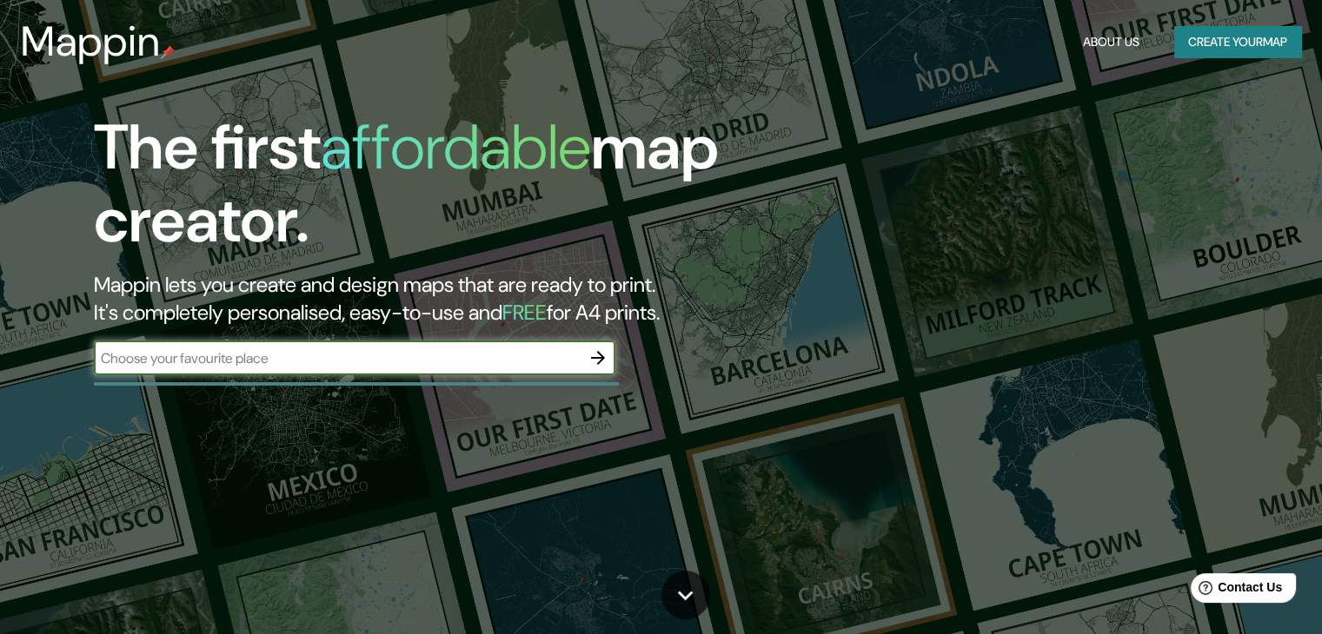
click at [442, 361] on input "text" at bounding box center [337, 358] width 487 height 20
type input "ALEMANIA"
click at [600, 359] on icon "button" at bounding box center [598, 358] width 14 height 14
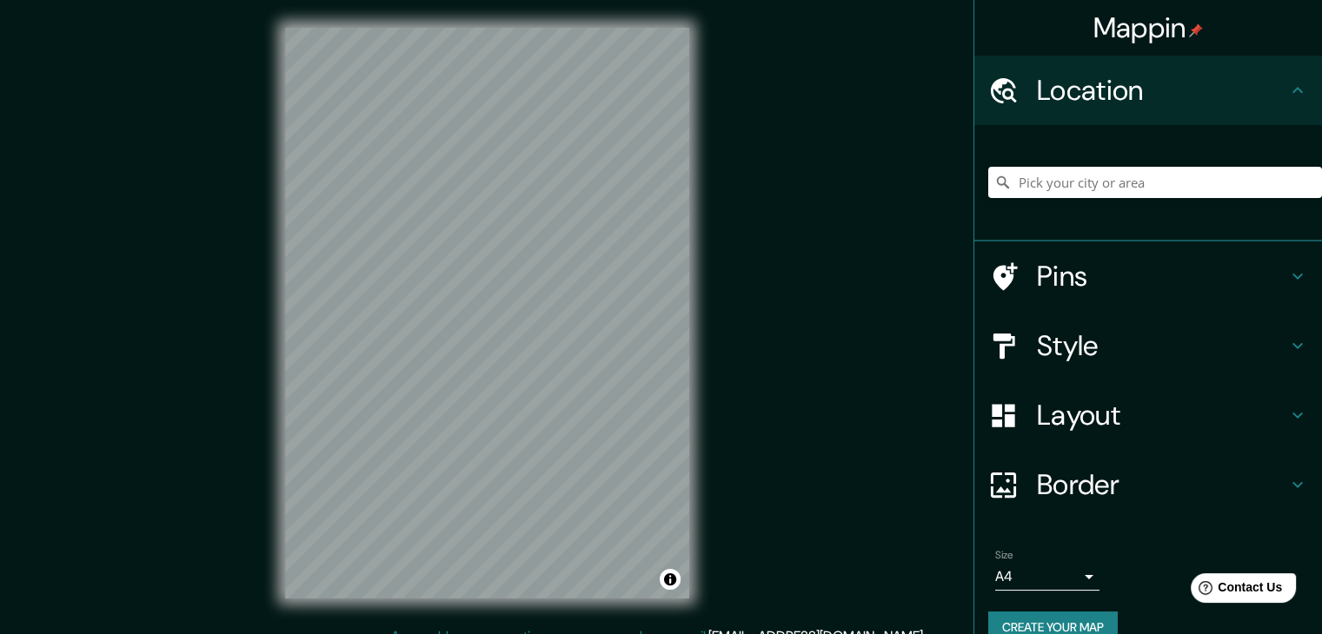
click at [1067, 99] on h4 "Location" at bounding box center [1162, 90] width 250 height 35
click at [1084, 182] on input "Pick your city or area" at bounding box center [1155, 182] width 334 height 31
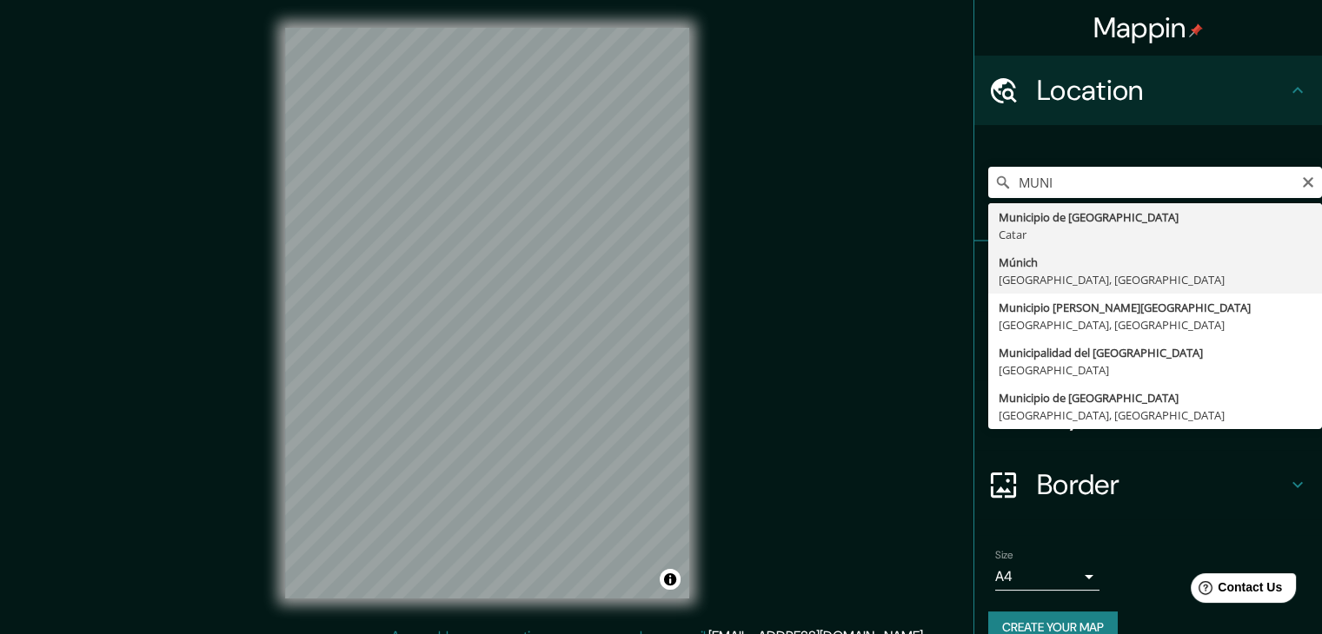
type input "[GEOGRAPHIC_DATA], [GEOGRAPHIC_DATA], [GEOGRAPHIC_DATA]"
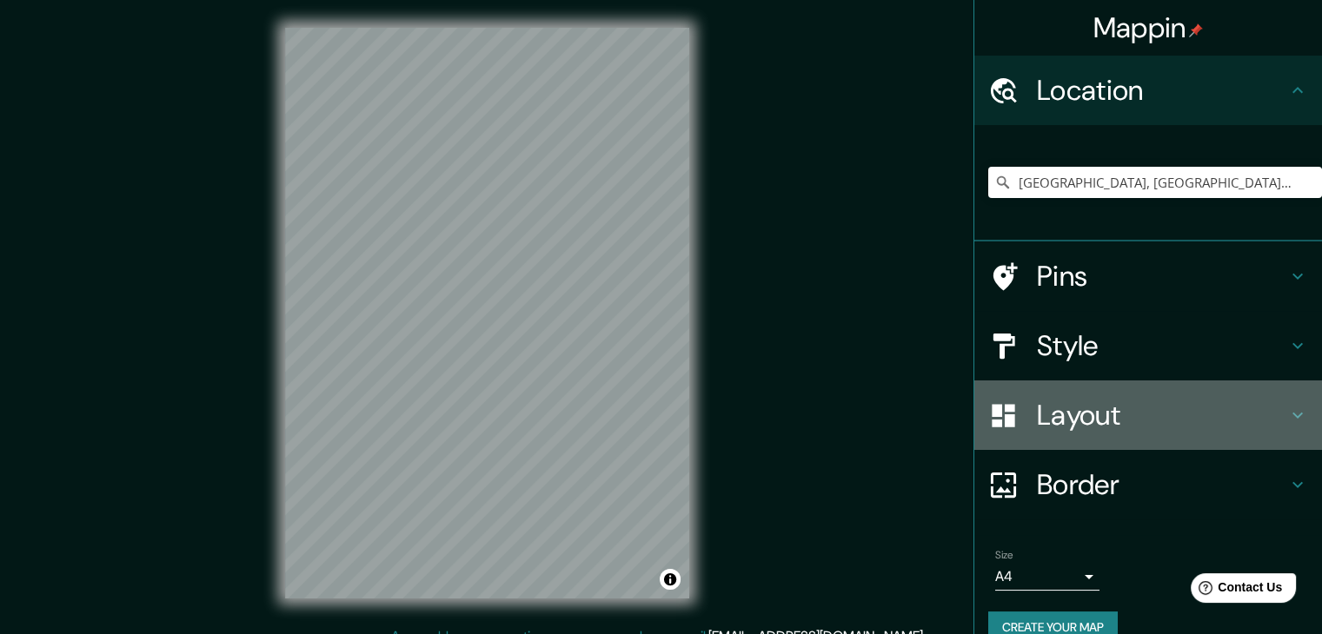
click at [1117, 412] on h4 "Layout" at bounding box center [1162, 415] width 250 height 35
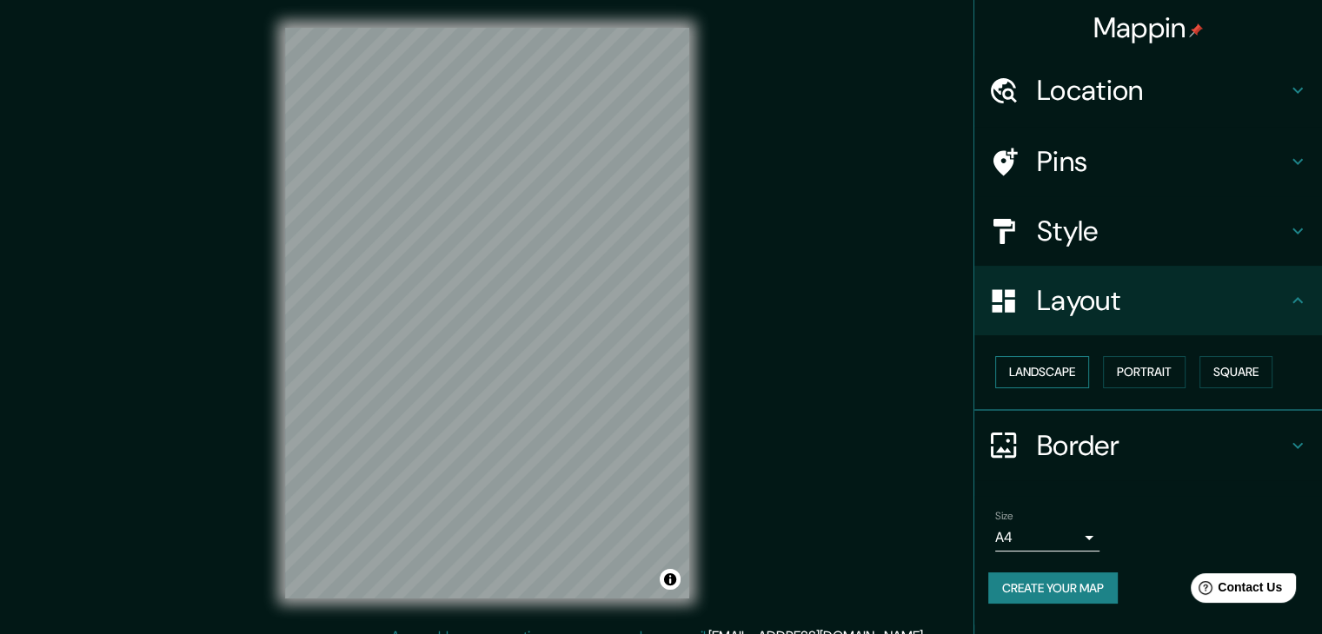
click at [1043, 356] on button "Landscape" at bounding box center [1042, 372] width 94 height 32
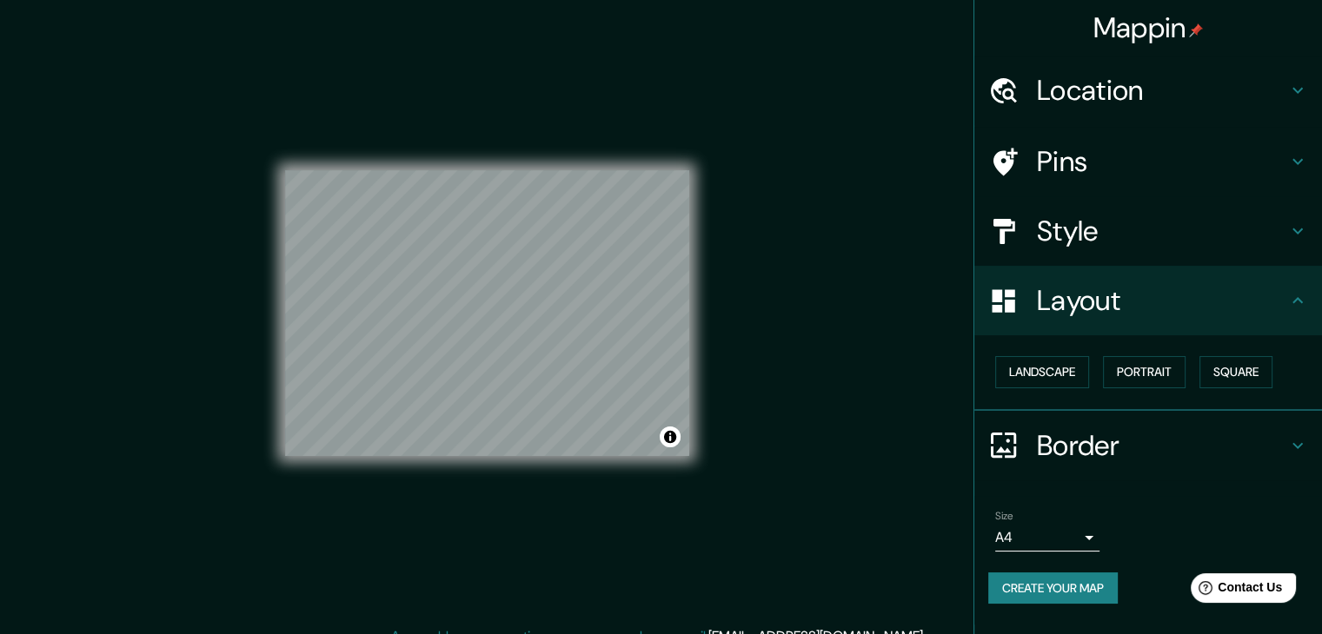
click at [1137, 231] on h4 "Style" at bounding box center [1162, 231] width 250 height 35
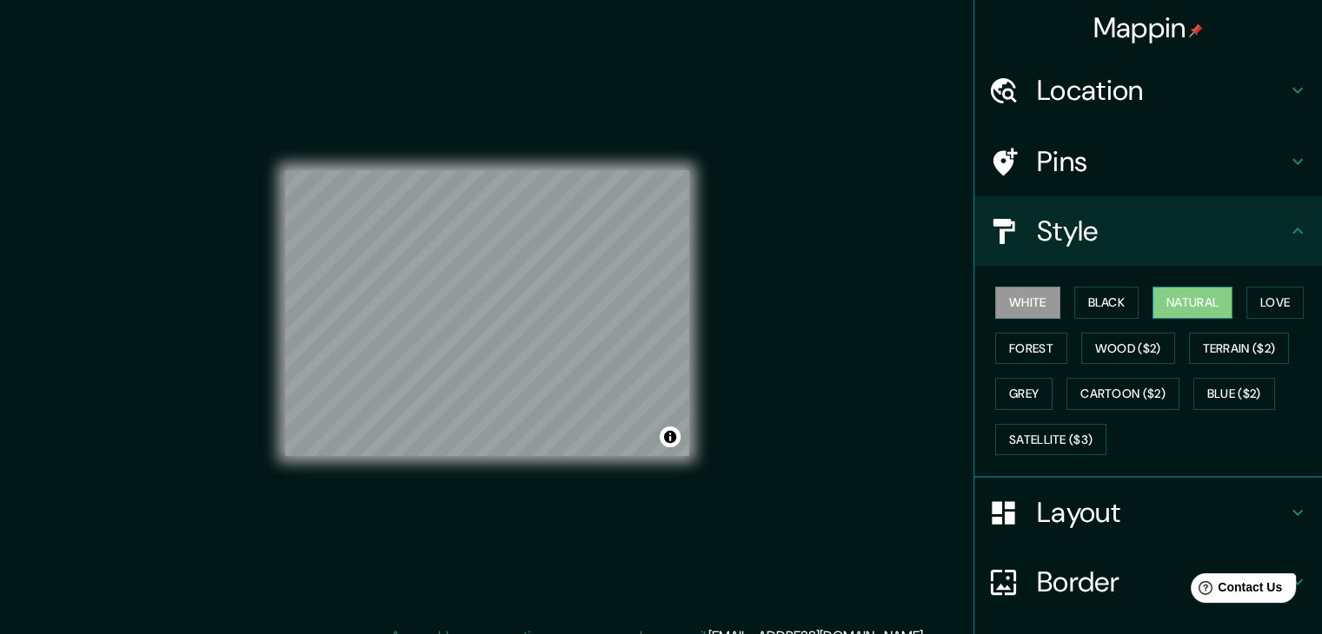
click at [1187, 311] on button "Natural" at bounding box center [1192, 303] width 80 height 32
click at [481, 309] on div at bounding box center [488, 306] width 14 height 14
click at [461, 318] on div at bounding box center [460, 321] width 14 height 14
click at [453, 313] on div at bounding box center [455, 315] width 14 height 14
drag, startPoint x: 591, startPoint y: 324, endPoint x: 567, endPoint y: 356, distance: 39.8
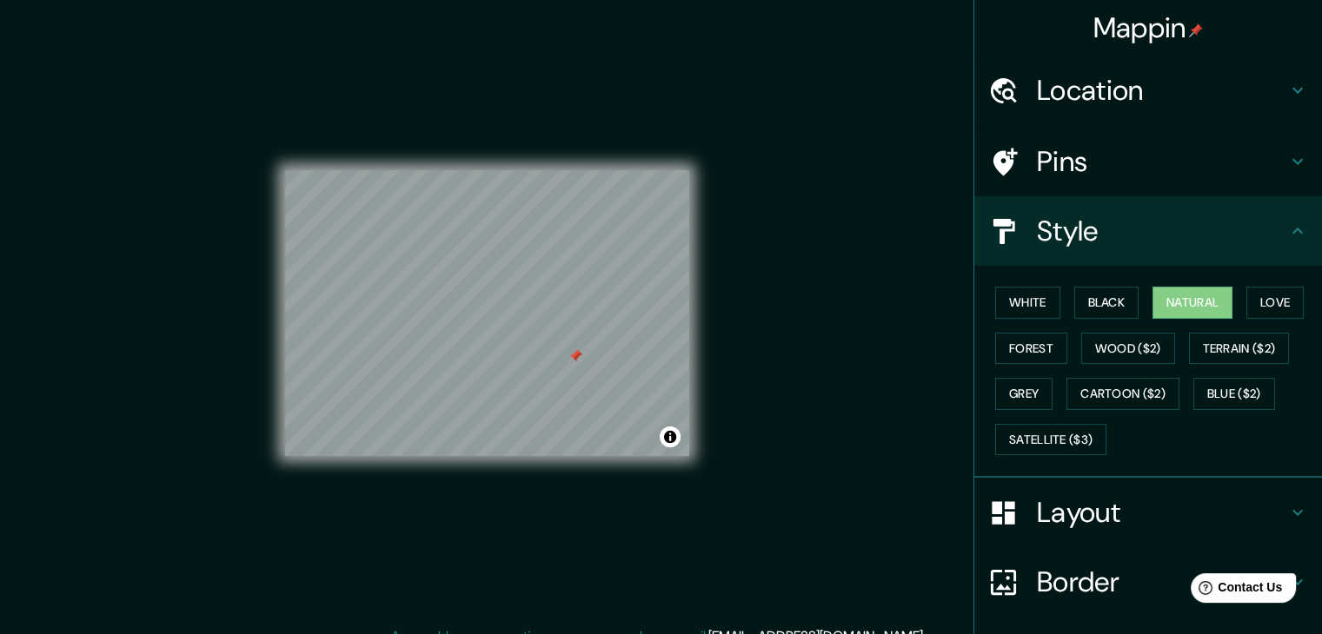
click at [568, 356] on div at bounding box center [575, 356] width 14 height 14
click at [578, 357] on div at bounding box center [580, 358] width 14 height 14
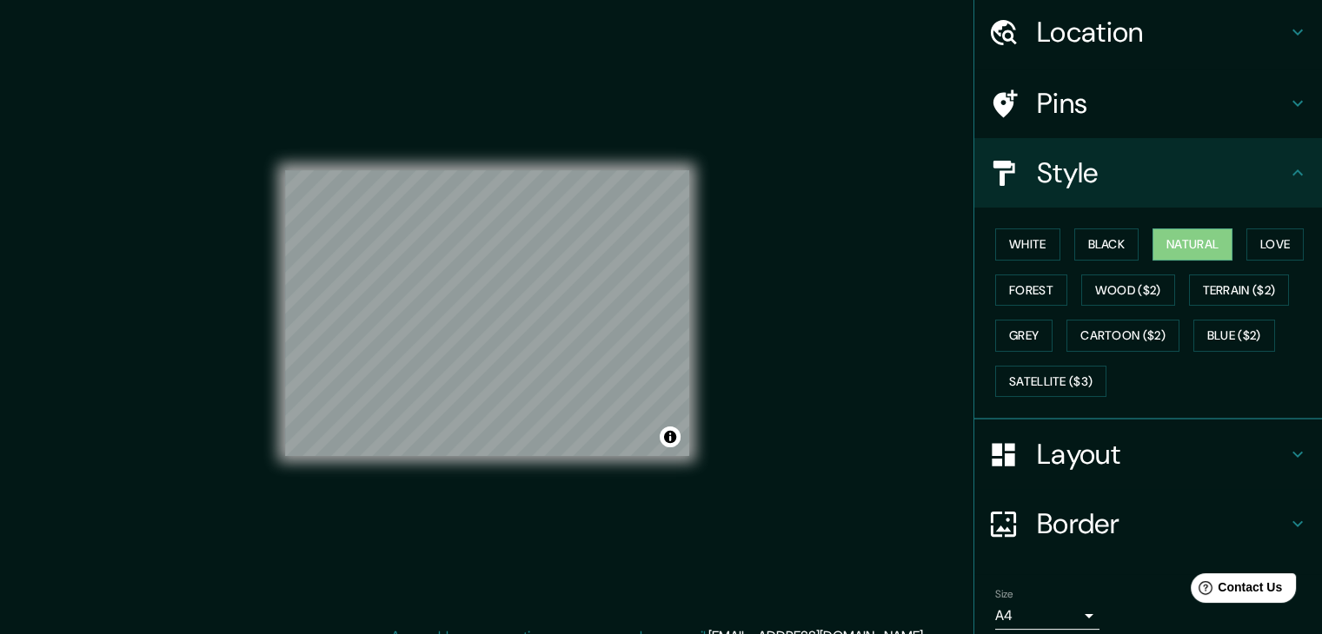
scroll to position [125, 0]
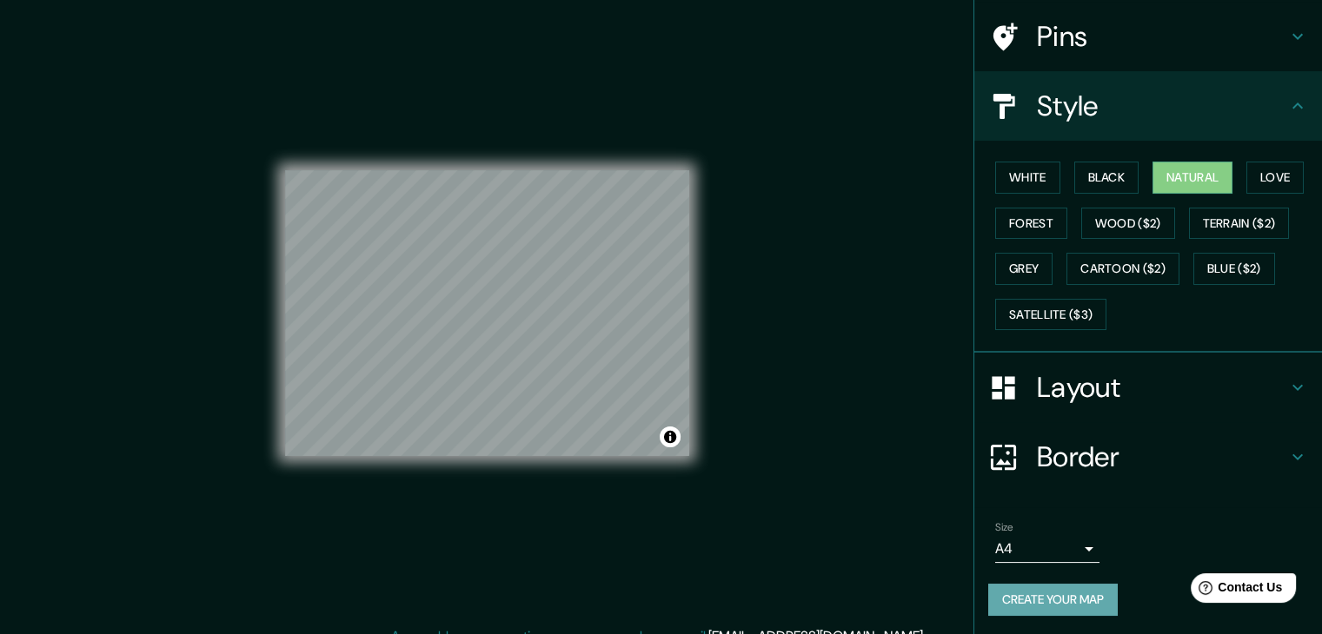
click at [1032, 594] on button "Create your map" at bounding box center [1052, 600] width 129 height 32
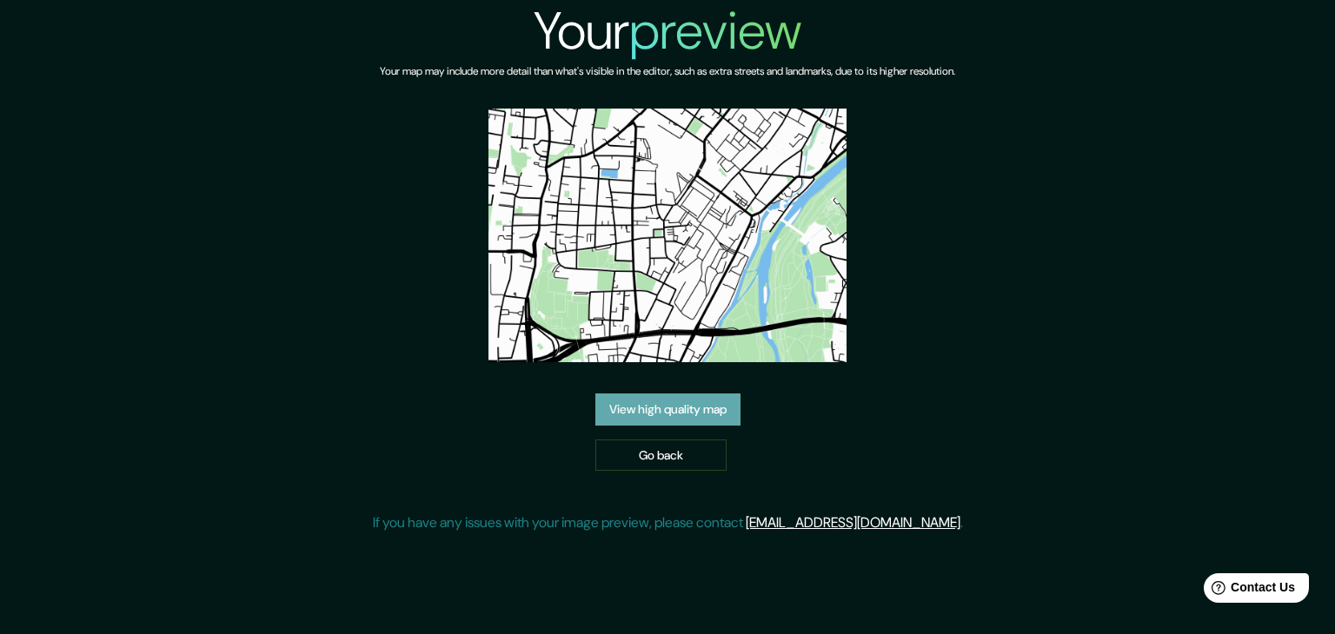
click at [685, 408] on link "View high quality map" at bounding box center [667, 410] width 145 height 32
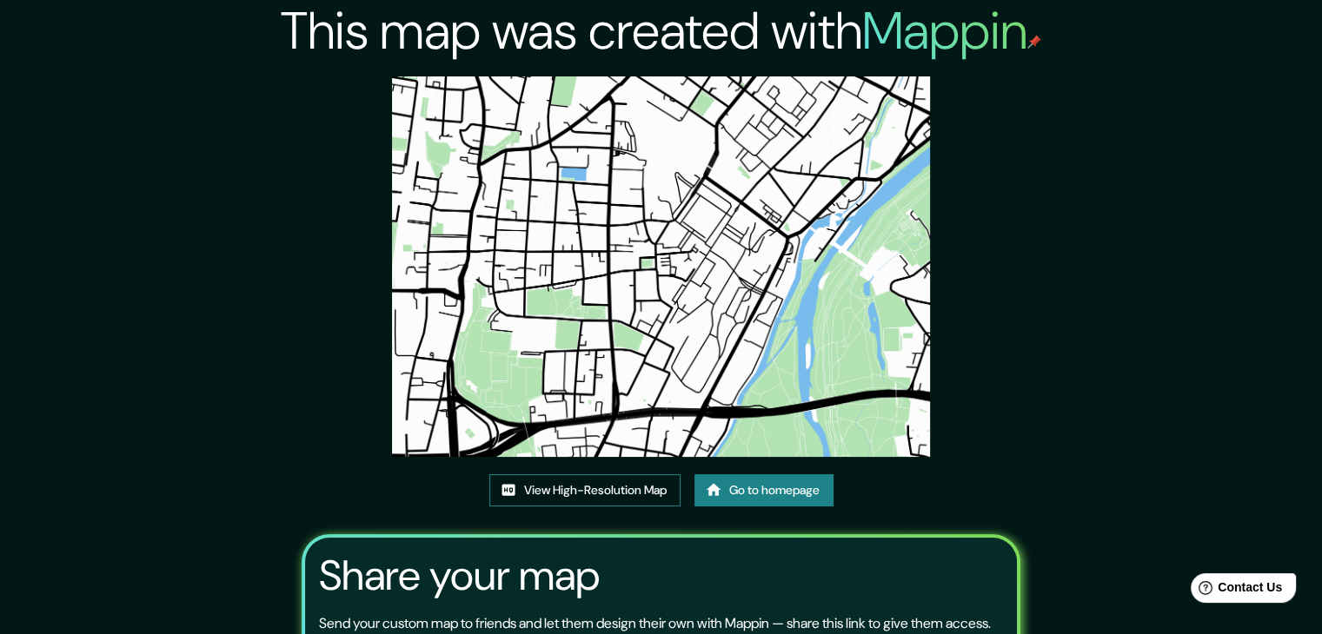
click at [616, 494] on link "View High-Resolution Map" at bounding box center [584, 490] width 191 height 32
click at [734, 495] on link "Go to homepage" at bounding box center [763, 490] width 139 height 32
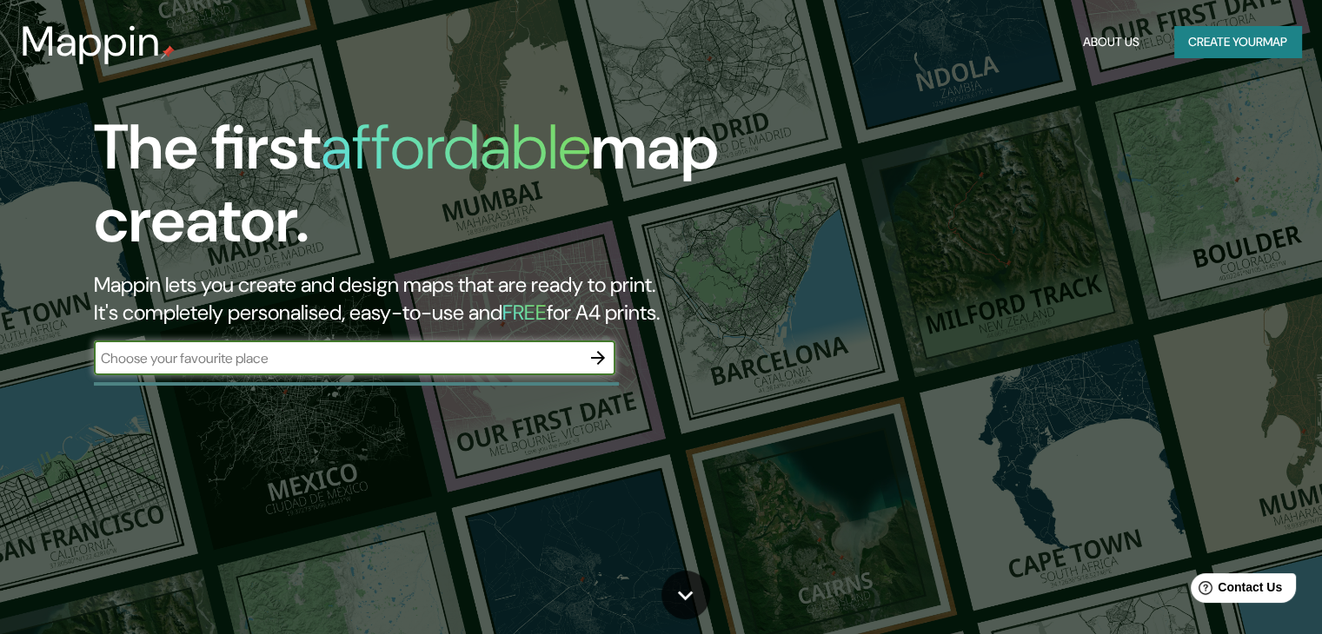
click at [401, 349] on input "text" at bounding box center [337, 358] width 487 height 20
type input "[GEOGRAPHIC_DATA]"
click at [603, 362] on icon "button" at bounding box center [597, 358] width 21 height 21
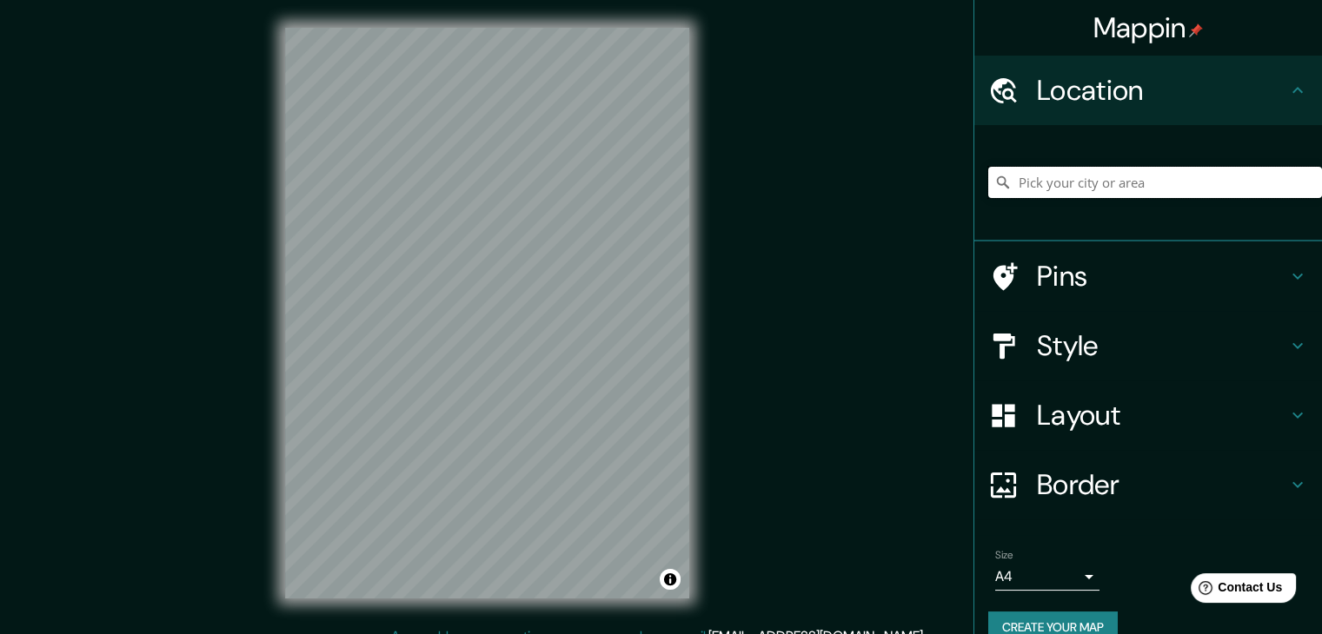
click at [1081, 183] on input "Pick your city or area" at bounding box center [1155, 182] width 334 height 31
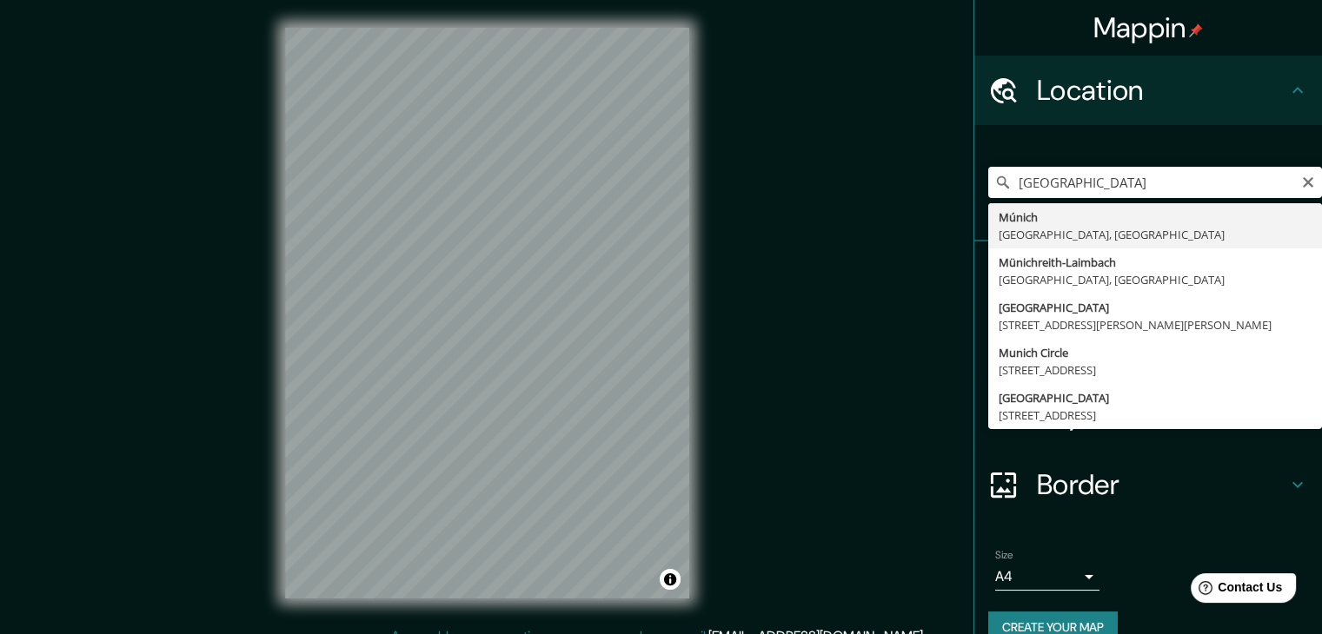
type input "[GEOGRAPHIC_DATA], [GEOGRAPHIC_DATA], [GEOGRAPHIC_DATA]"
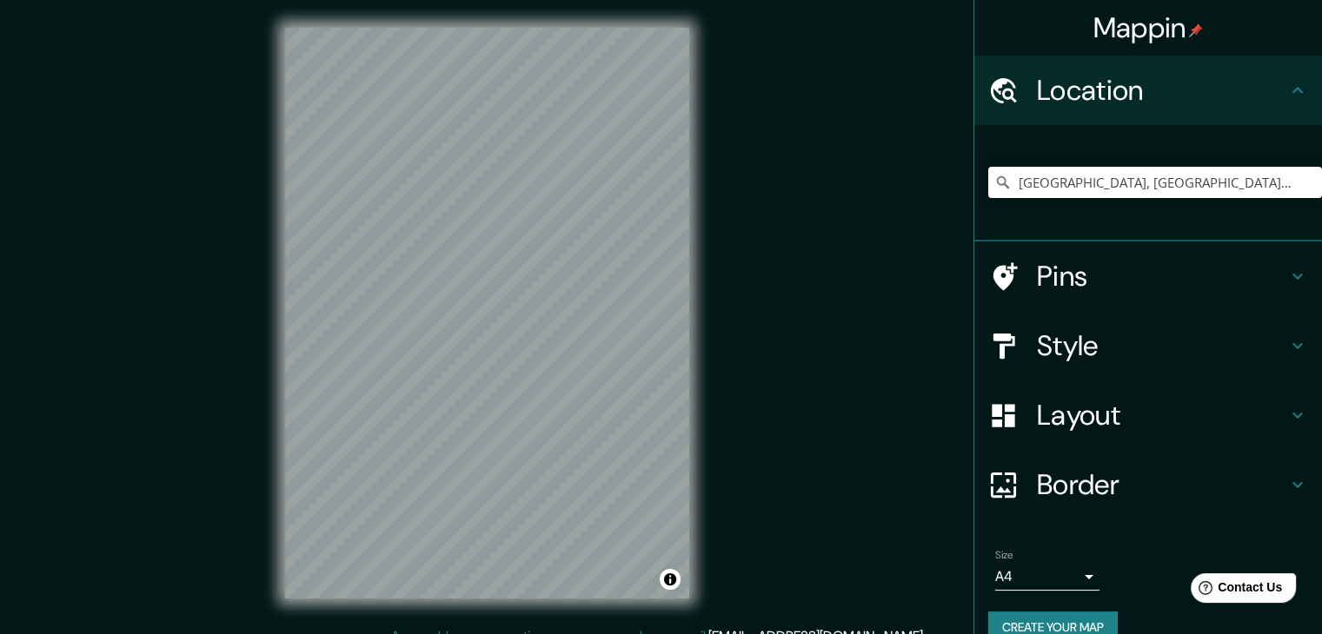
click at [1096, 392] on div "Layout" at bounding box center [1148, 416] width 348 height 70
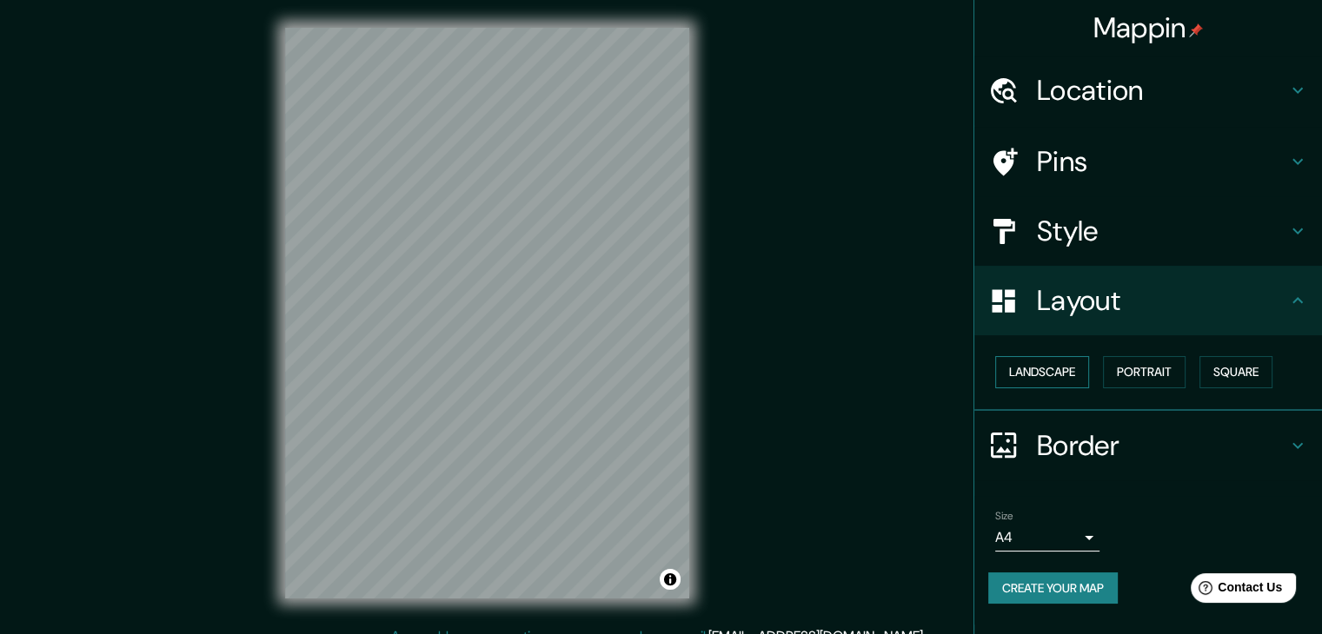
click at [1013, 376] on button "Landscape" at bounding box center [1042, 372] width 94 height 32
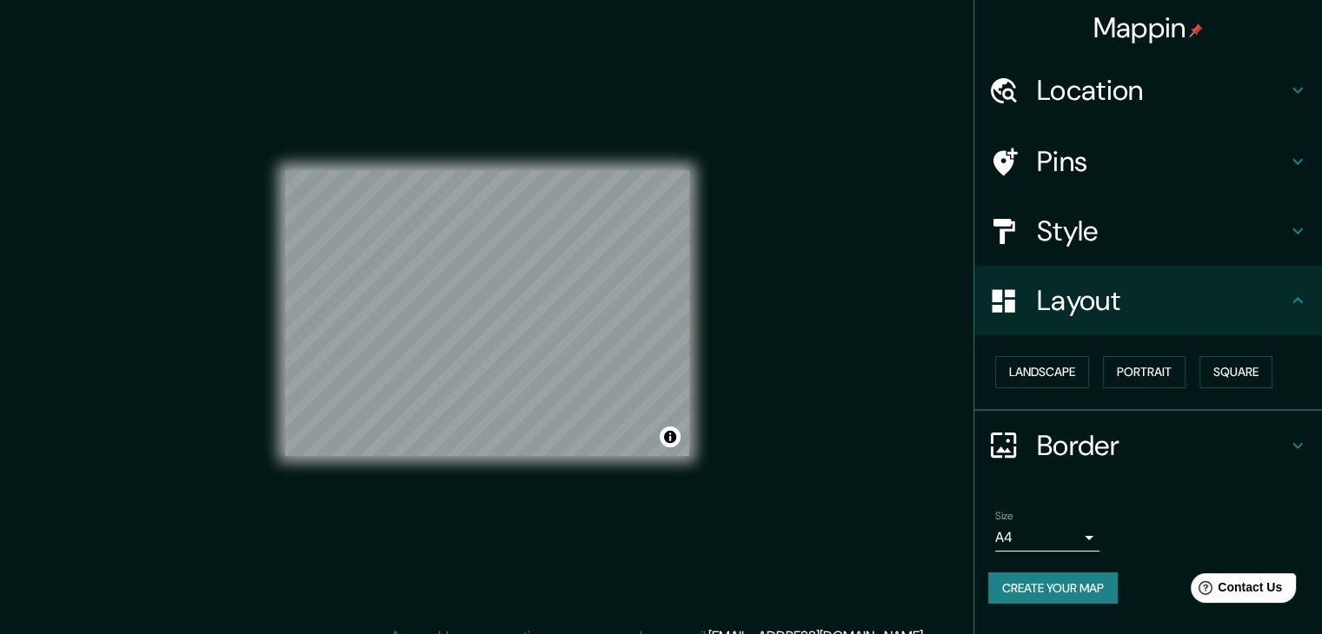
click at [1137, 244] on h4 "Style" at bounding box center [1162, 231] width 250 height 35
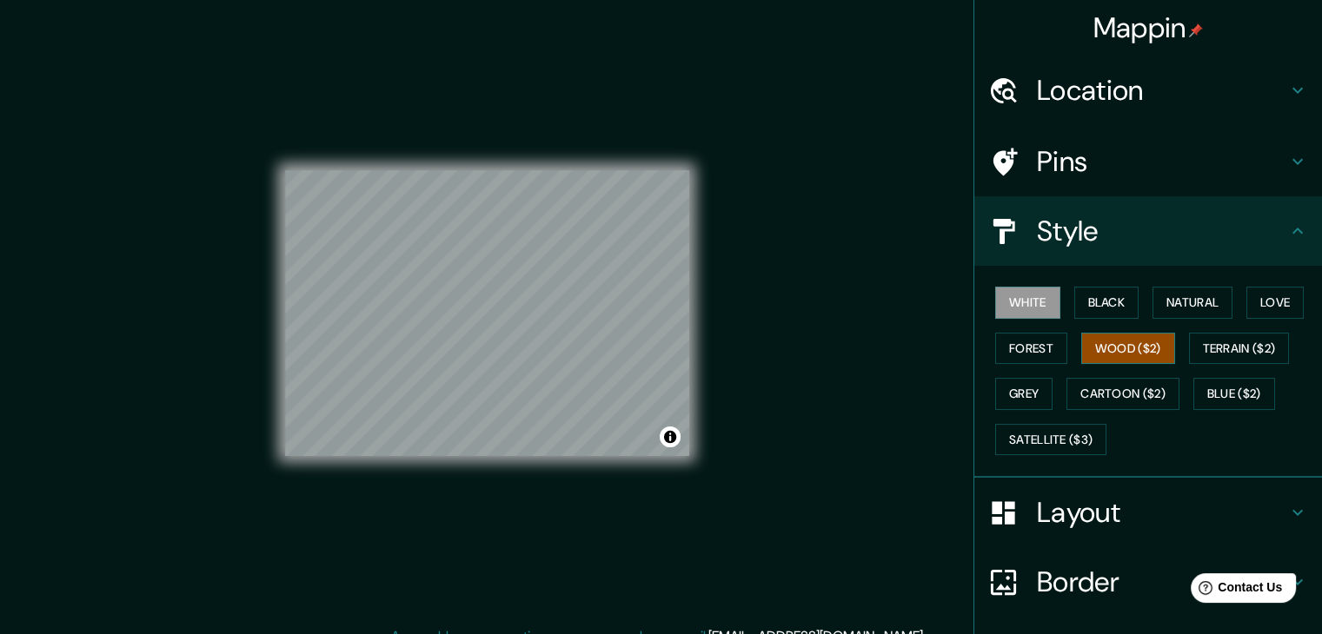
click at [1126, 341] on button "Wood ($2)" at bounding box center [1128, 349] width 94 height 32
click at [1218, 341] on button "Terrain ($2)" at bounding box center [1239, 349] width 101 height 32
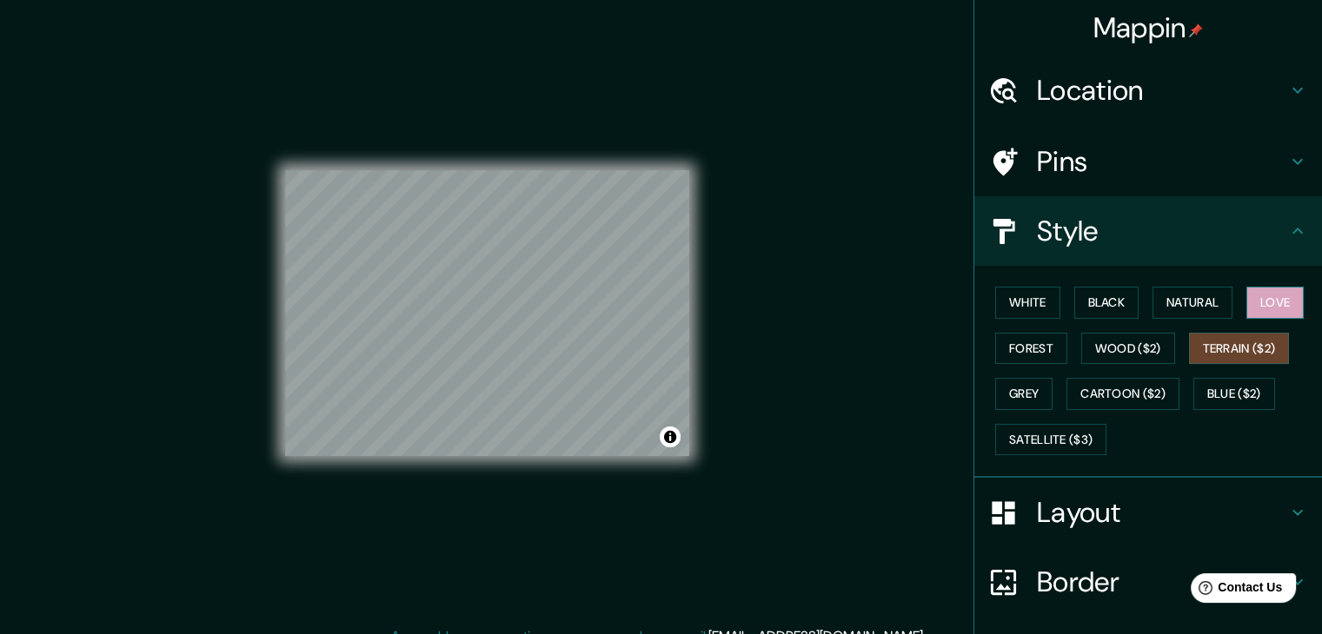
click at [1246, 296] on button "Love" at bounding box center [1274, 303] width 57 height 32
click at [1202, 288] on button "Natural" at bounding box center [1192, 303] width 80 height 32
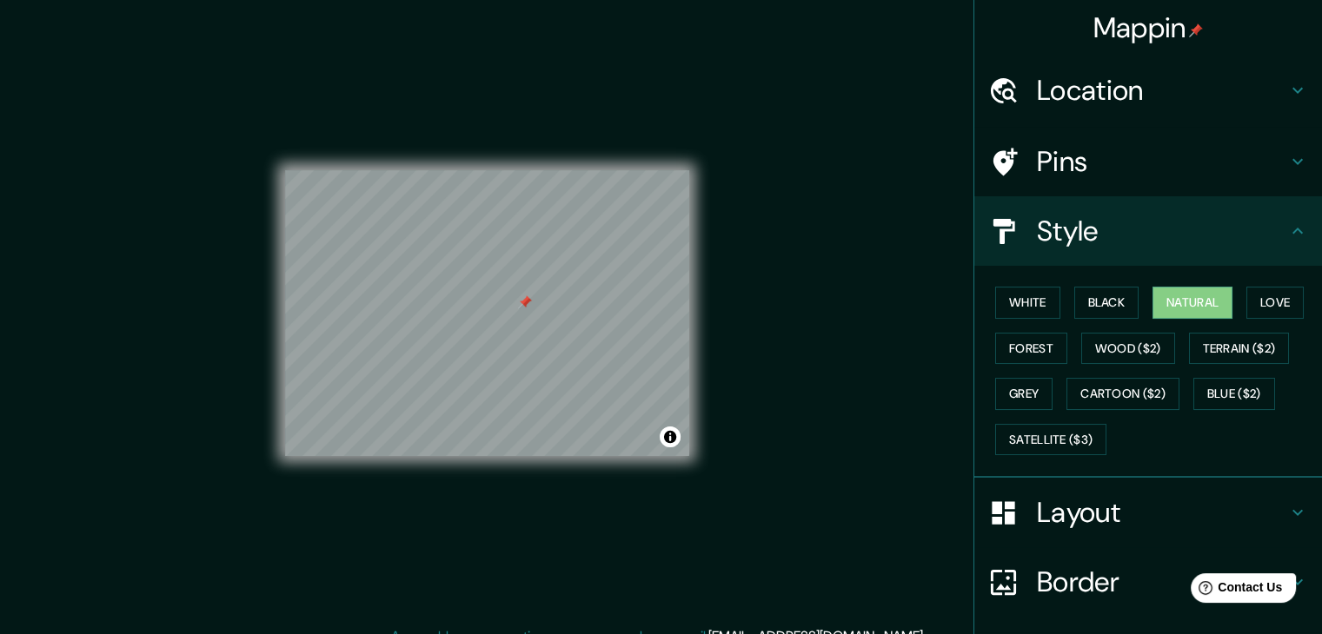
click at [518, 307] on div at bounding box center [525, 302] width 14 height 14
click at [522, 296] on div at bounding box center [522, 296] width 14 height 14
click at [542, 300] on div at bounding box center [549, 307] width 14 height 14
click at [537, 300] on div at bounding box center [541, 306] width 14 height 14
click at [1209, 341] on button "Terrain ($2)" at bounding box center [1239, 349] width 101 height 32
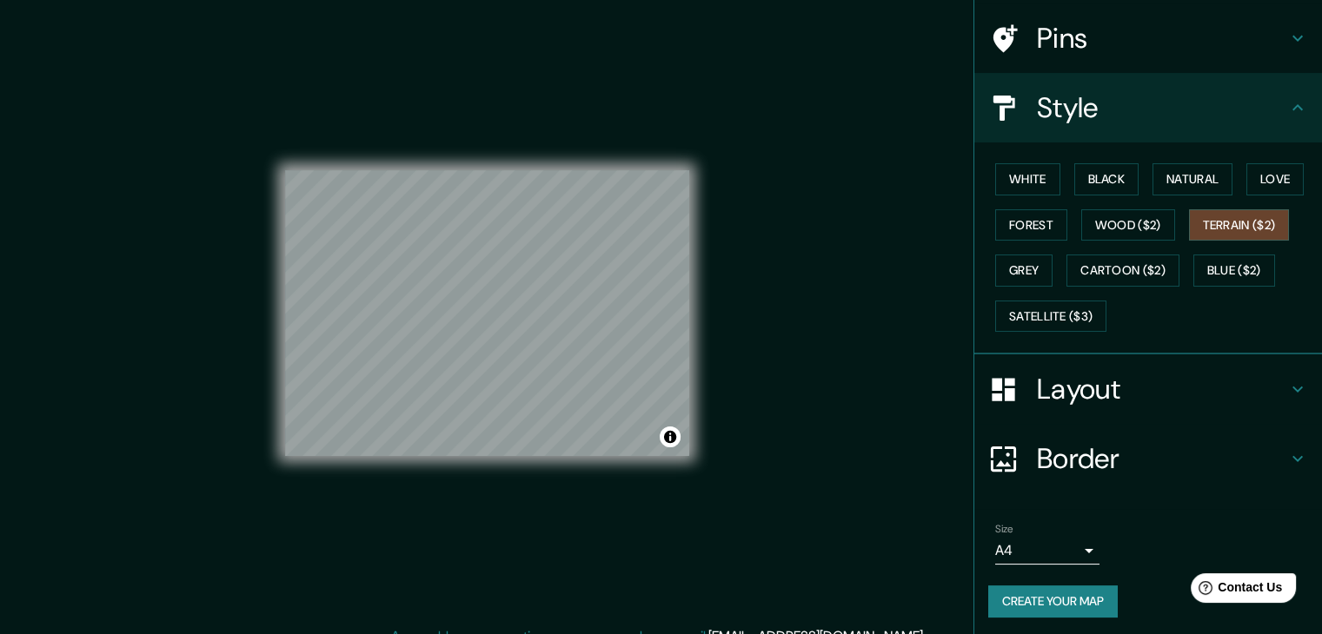
scroll to position [125, 0]
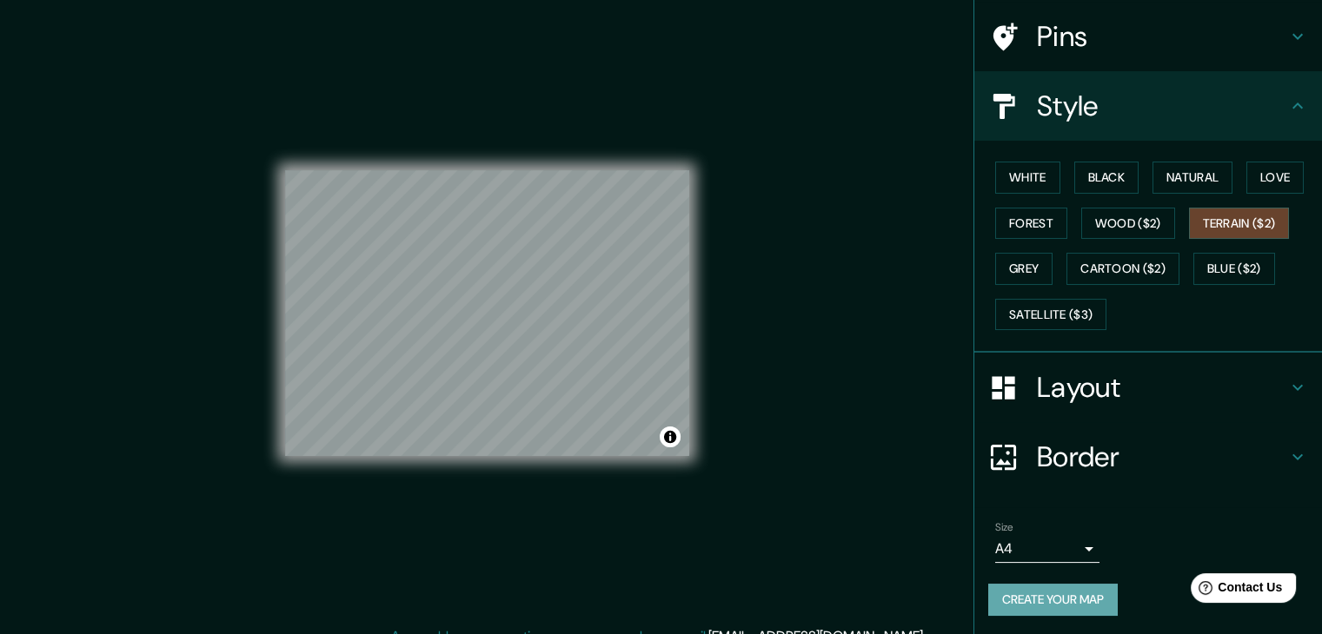
click at [1062, 585] on button "Create your map" at bounding box center [1052, 600] width 129 height 32
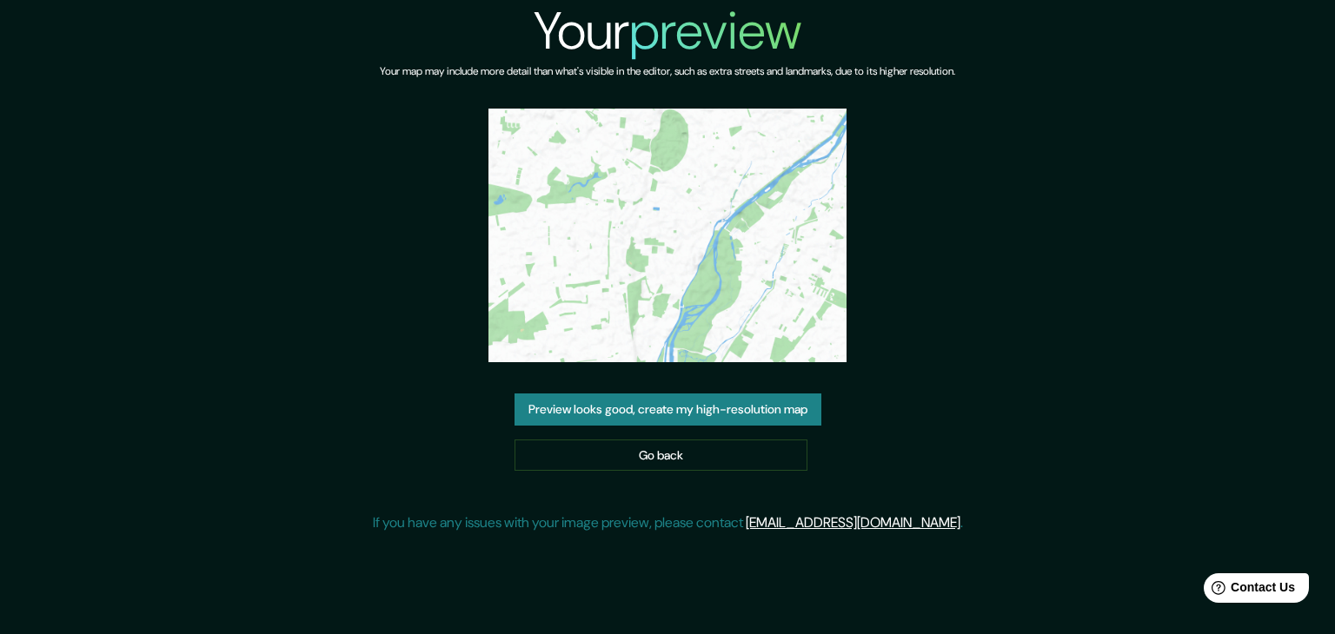
click at [1124, 376] on div "Your preview Your map may include more detail than what's visible in the editor…" at bounding box center [667, 273] width 1335 height 547
click at [702, 414] on button "Preview looks good, create my high-resolution map" at bounding box center [667, 410] width 307 height 32
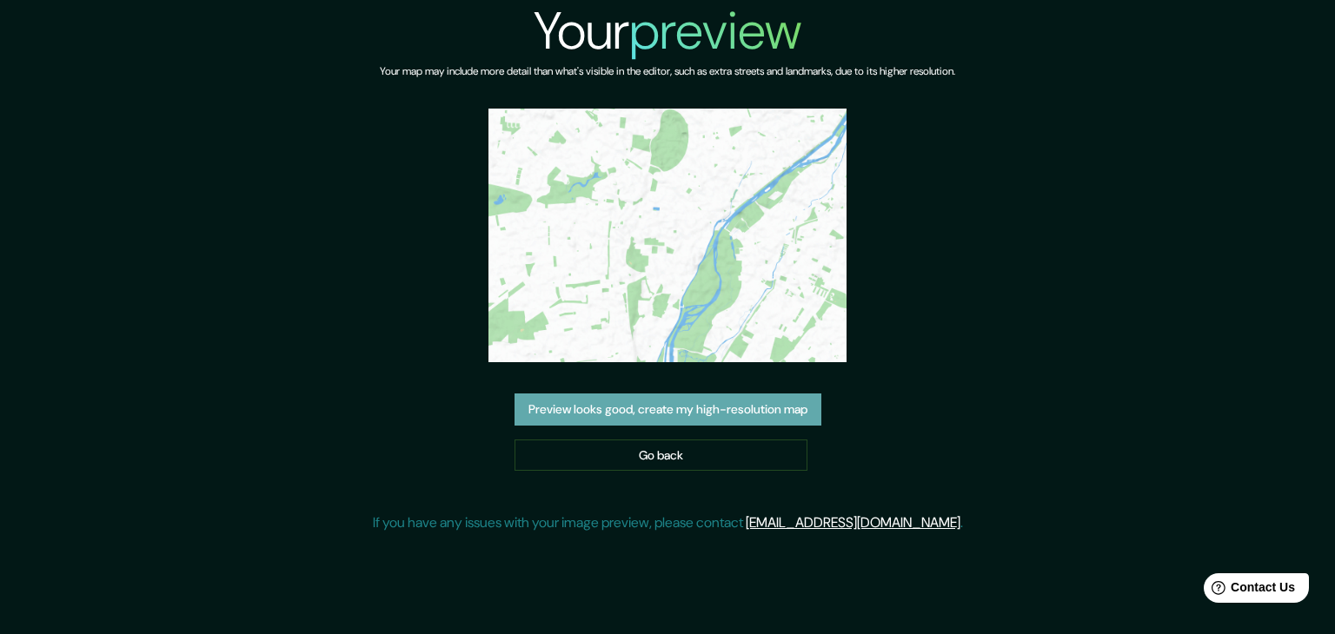
click at [772, 414] on button "Preview looks good, create my high-resolution map" at bounding box center [667, 410] width 307 height 32
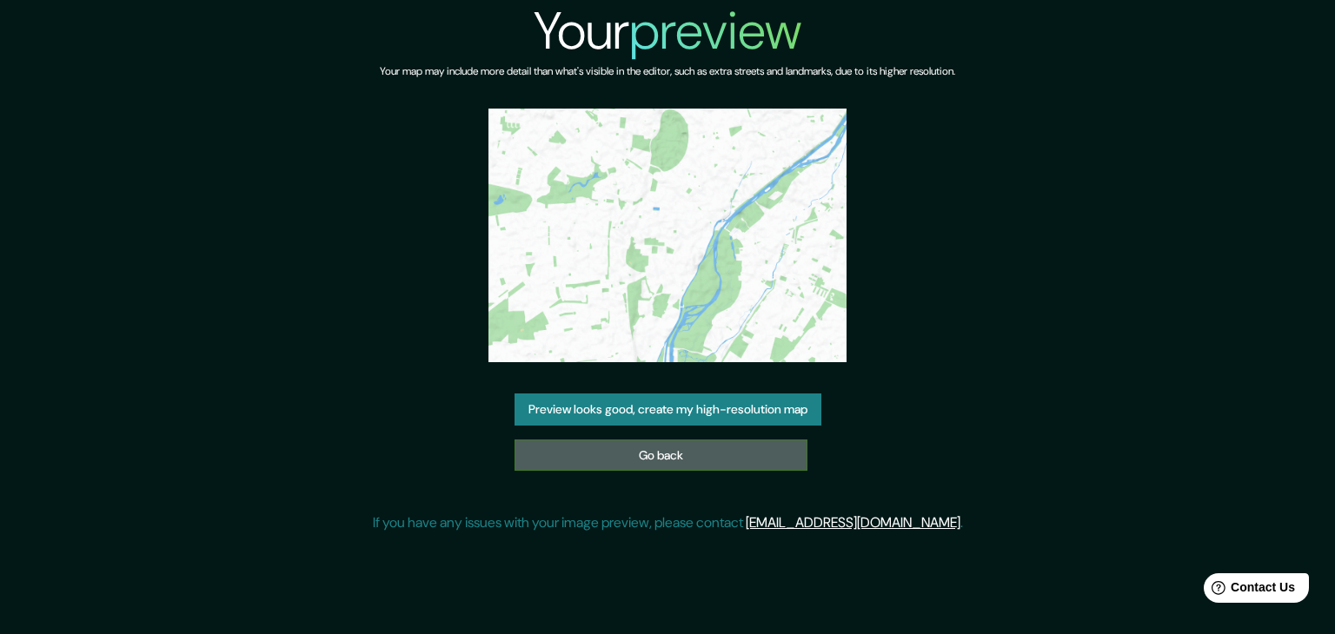
click at [746, 448] on link "Go back" at bounding box center [660, 456] width 293 height 32
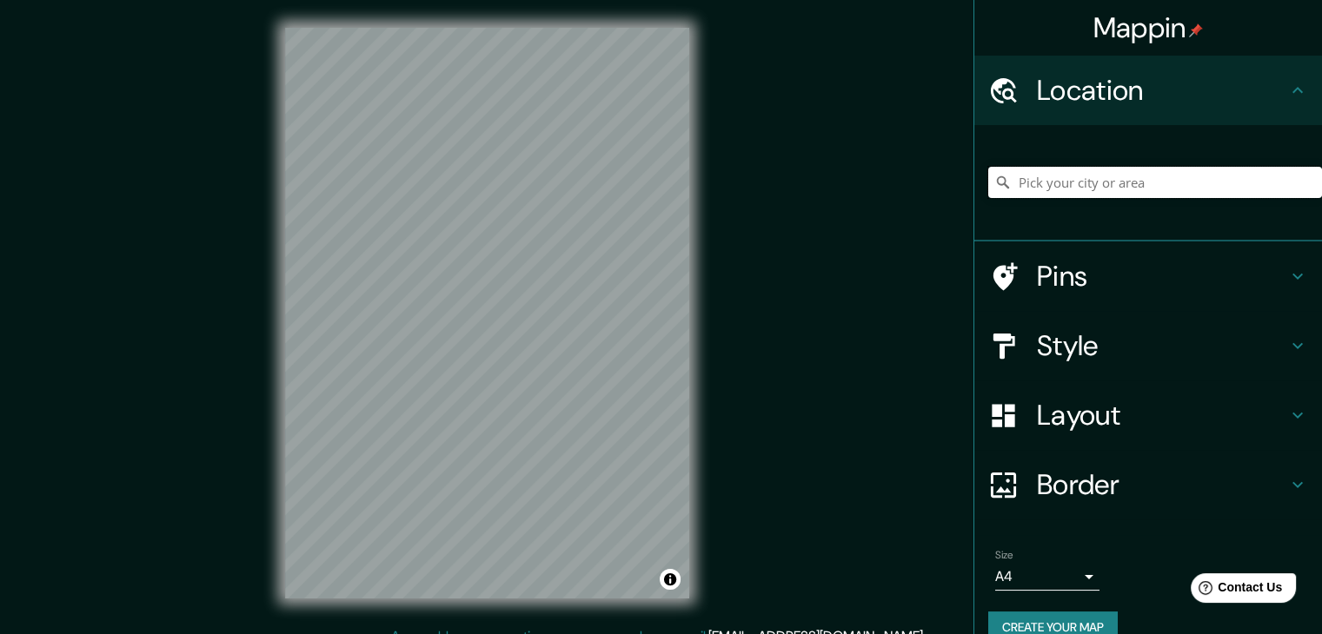
click at [1102, 185] on input "Pick your city or area" at bounding box center [1155, 182] width 334 height 31
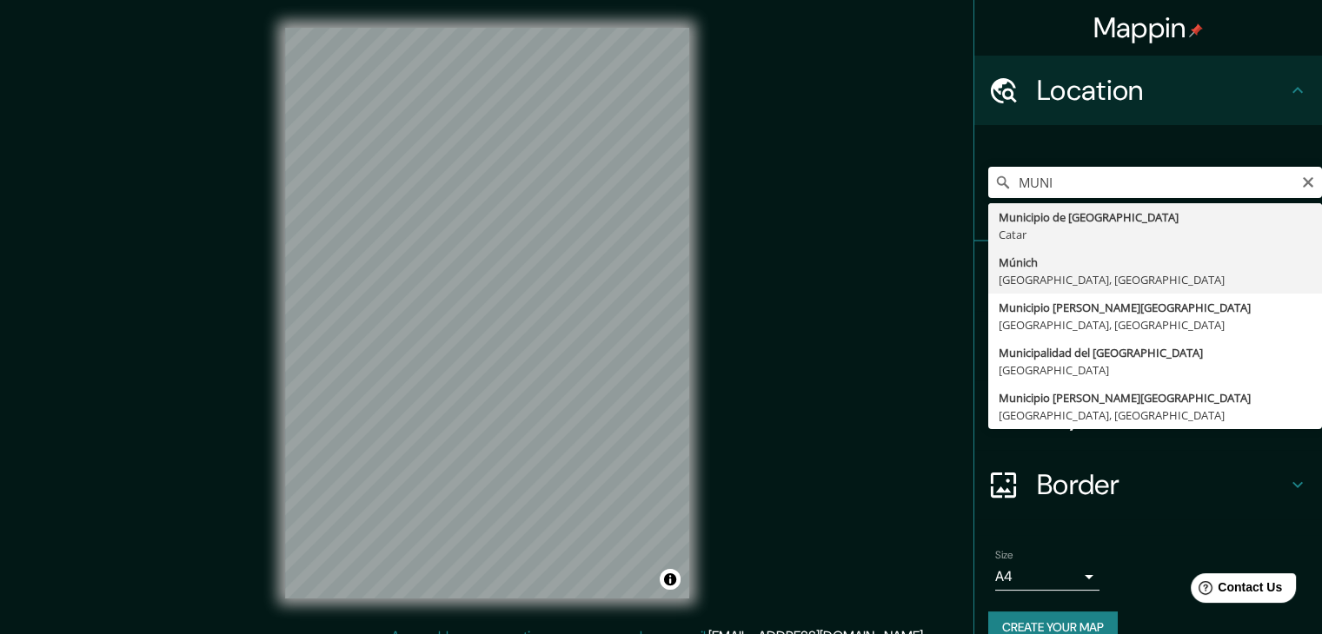
type input "[GEOGRAPHIC_DATA], [GEOGRAPHIC_DATA], [GEOGRAPHIC_DATA]"
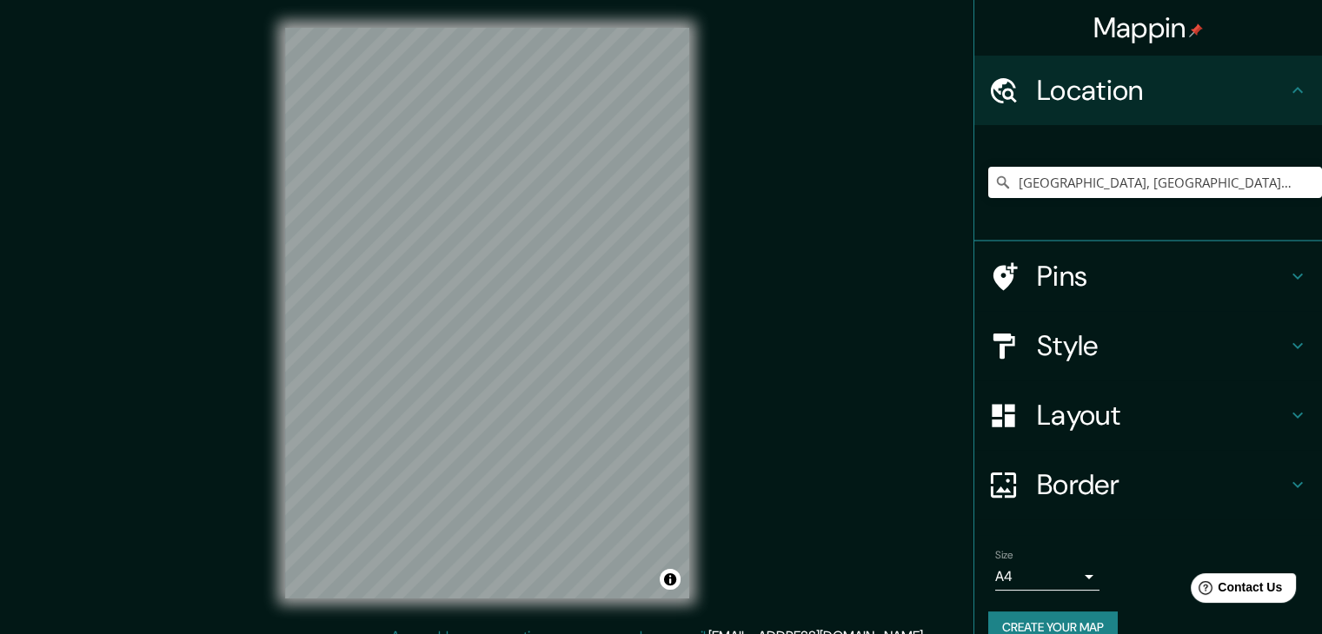
click at [1117, 420] on h4 "Layout" at bounding box center [1162, 415] width 250 height 35
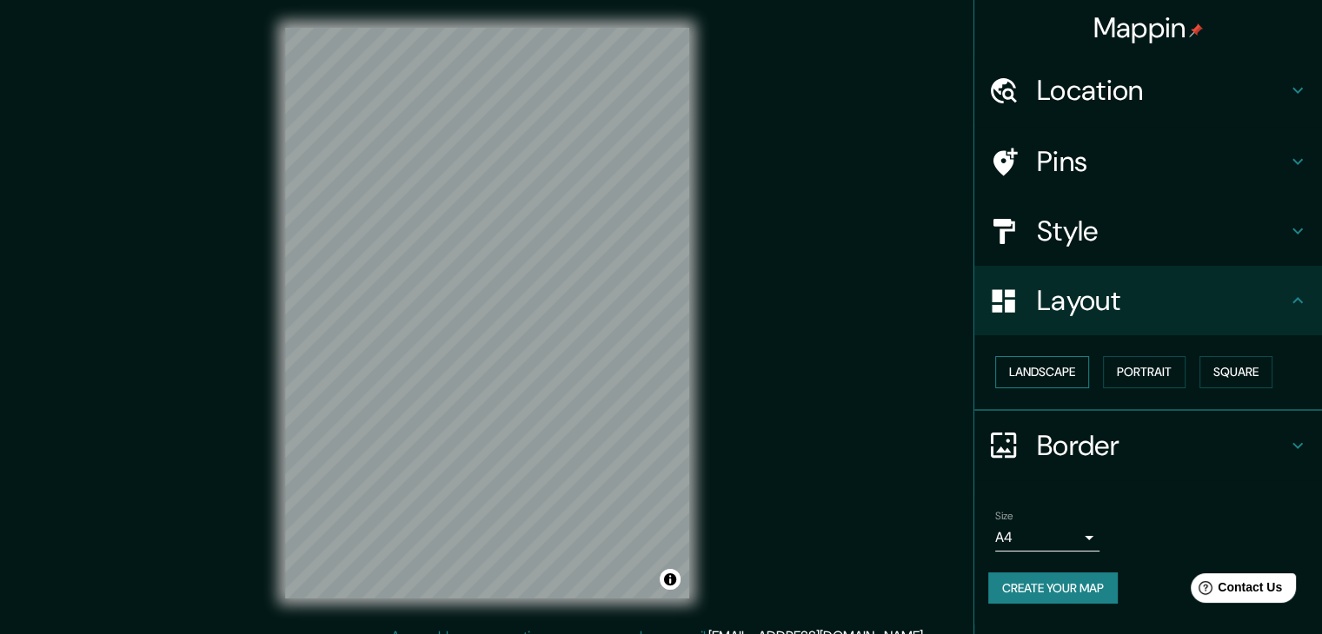
click at [1028, 369] on button "Landscape" at bounding box center [1042, 372] width 94 height 32
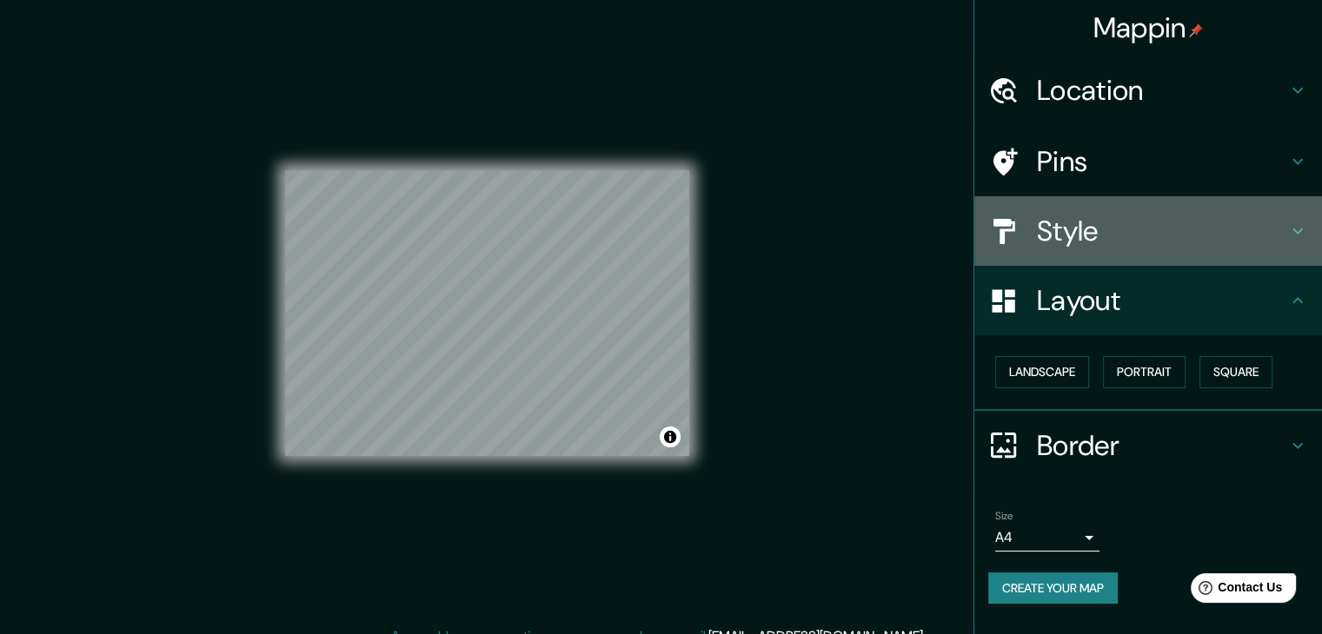
click at [1147, 231] on h4 "Style" at bounding box center [1162, 231] width 250 height 35
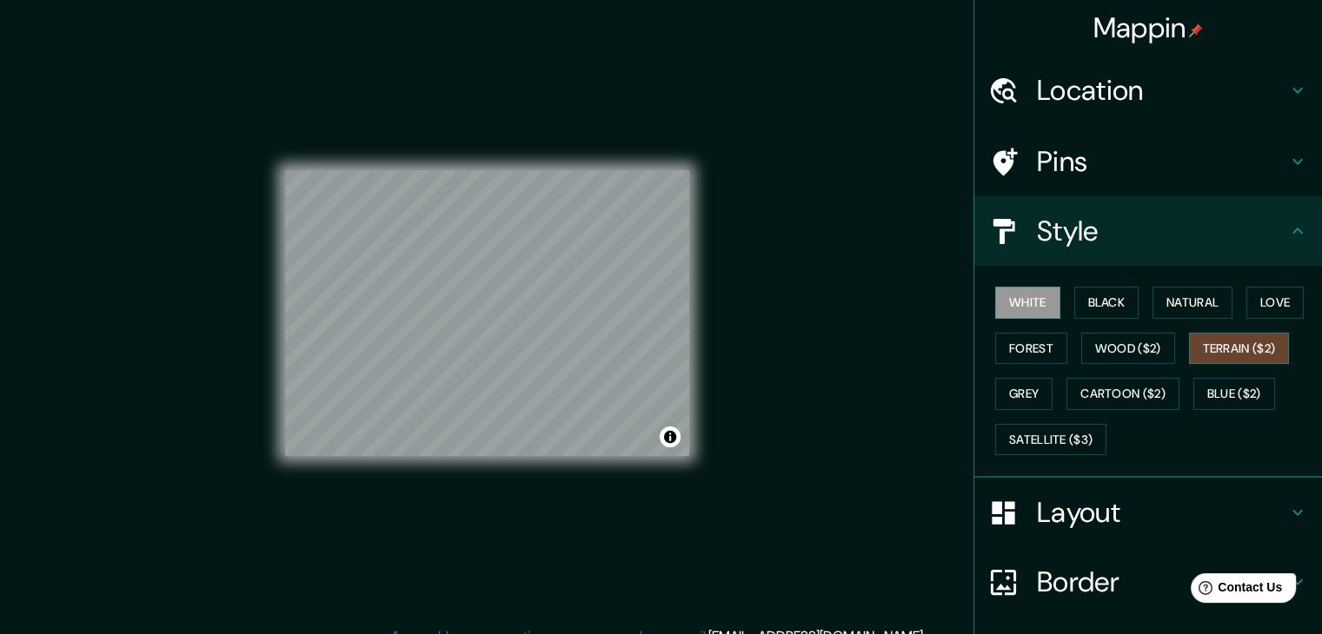
click at [1236, 333] on button "Terrain ($2)" at bounding box center [1239, 349] width 101 height 32
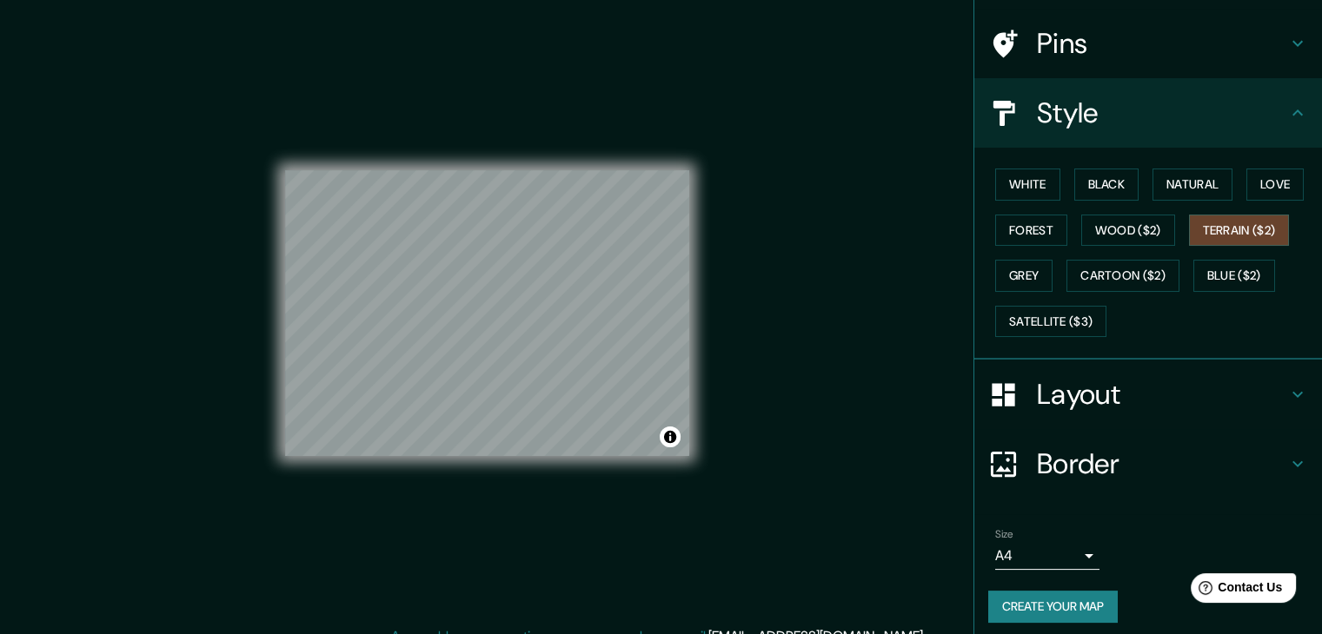
scroll to position [125, 0]
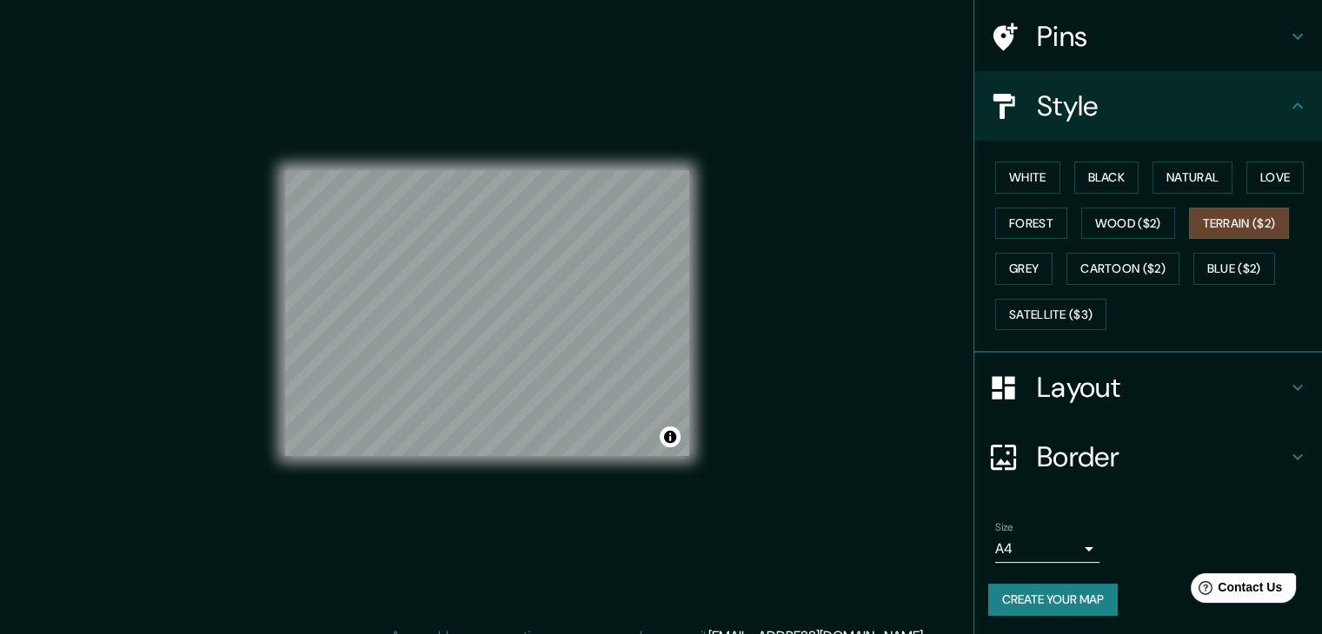
click at [1074, 599] on button "Create your map" at bounding box center [1052, 600] width 129 height 32
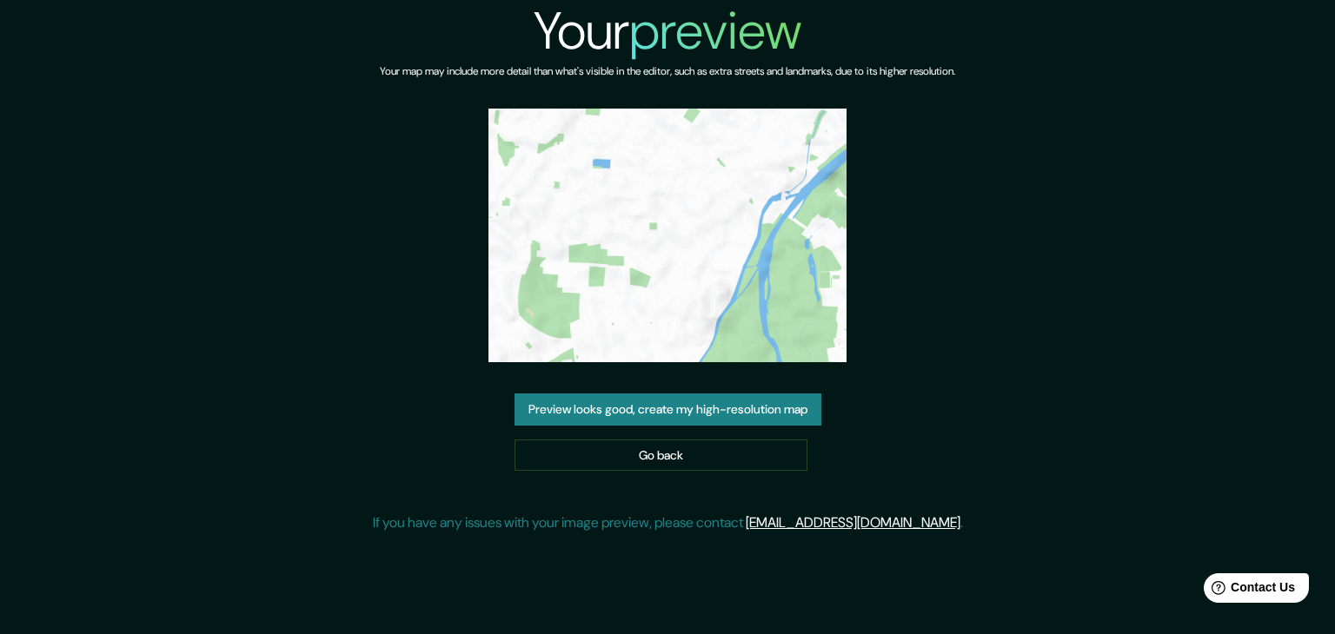
drag, startPoint x: 688, startPoint y: 252, endPoint x: 985, endPoint y: 355, distance: 314.7
click at [1040, 328] on div "Your preview Your map may include more detail than what's visible in the editor…" at bounding box center [667, 273] width 1335 height 547
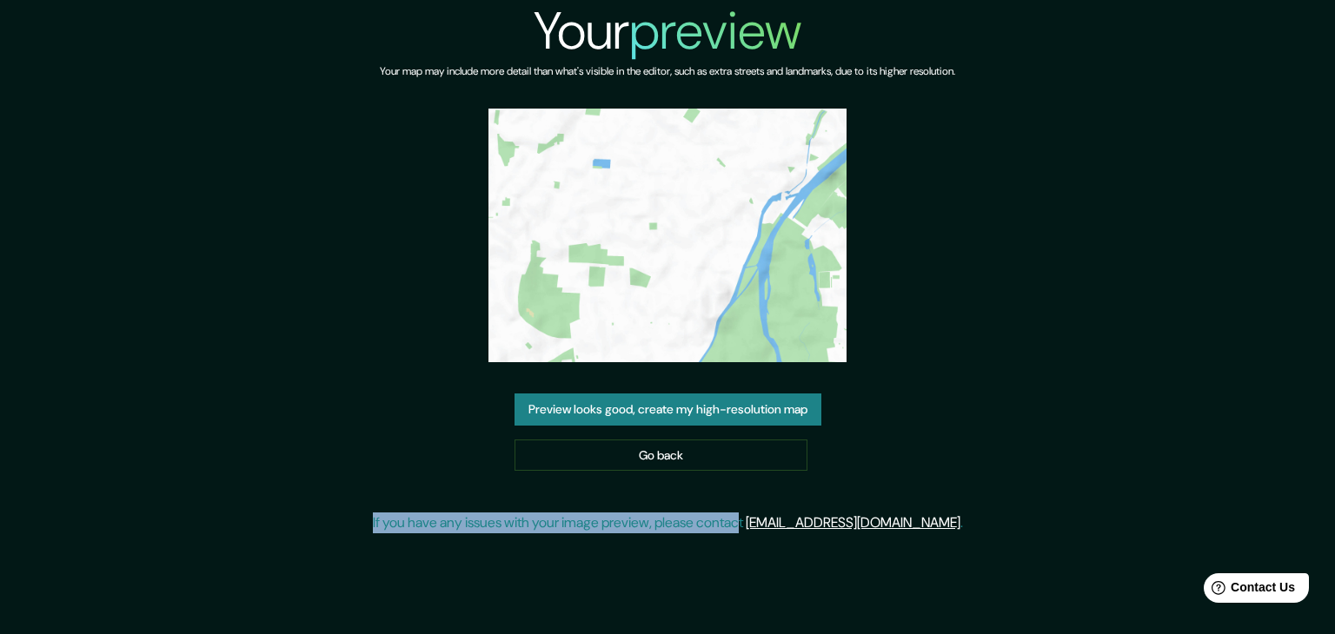
drag, startPoint x: 400, startPoint y: 519, endPoint x: 799, endPoint y: 508, distance: 399.0
click at [799, 508] on div "Your preview Your map may include more detail than what's visible in the editor…" at bounding box center [668, 273] width 590 height 547
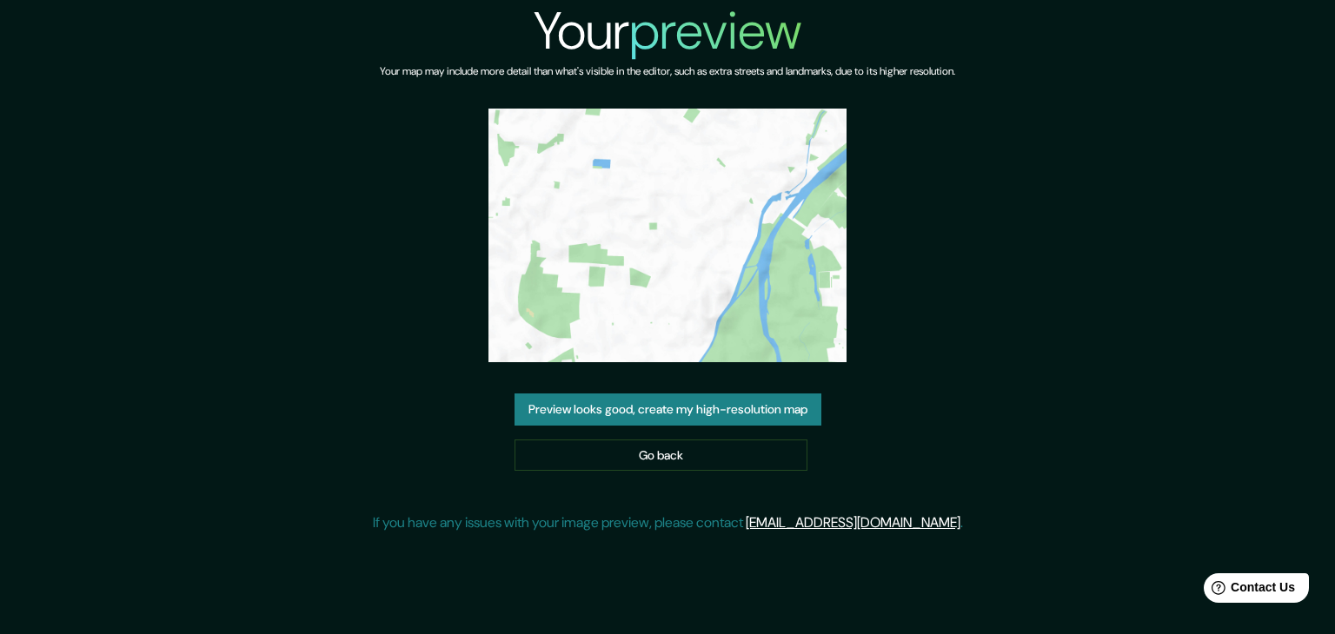
click at [799, 508] on div "Your preview Your map may include more detail than what's visible in the editor…" at bounding box center [668, 273] width 590 height 547
click at [719, 581] on div "Your preview Your map may include more detail than what's visible in the editor…" at bounding box center [667, 317] width 1335 height 634
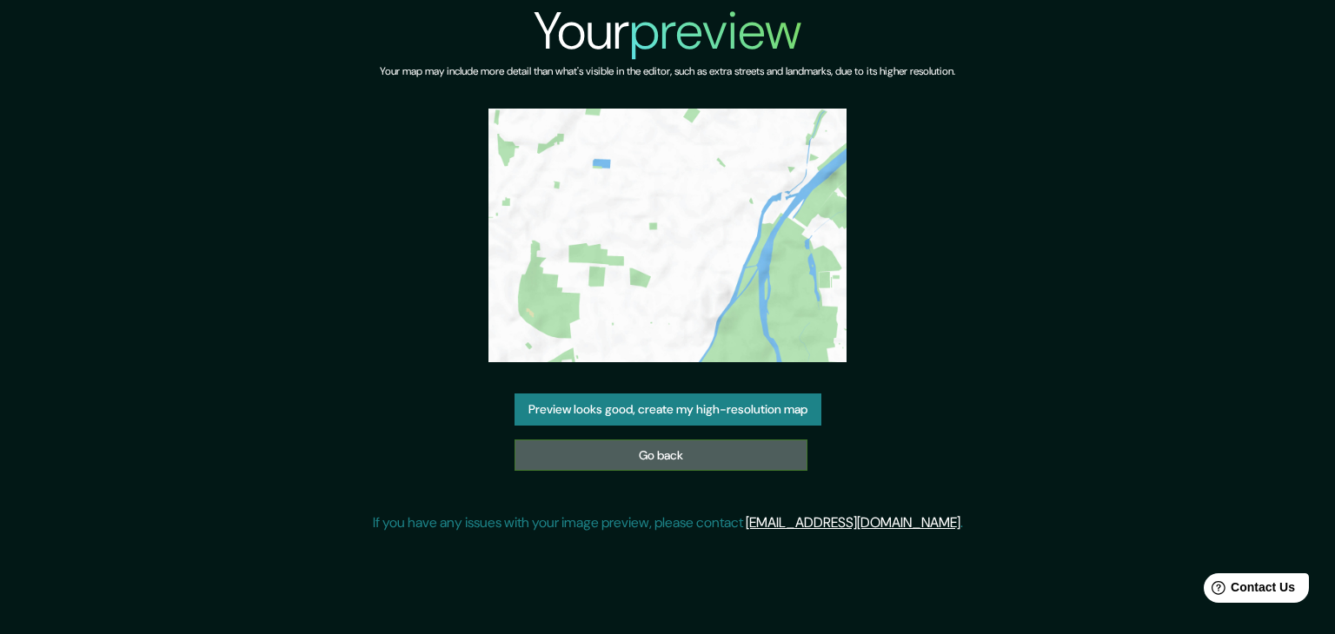
click at [683, 461] on link "Go back" at bounding box center [660, 456] width 293 height 32
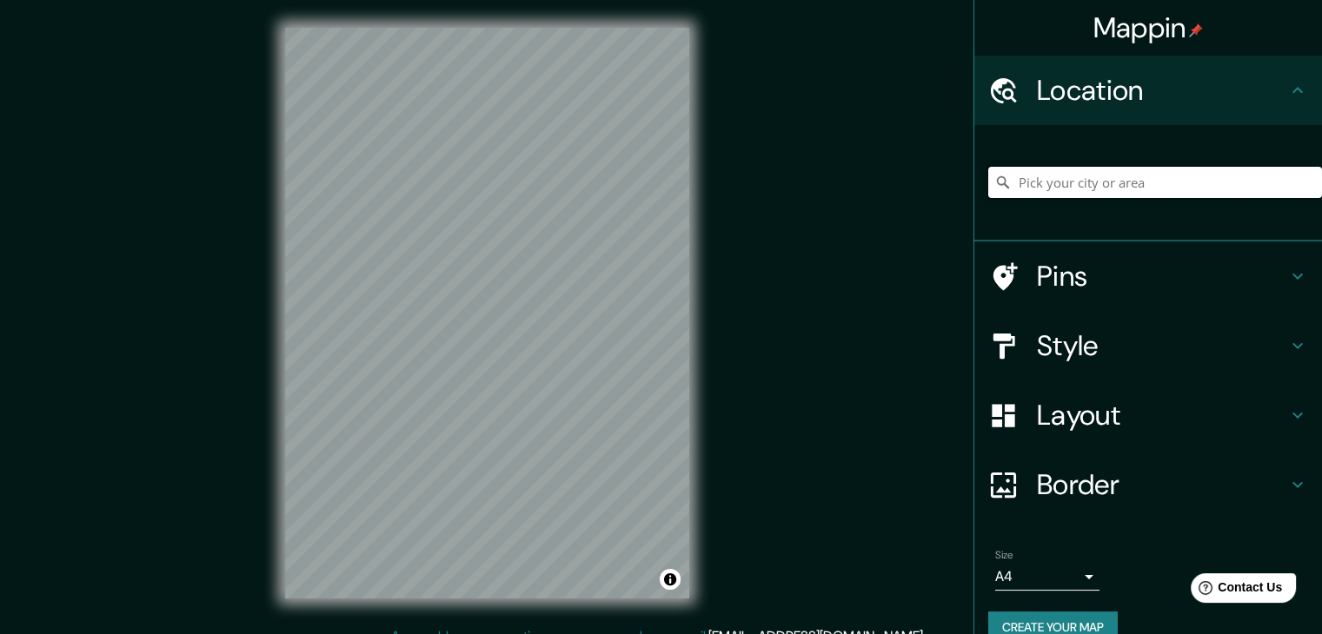
click at [1106, 185] on input "Pick your city or area" at bounding box center [1155, 182] width 334 height 31
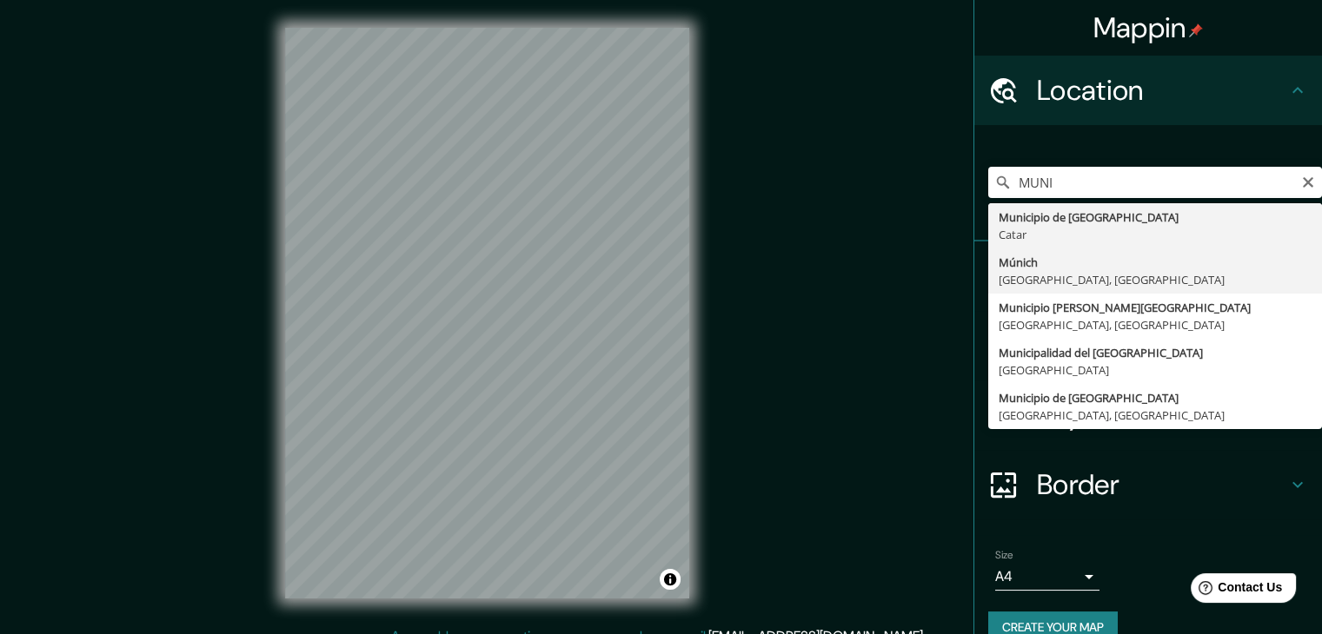
type input "[GEOGRAPHIC_DATA], [GEOGRAPHIC_DATA], [GEOGRAPHIC_DATA]"
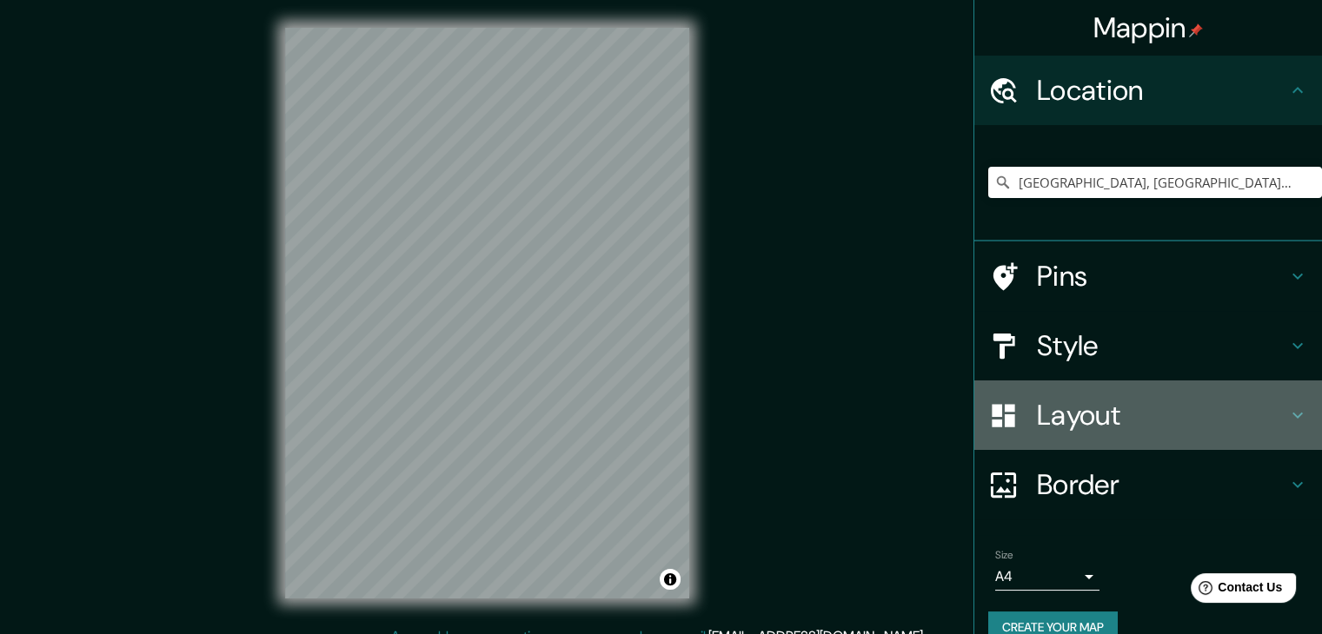
click at [1108, 405] on h4 "Layout" at bounding box center [1162, 415] width 250 height 35
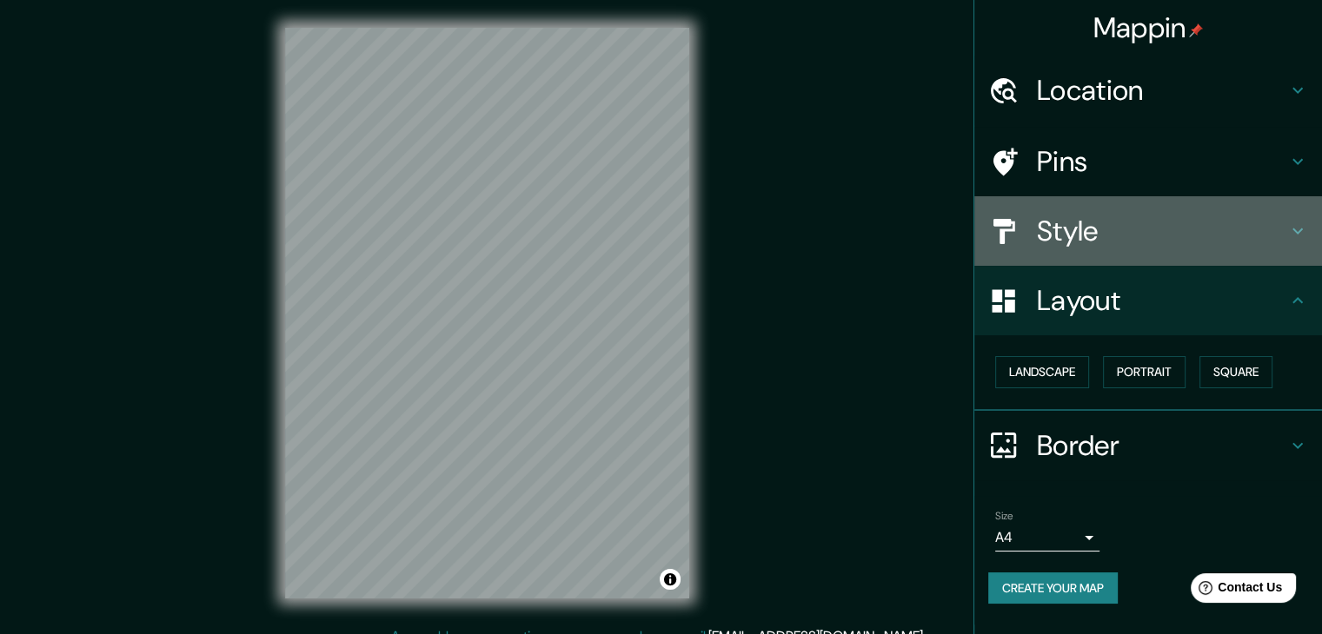
click at [1081, 229] on h4 "Style" at bounding box center [1162, 231] width 250 height 35
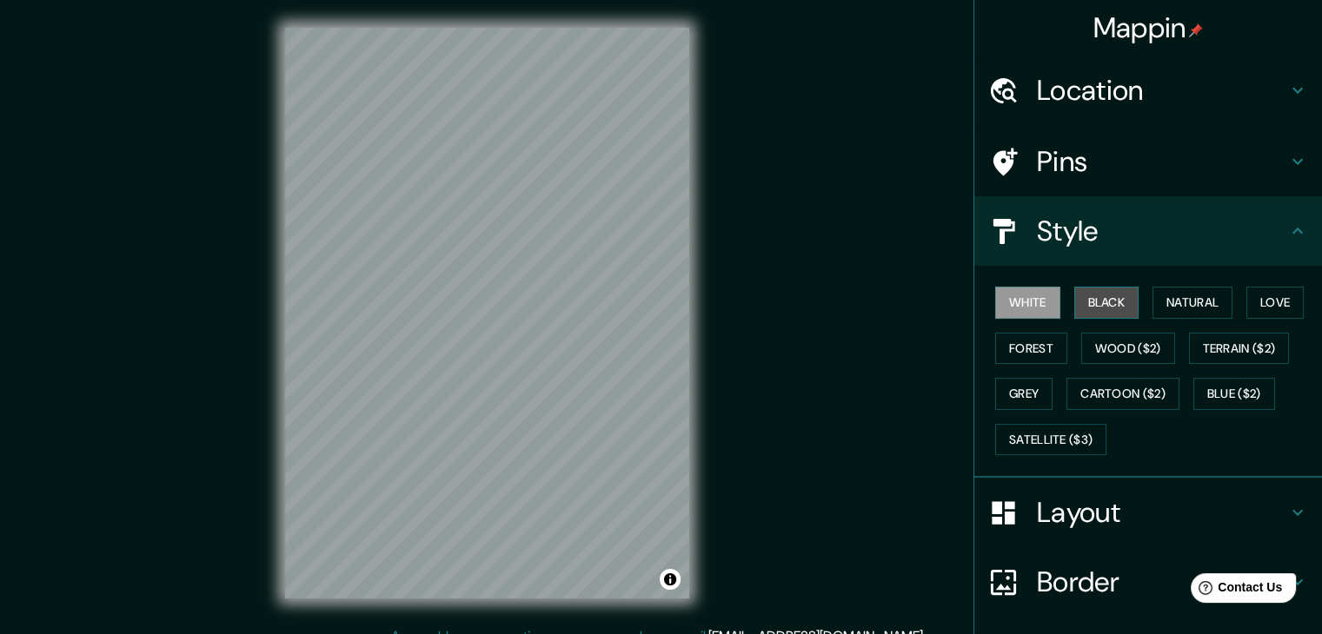
click at [1091, 307] on button "Black" at bounding box center [1106, 303] width 65 height 32
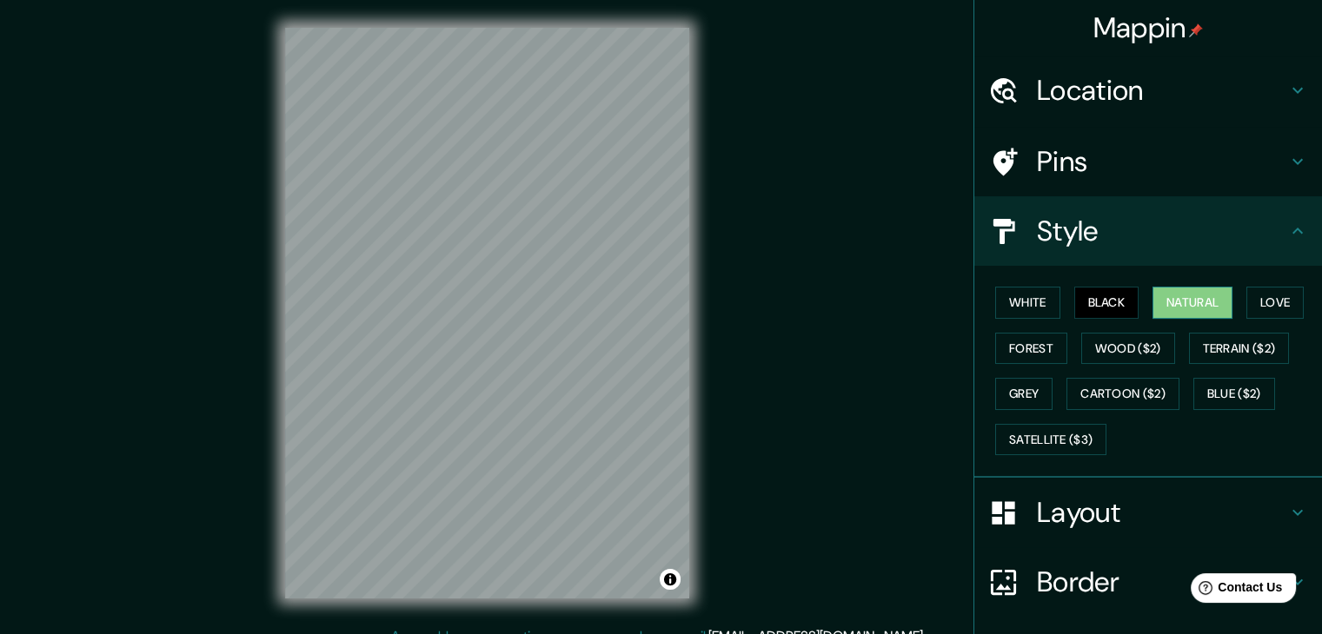
click at [1192, 309] on button "Natural" at bounding box center [1192, 303] width 80 height 32
click at [1258, 299] on button "Love" at bounding box center [1274, 303] width 57 height 32
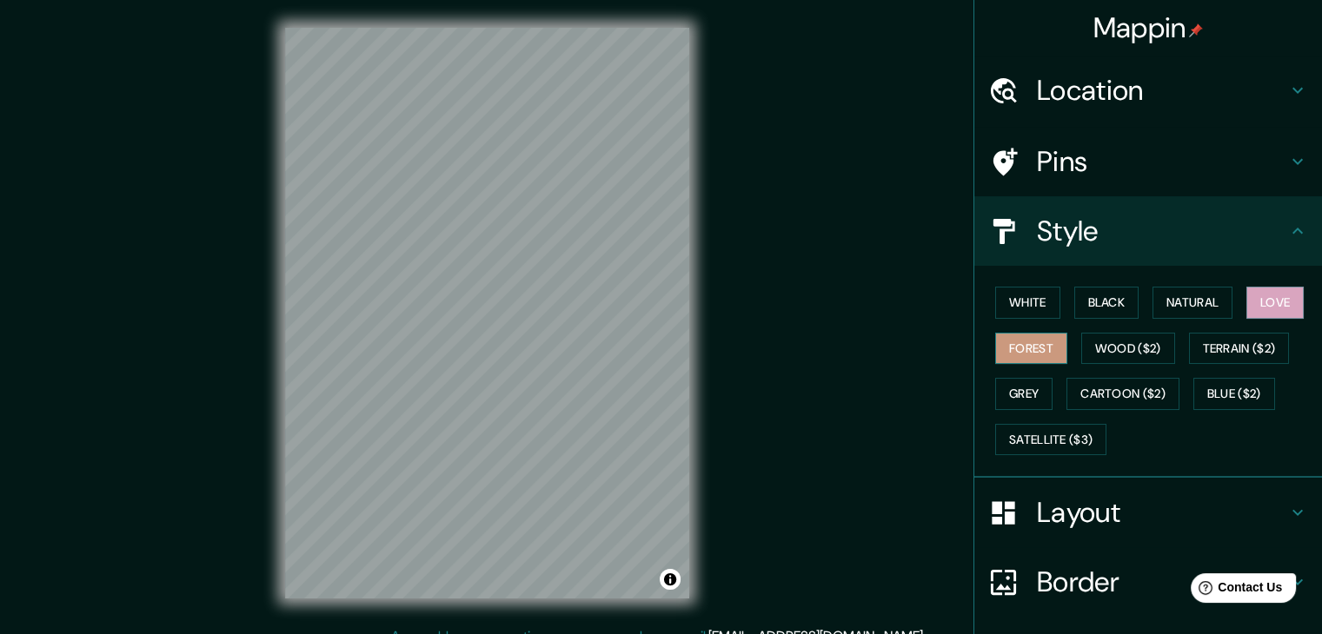
click at [995, 342] on button "Forest" at bounding box center [1031, 349] width 72 height 32
click at [1130, 345] on button "Wood ($2)" at bounding box center [1128, 349] width 94 height 32
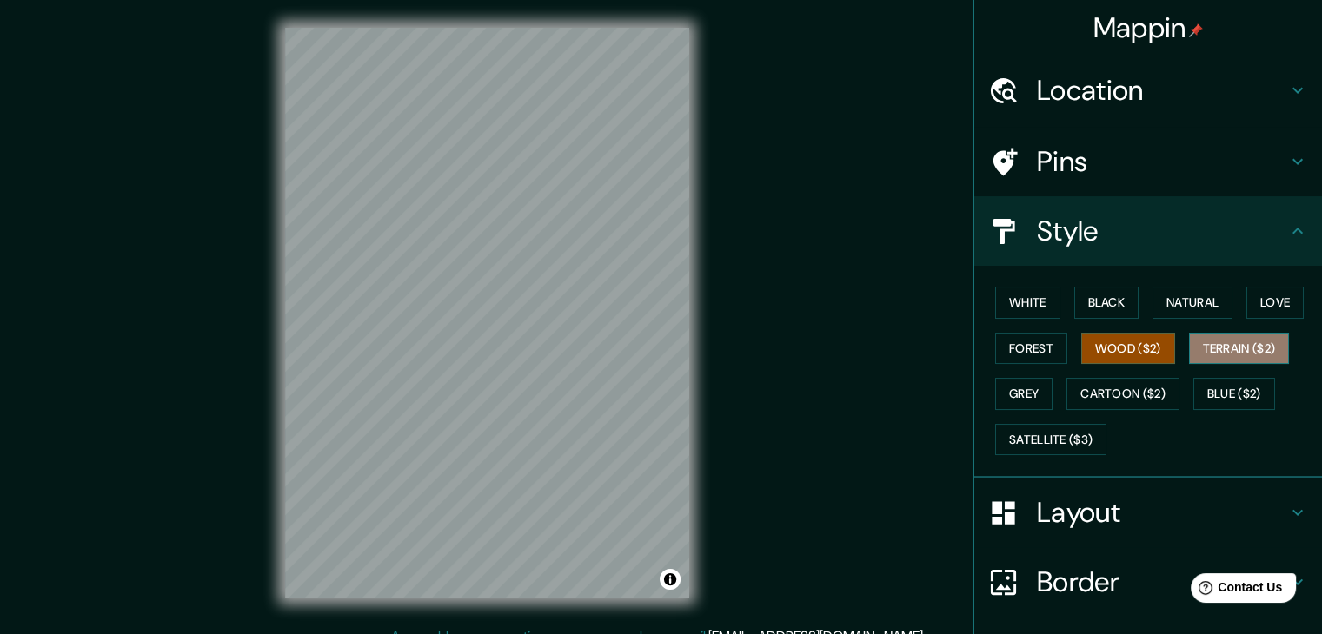
click at [1206, 348] on button "Terrain ($2)" at bounding box center [1239, 349] width 101 height 32
click at [1009, 387] on button "Grey" at bounding box center [1023, 394] width 57 height 32
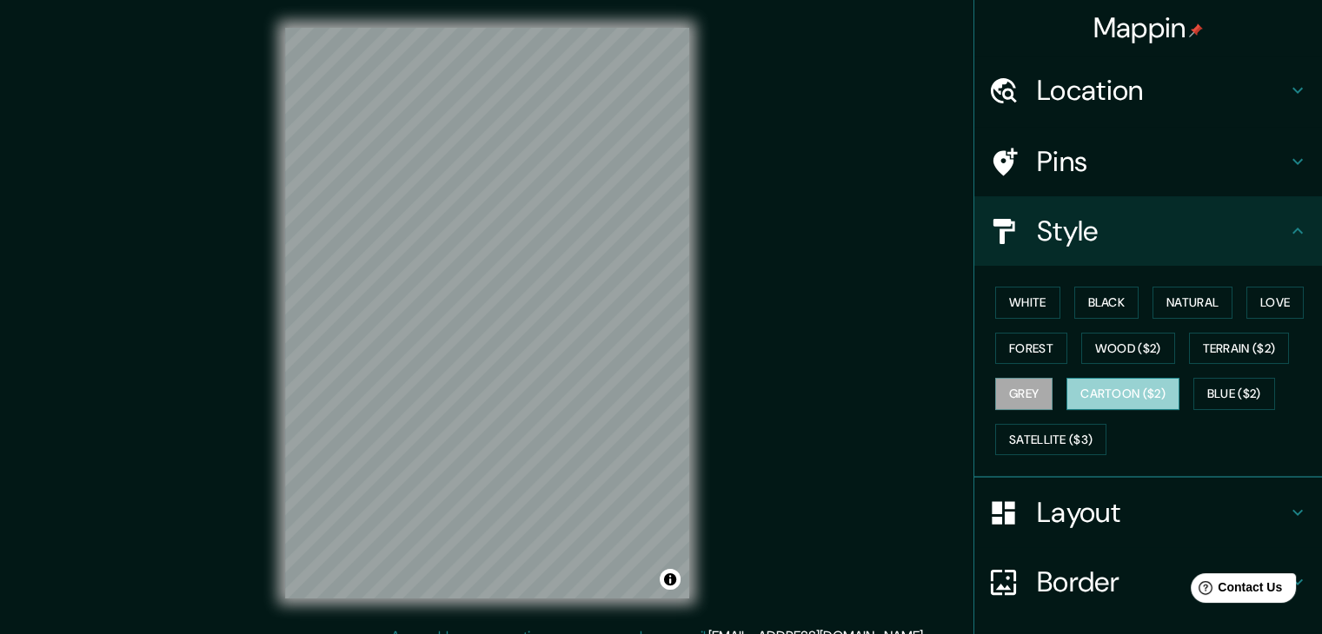
click at [1113, 399] on button "Cartoon ($2)" at bounding box center [1122, 394] width 113 height 32
click at [1203, 395] on button "Blue ($2)" at bounding box center [1234, 394] width 82 height 32
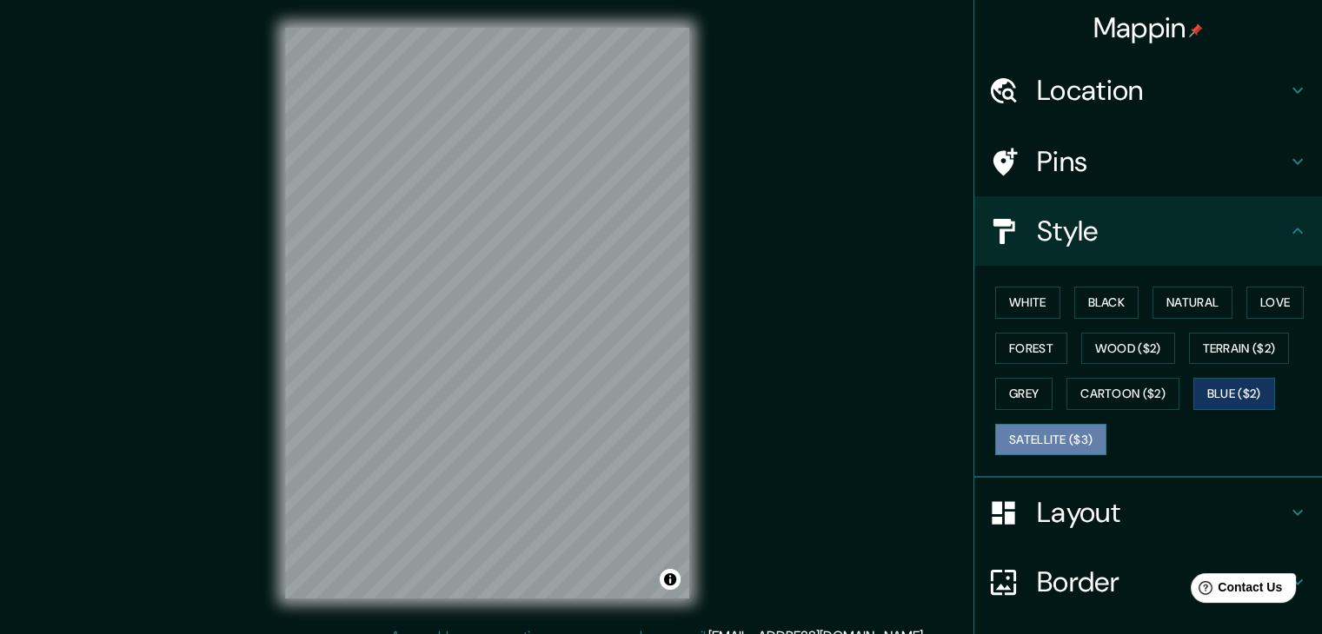
click at [1031, 432] on button "Satellite ($3)" at bounding box center [1050, 440] width 111 height 32
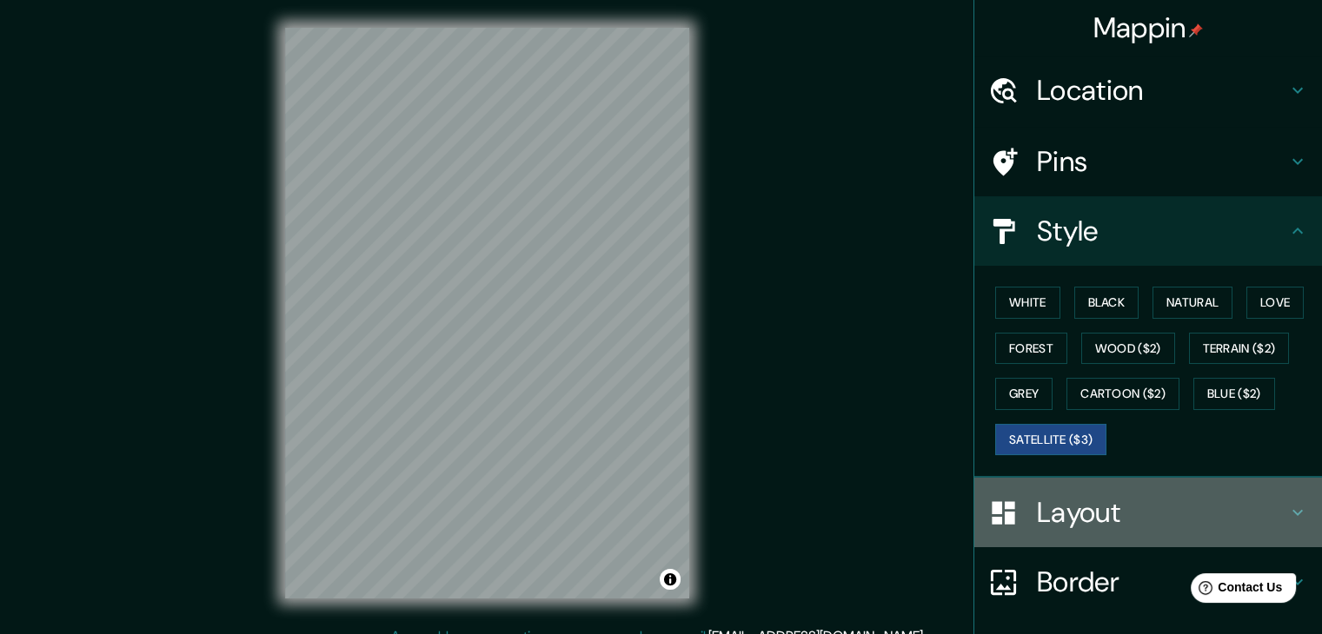
click at [1068, 521] on h4 "Layout" at bounding box center [1162, 512] width 250 height 35
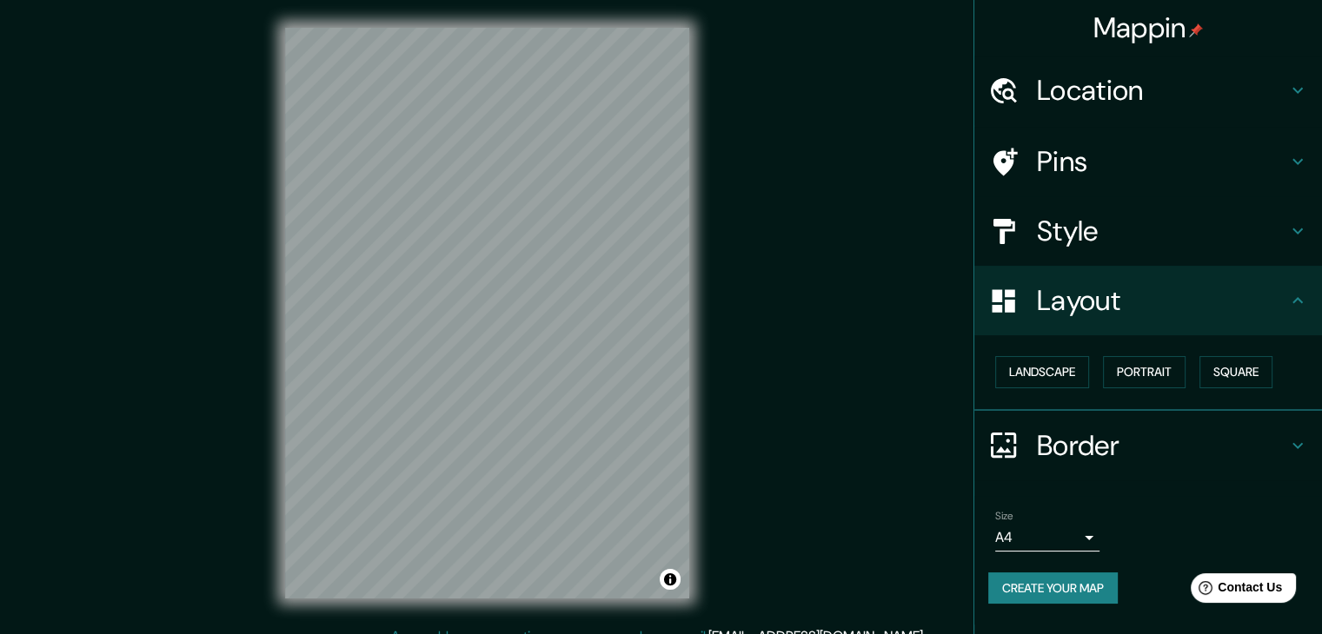
click at [1058, 414] on div "Border" at bounding box center [1148, 446] width 348 height 70
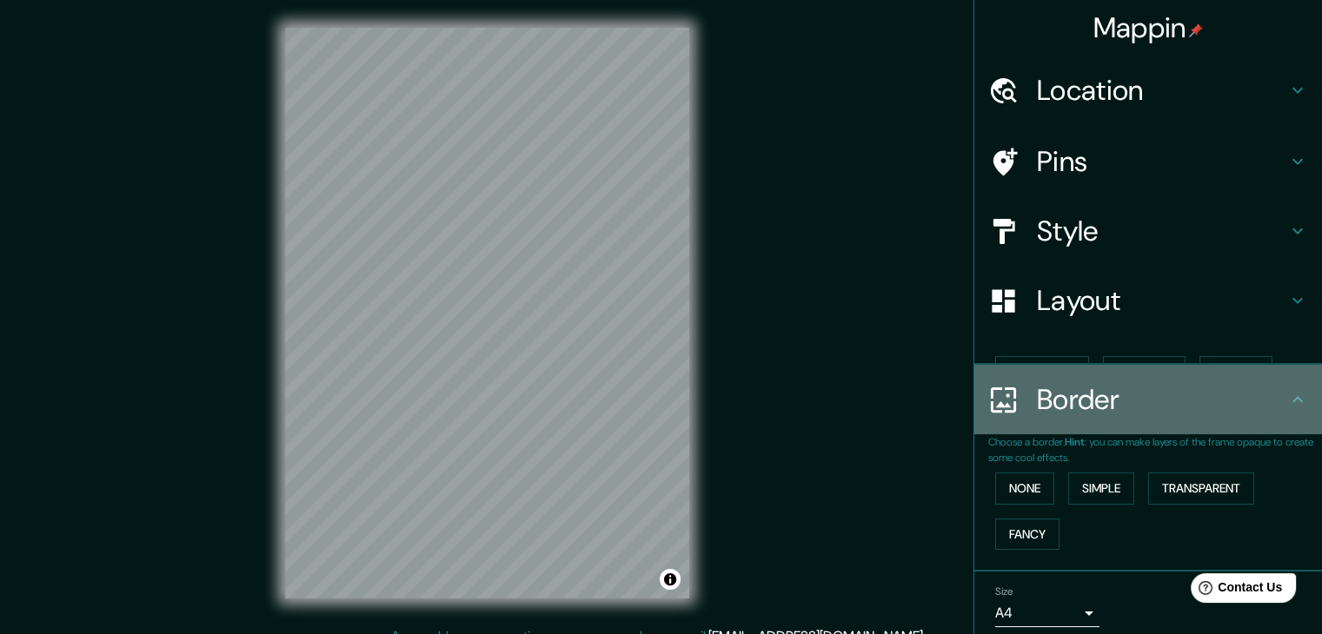
click at [1053, 375] on div "Border" at bounding box center [1148, 400] width 348 height 70
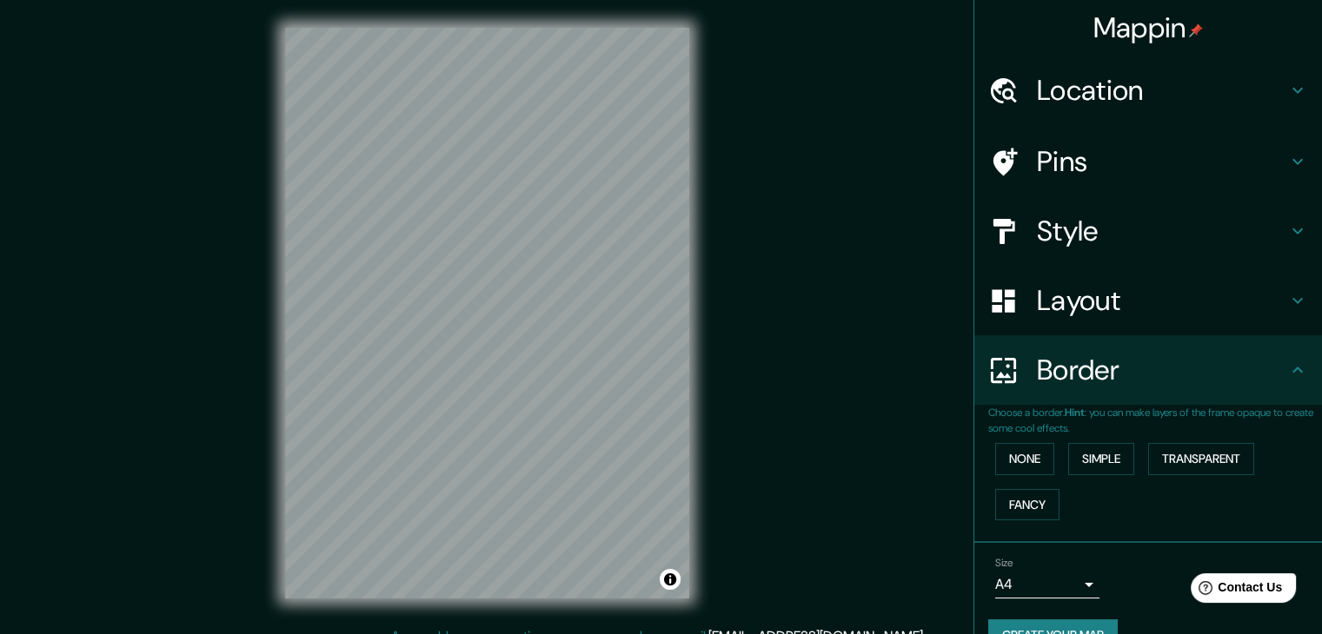
click at [1049, 296] on h4 "Layout" at bounding box center [1162, 300] width 250 height 35
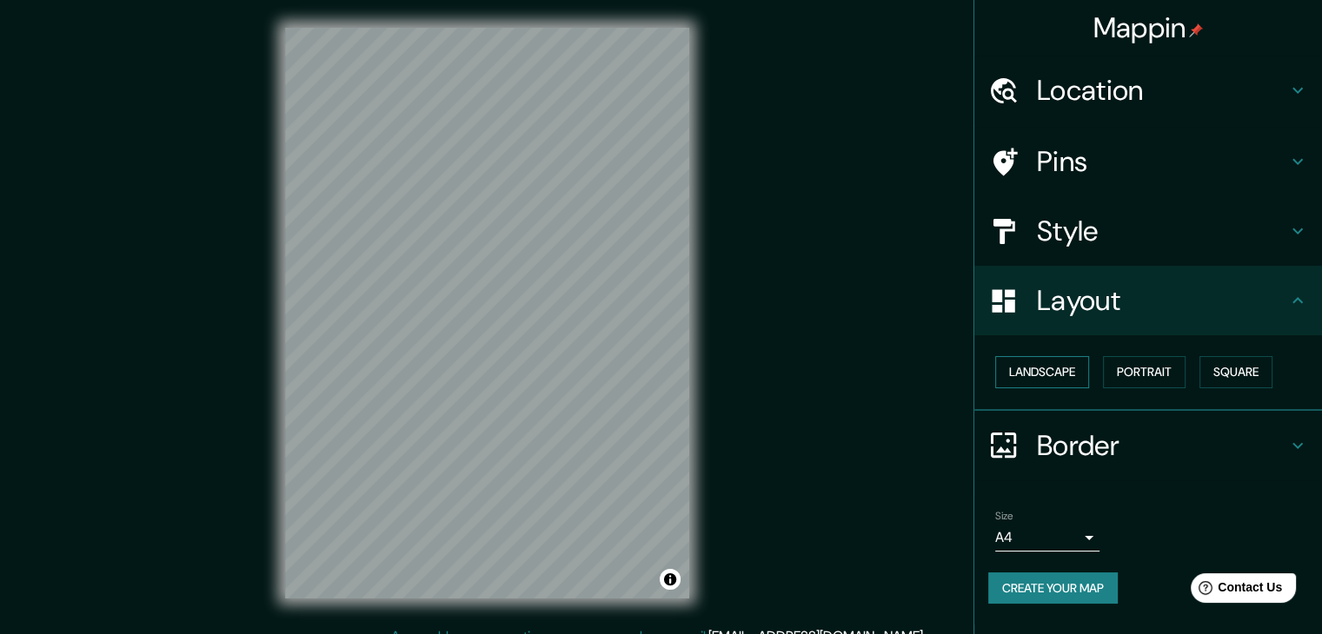
click at [1015, 370] on button "Landscape" at bounding box center [1042, 372] width 94 height 32
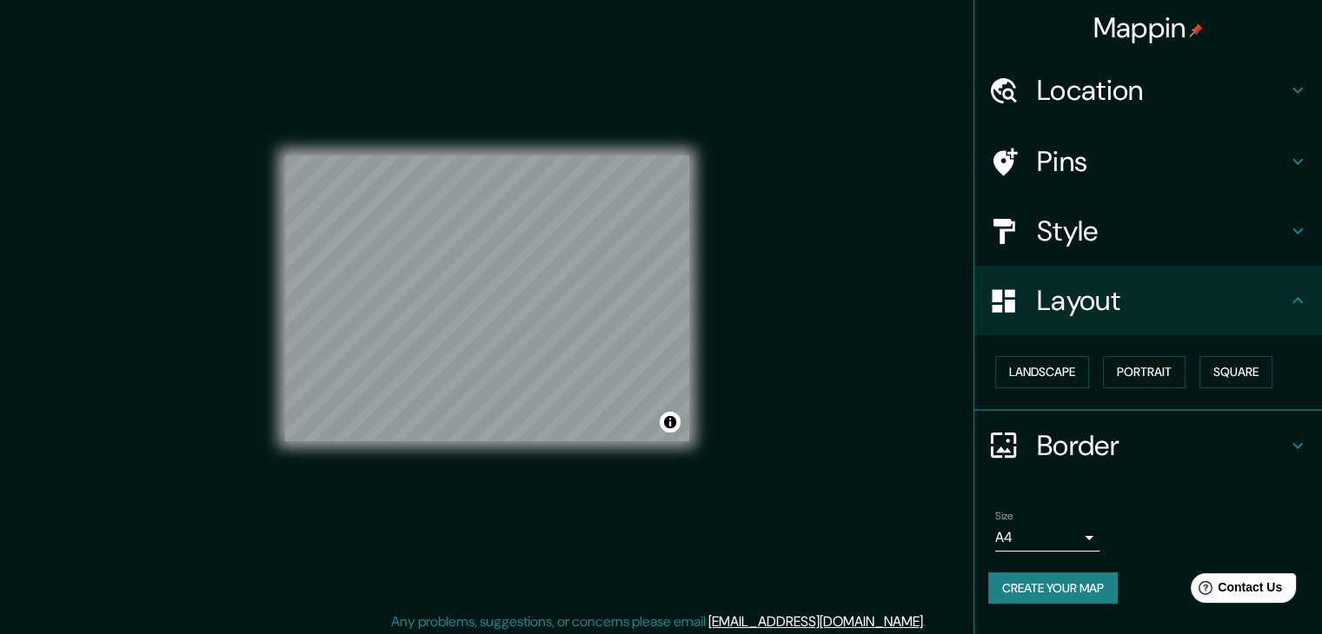
scroll to position [20, 0]
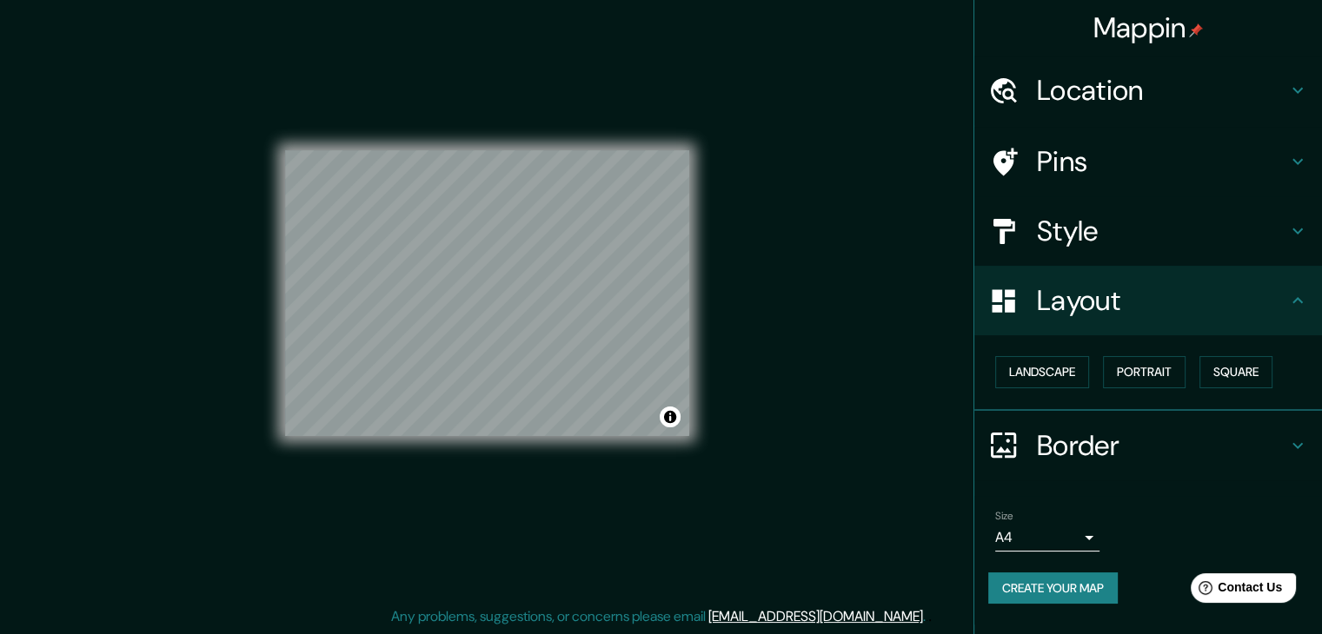
click at [1095, 595] on button "Create your map" at bounding box center [1052, 589] width 129 height 32
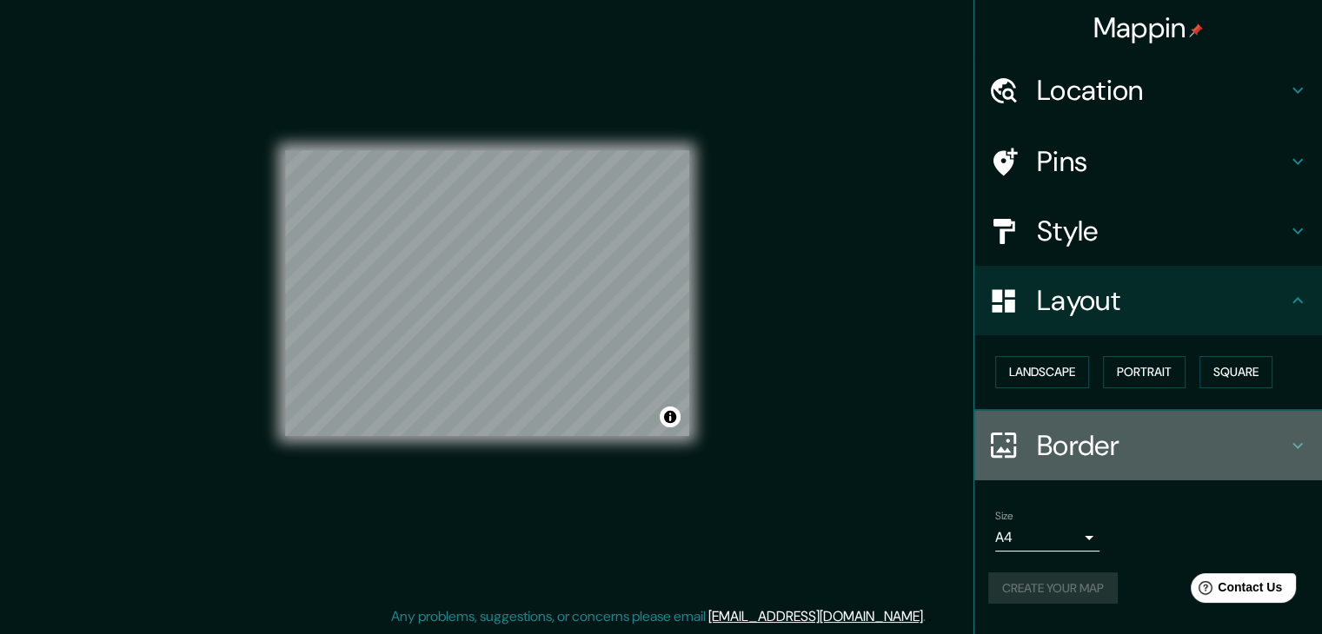
click at [1182, 448] on h4 "Border" at bounding box center [1162, 445] width 250 height 35
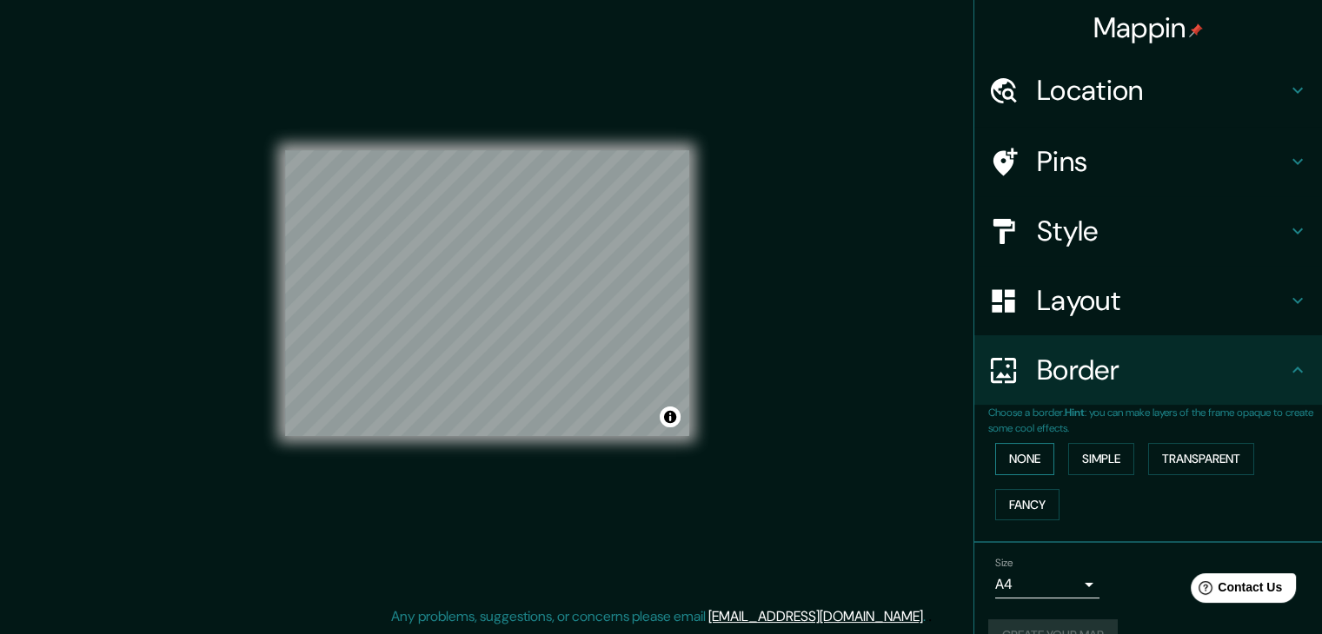
click at [995, 456] on button "None" at bounding box center [1024, 459] width 59 height 32
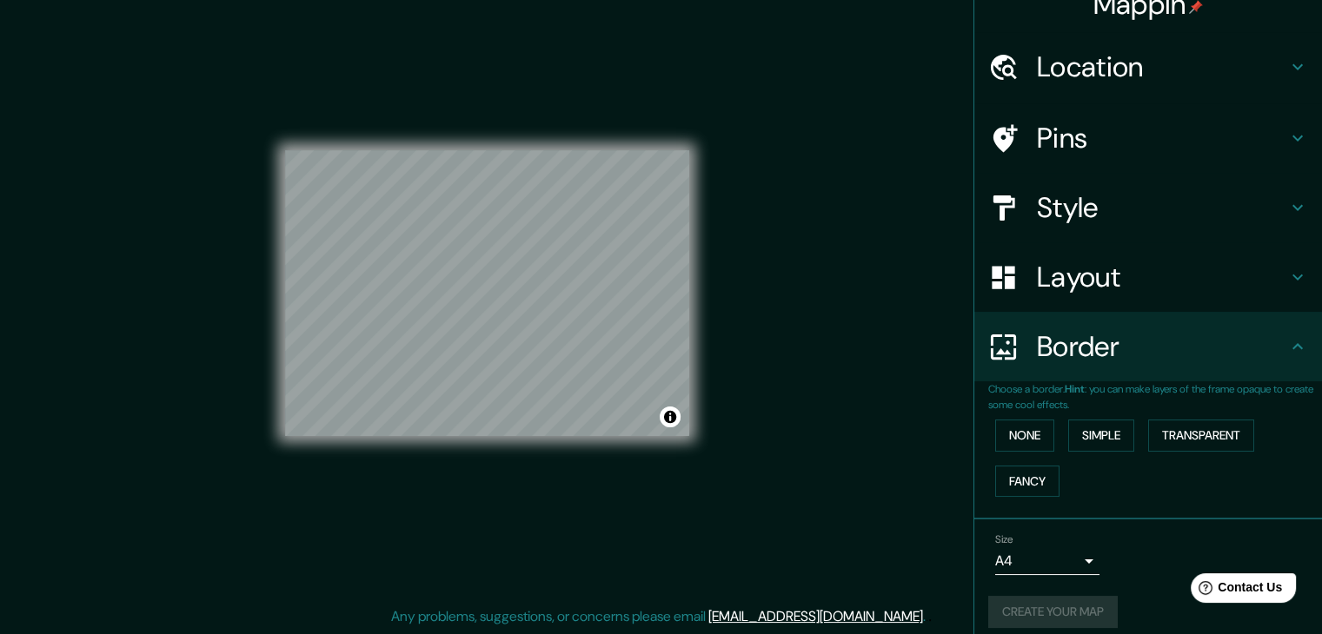
scroll to position [36, 0]
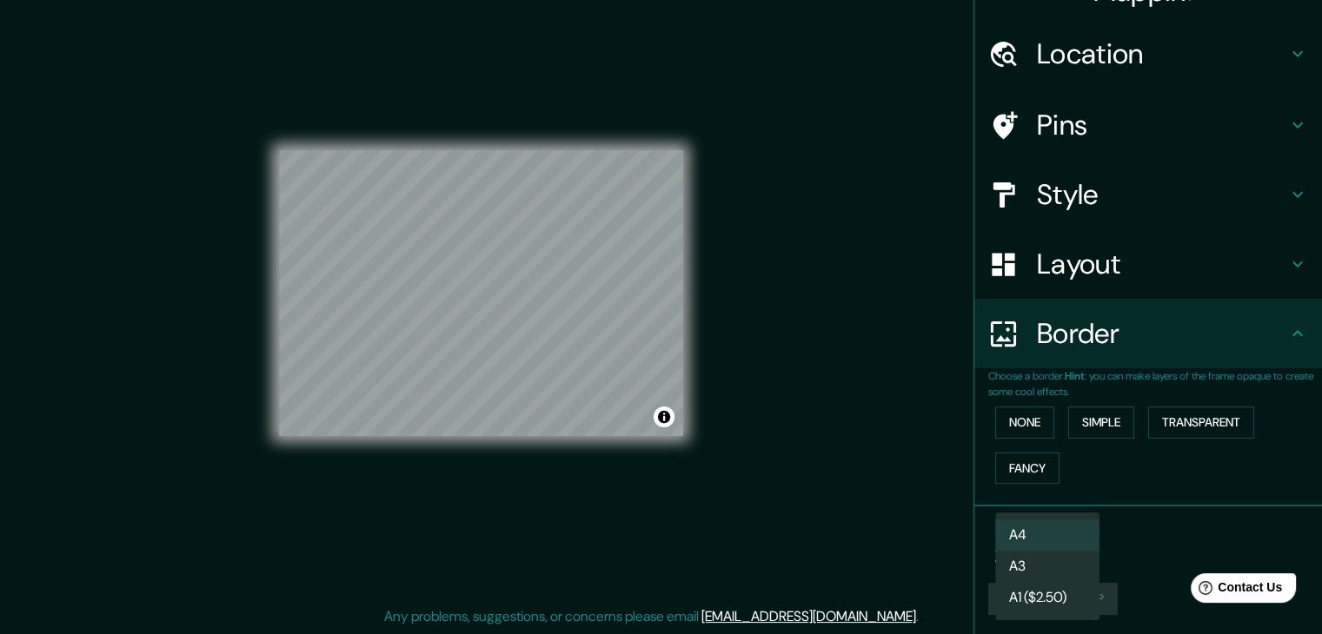
click at [1066, 548] on body "Mappin Location [GEOGRAPHIC_DATA], [GEOGRAPHIC_DATA], [GEOGRAPHIC_DATA] Pins St…" at bounding box center [661, 297] width 1322 height 634
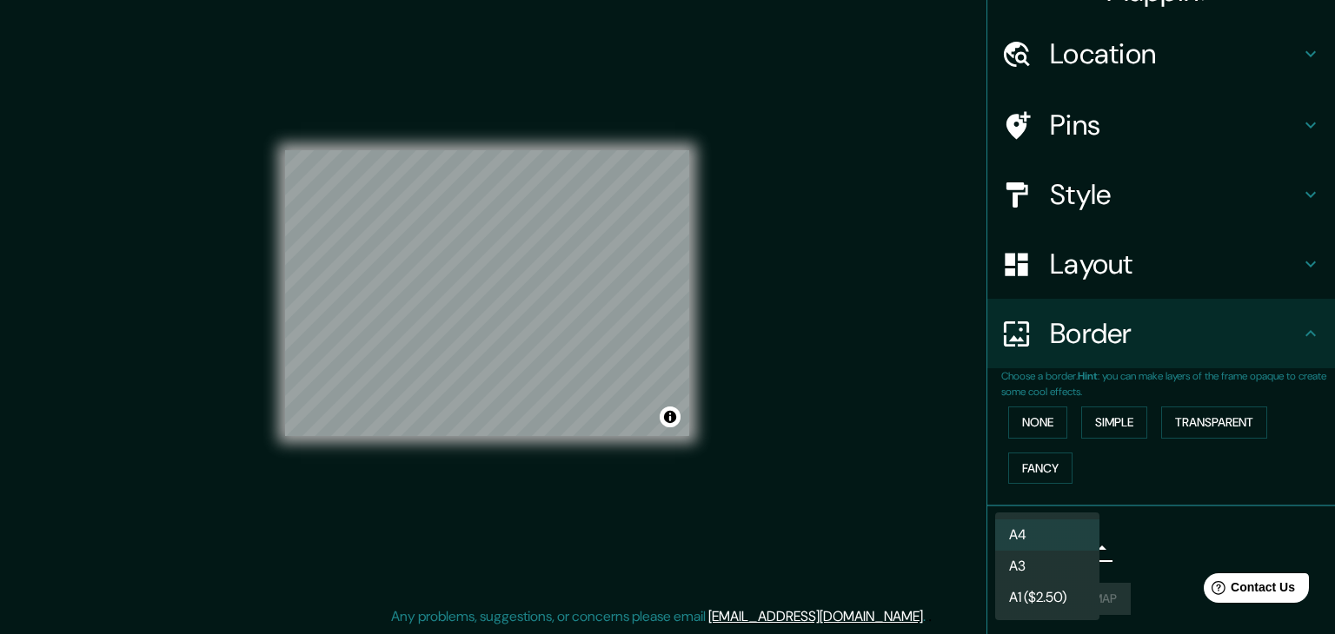
click at [1031, 565] on li "A3" at bounding box center [1047, 566] width 104 height 31
type input "a4"
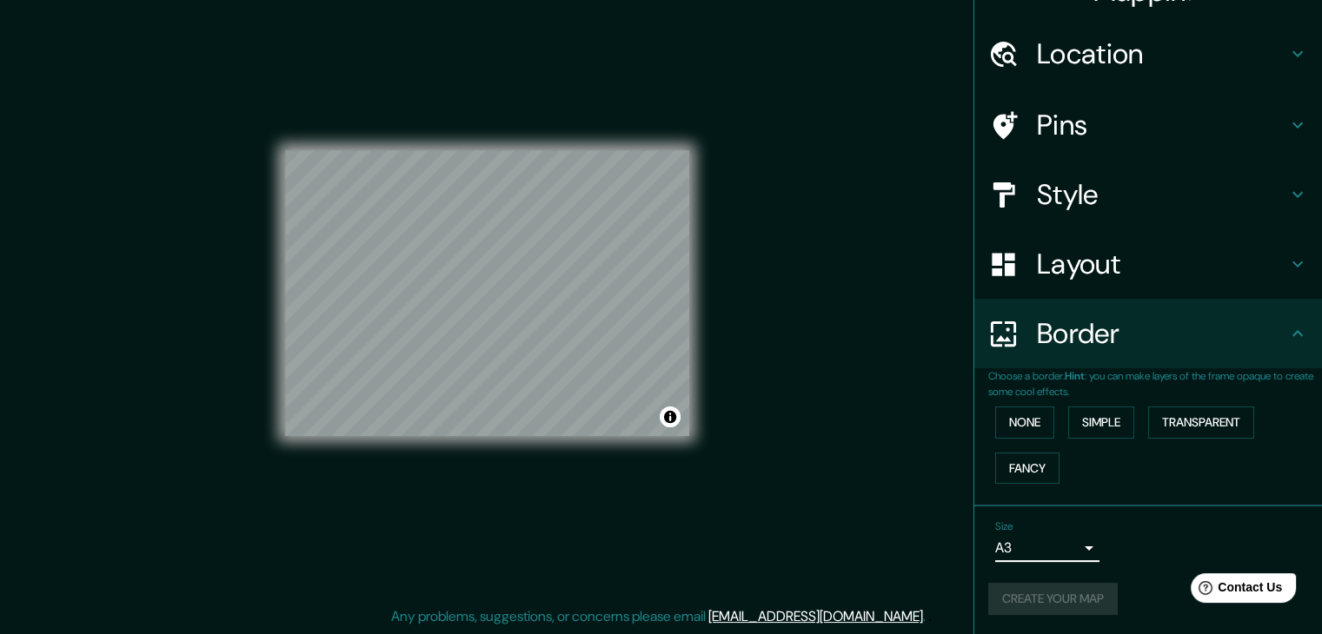
click at [1142, 542] on div "Size A3 a4" at bounding box center [1148, 542] width 320 height 56
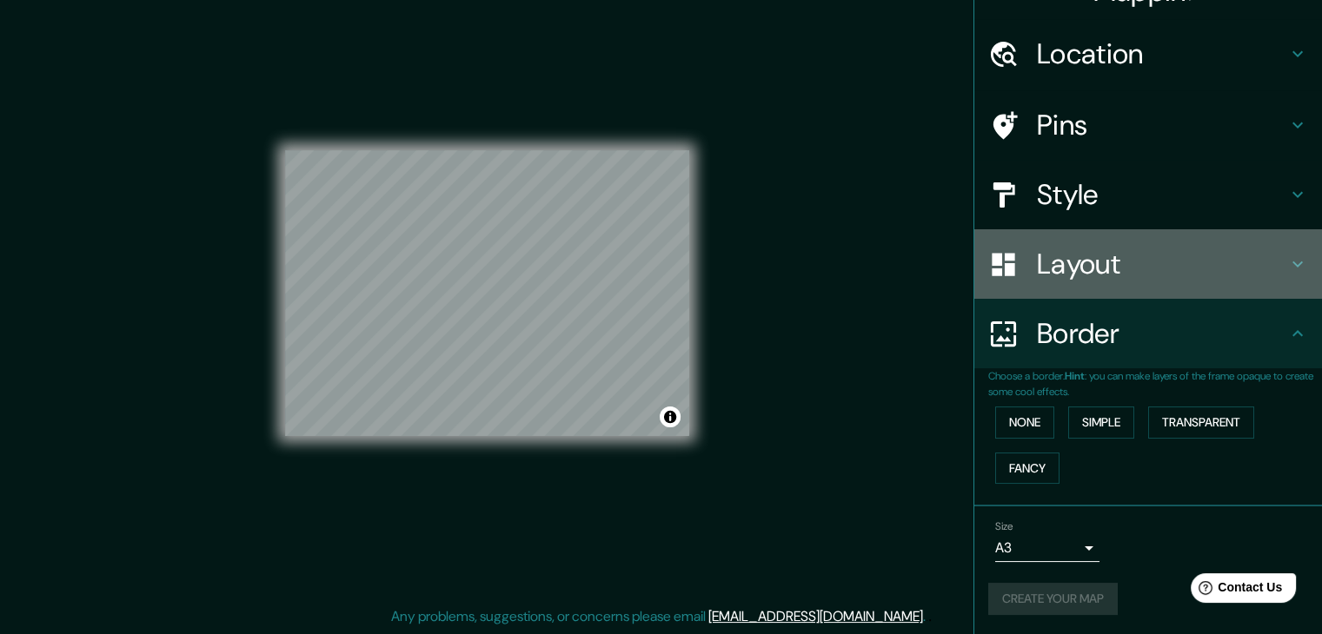
click at [1113, 273] on h4 "Layout" at bounding box center [1162, 264] width 250 height 35
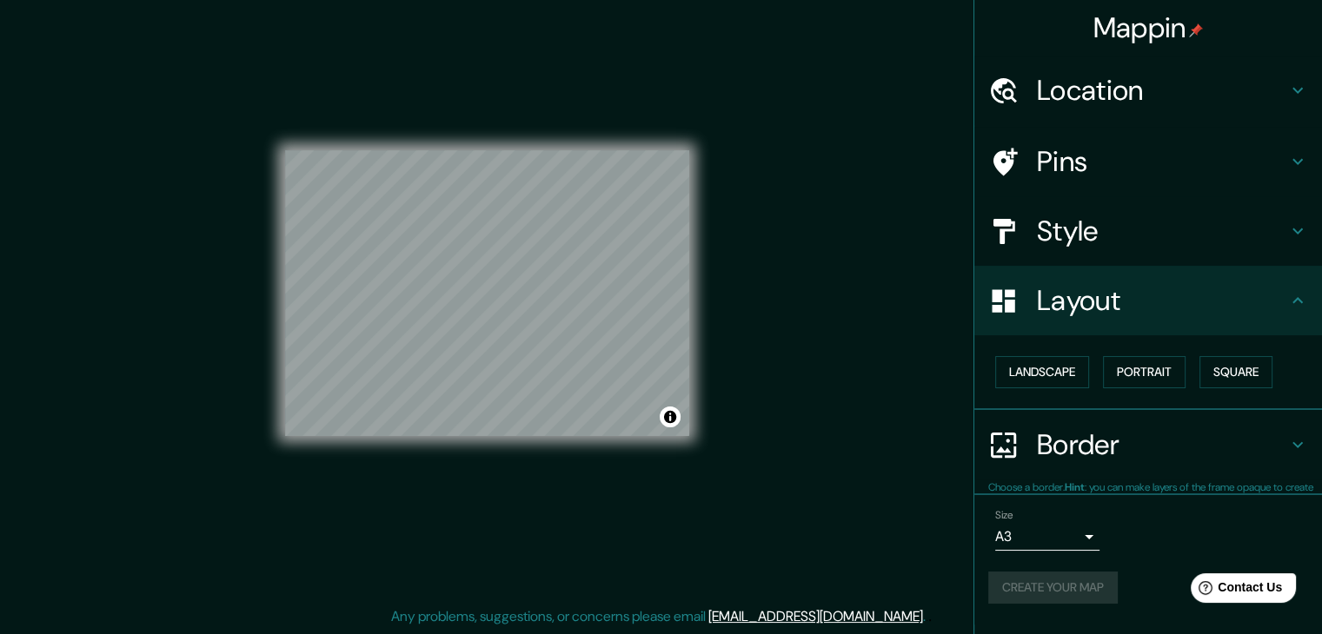
scroll to position [0, 0]
click at [1080, 223] on h4 "Style" at bounding box center [1162, 231] width 250 height 35
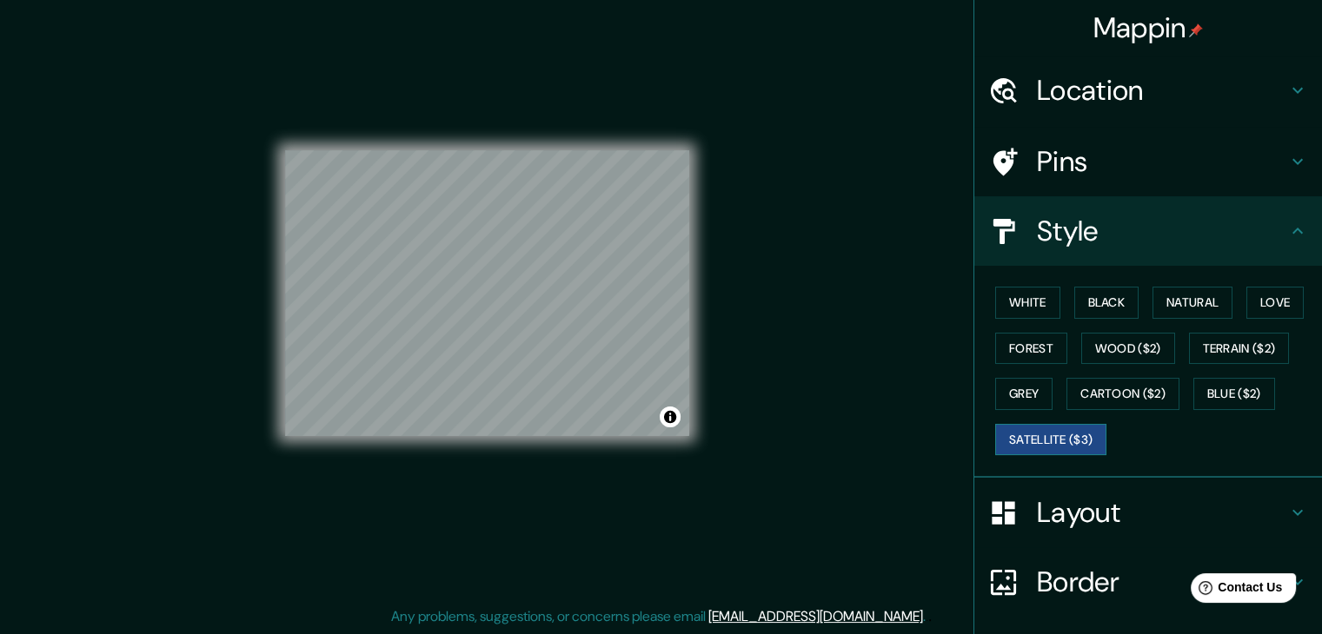
click at [1077, 439] on button "Satellite ($3)" at bounding box center [1050, 440] width 111 height 32
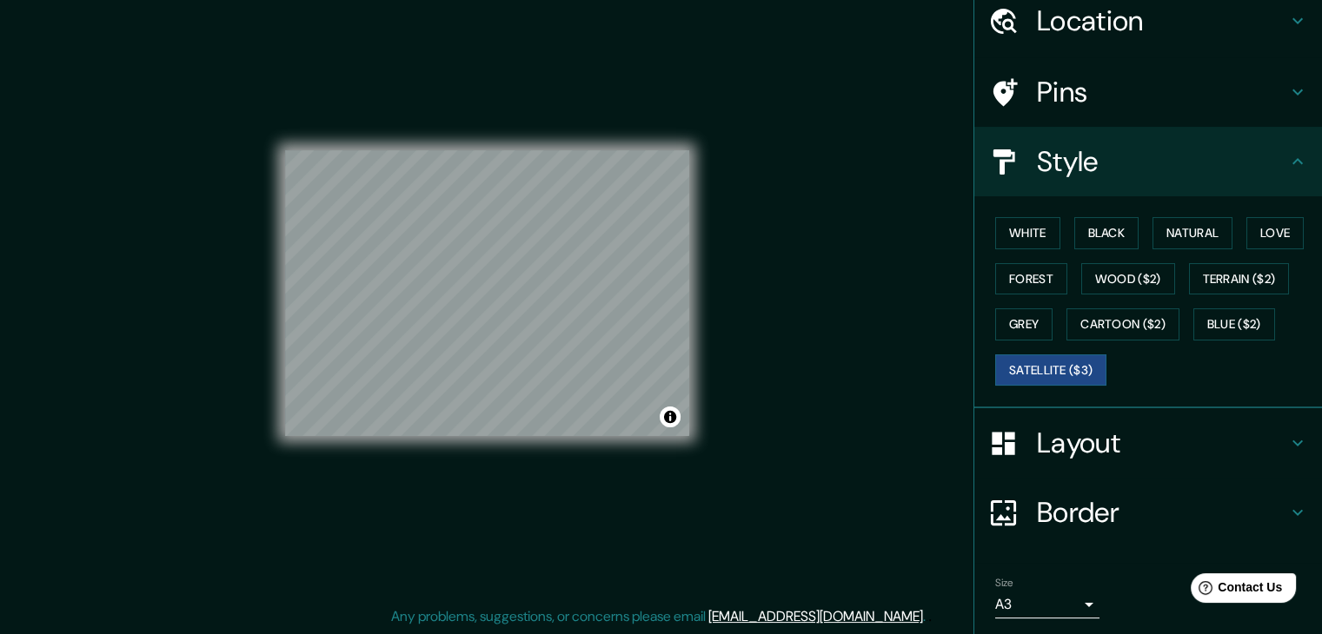
scroll to position [125, 0]
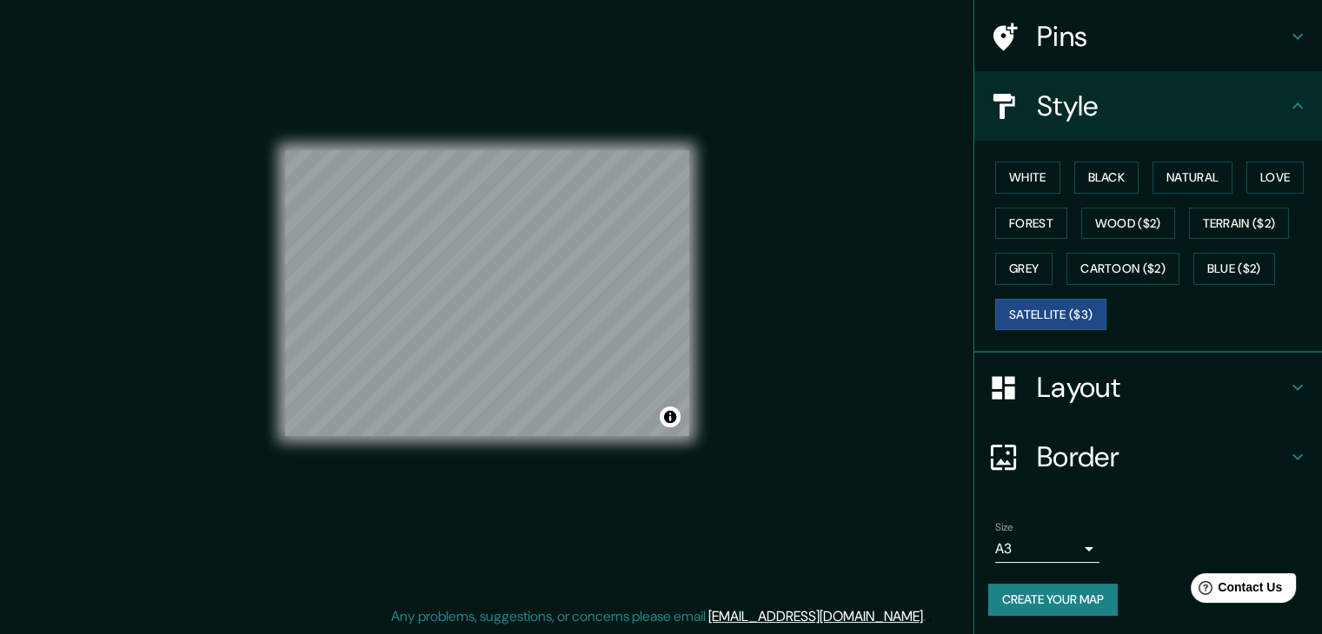
click at [1057, 588] on button "Create your map" at bounding box center [1052, 600] width 129 height 32
click at [1057, 588] on div "Create your map" at bounding box center [1148, 600] width 320 height 32
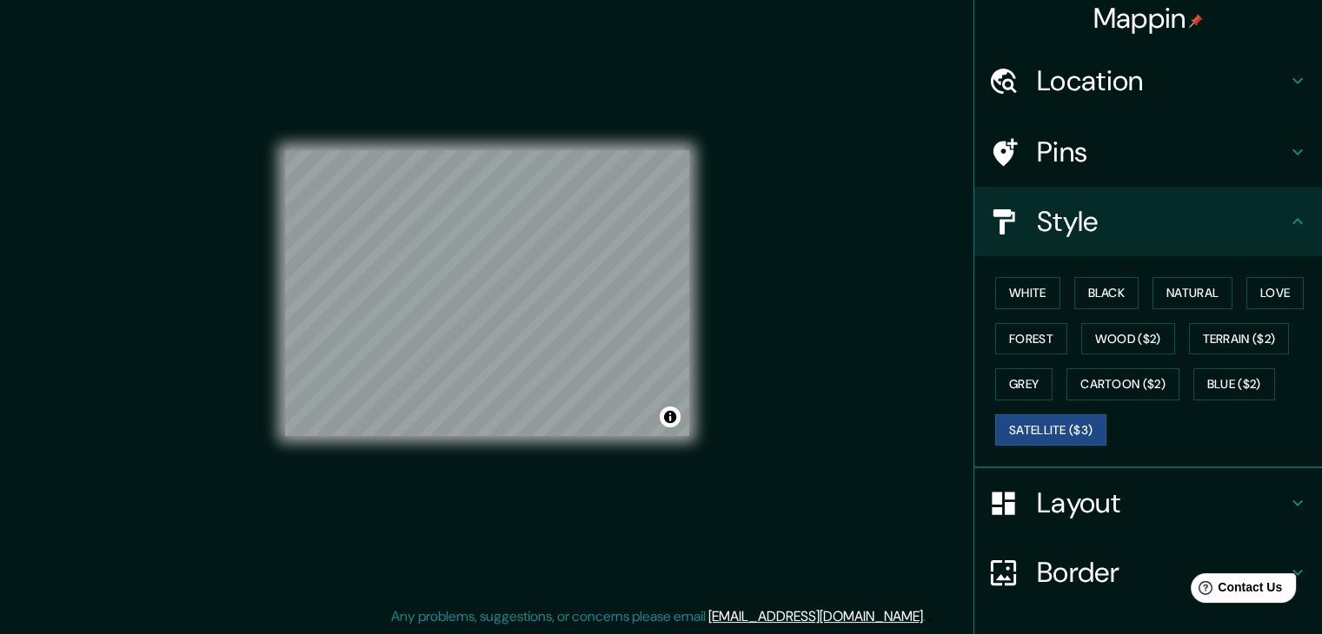
scroll to position [0, 0]
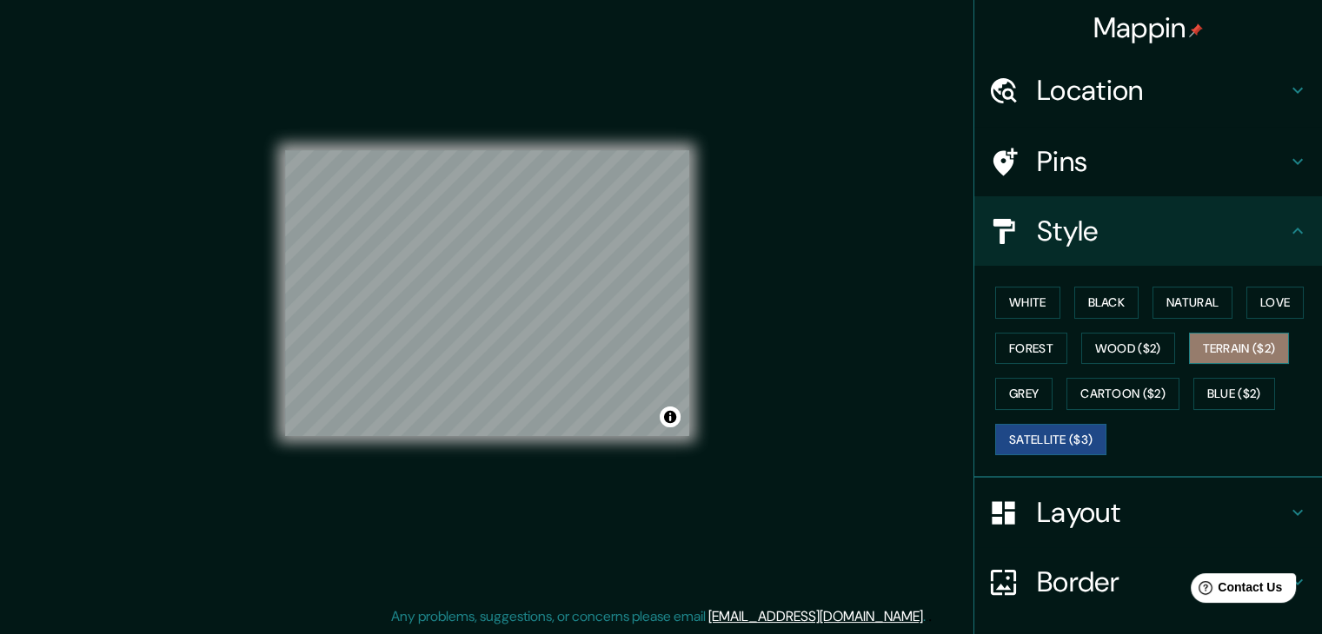
click at [1241, 350] on button "Terrain ($2)" at bounding box center [1239, 349] width 101 height 32
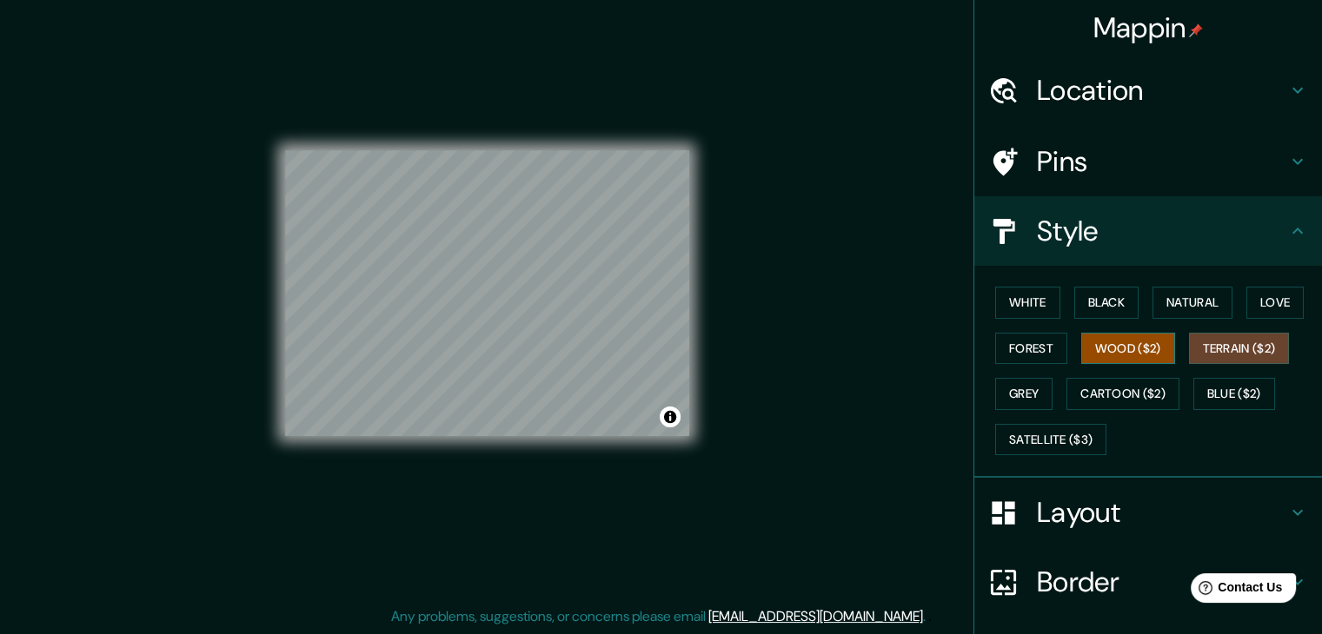
click at [1125, 356] on button "Wood ($2)" at bounding box center [1128, 349] width 94 height 32
click at [1007, 352] on button "Forest" at bounding box center [1031, 349] width 72 height 32
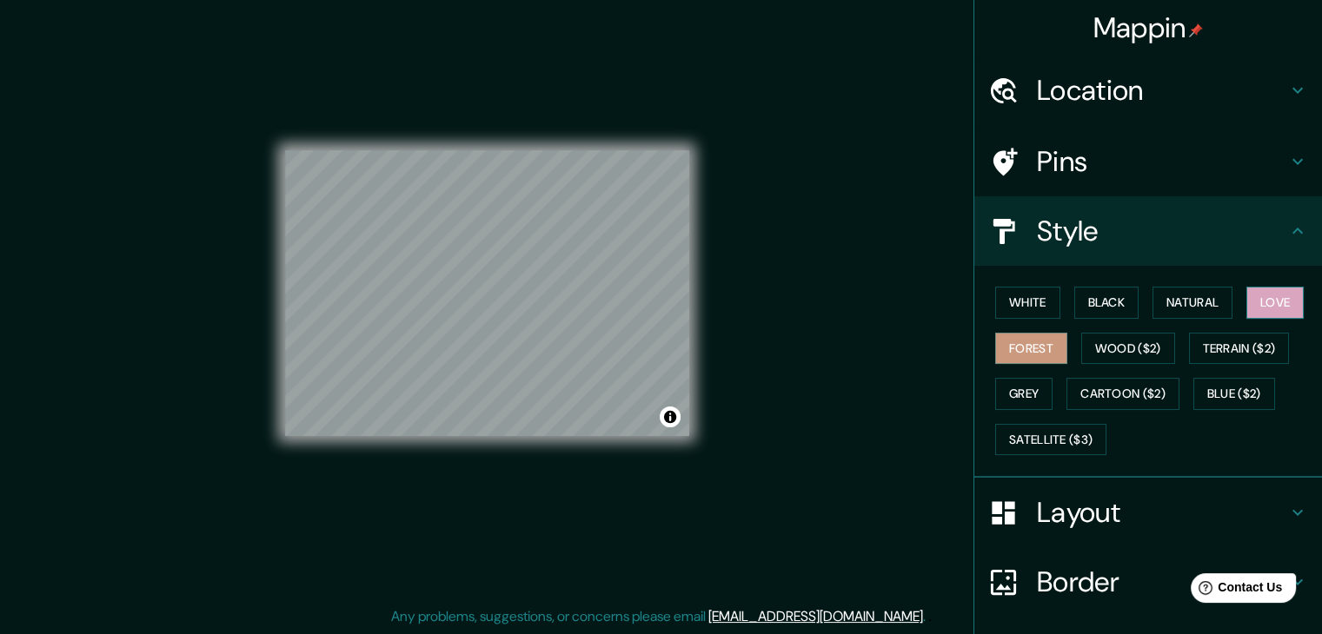
click at [1263, 288] on button "Love" at bounding box center [1274, 303] width 57 height 32
click at [1164, 296] on button "Natural" at bounding box center [1192, 303] width 80 height 32
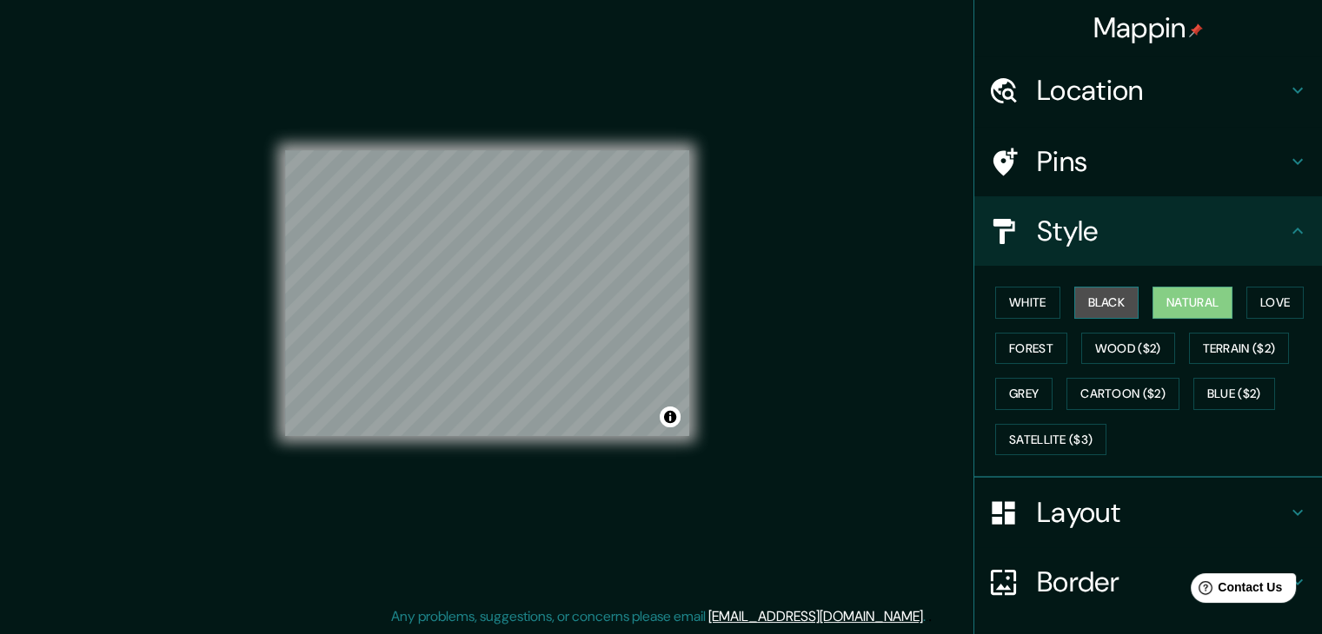
click at [1097, 300] on button "Black" at bounding box center [1106, 303] width 65 height 32
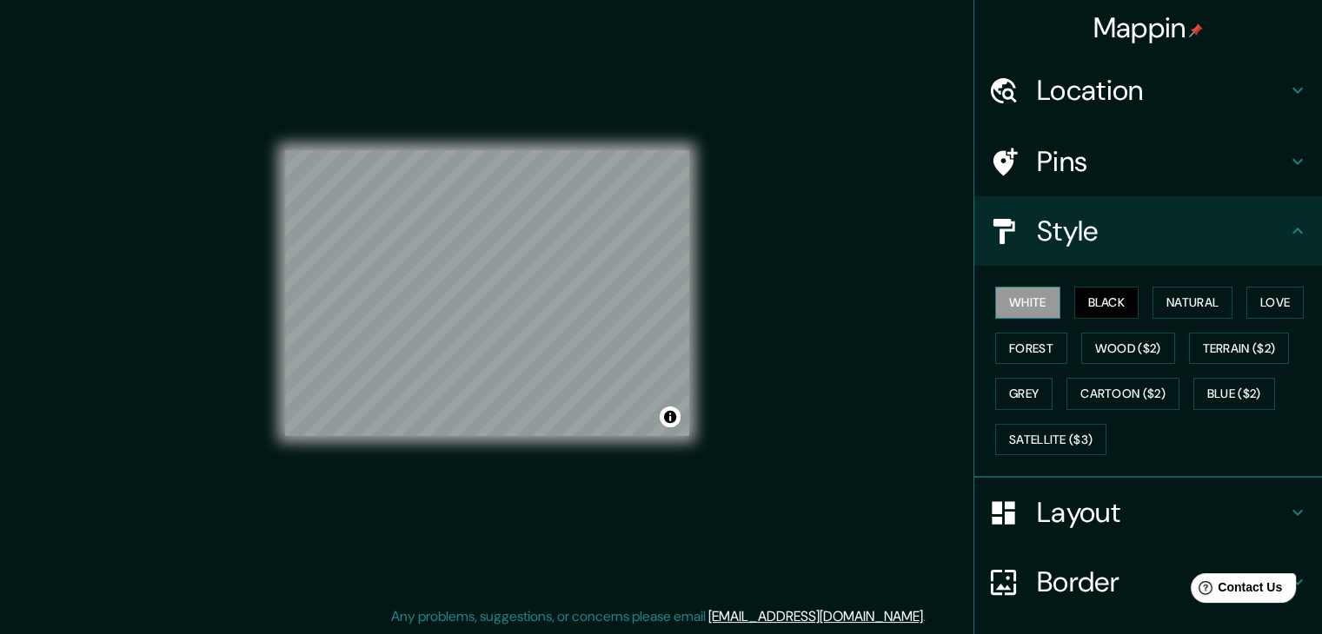
click at [1001, 300] on button "White" at bounding box center [1027, 303] width 65 height 32
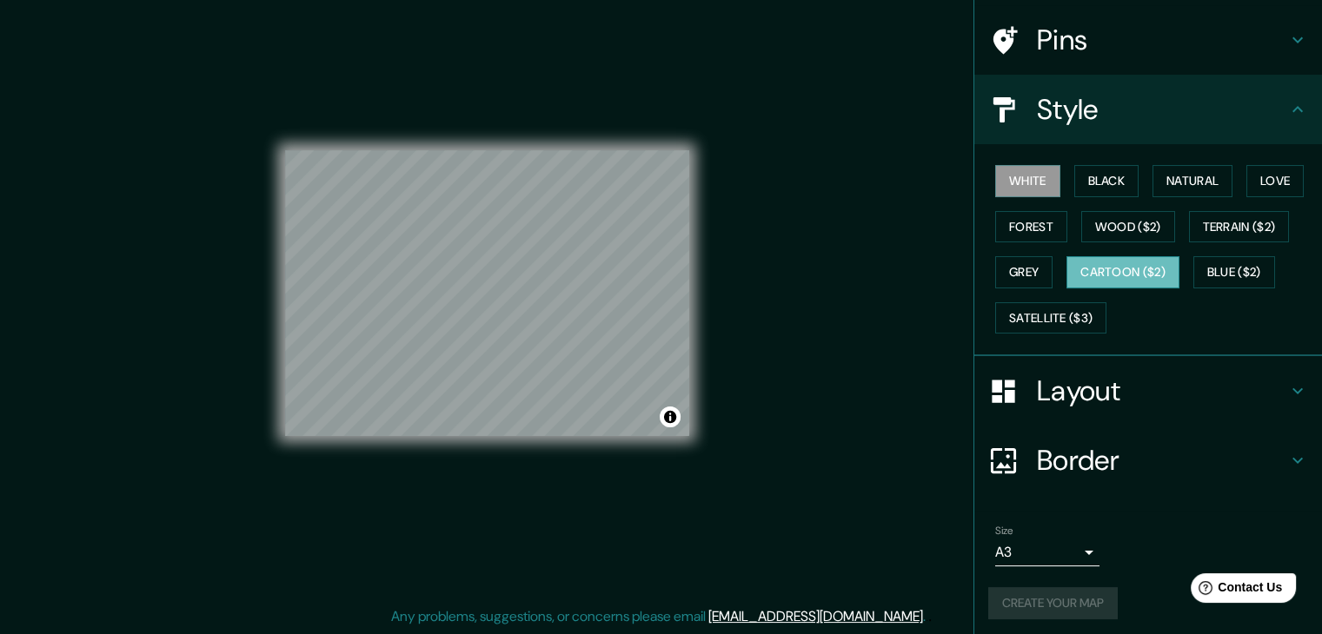
scroll to position [125, 0]
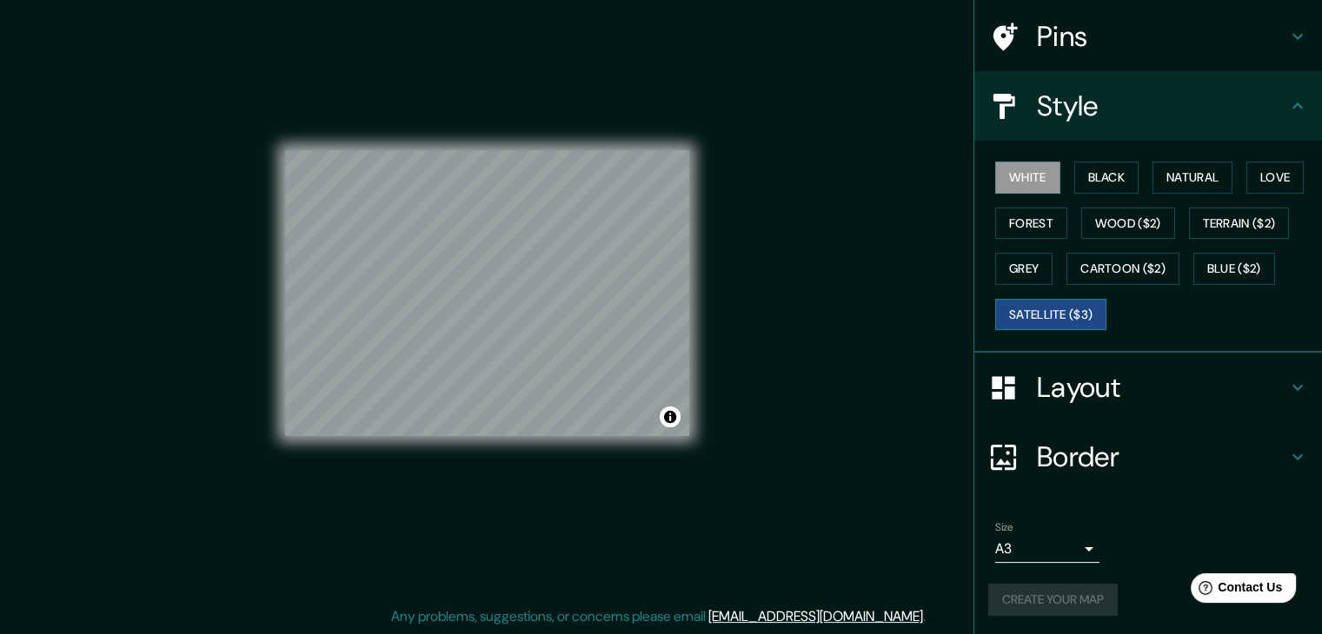
click at [1041, 310] on button "Satellite ($3)" at bounding box center [1050, 315] width 111 height 32
